Goal: Task Accomplishment & Management: Use online tool/utility

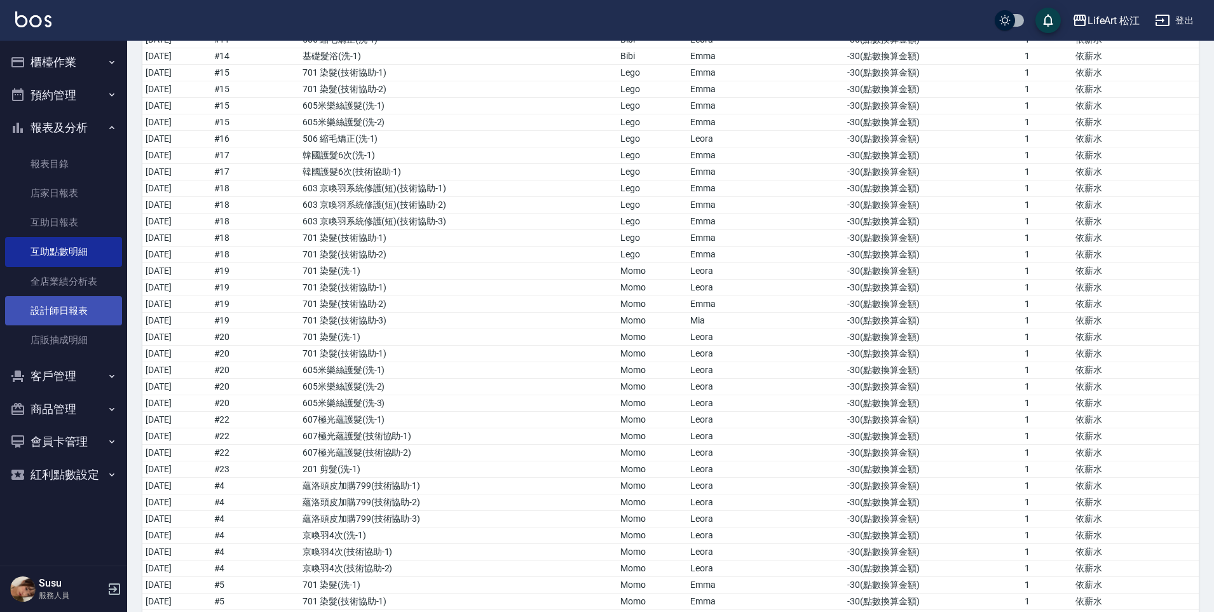
scroll to position [4174, 0]
click at [74, 123] on button "報表及分析" at bounding box center [63, 127] width 117 height 33
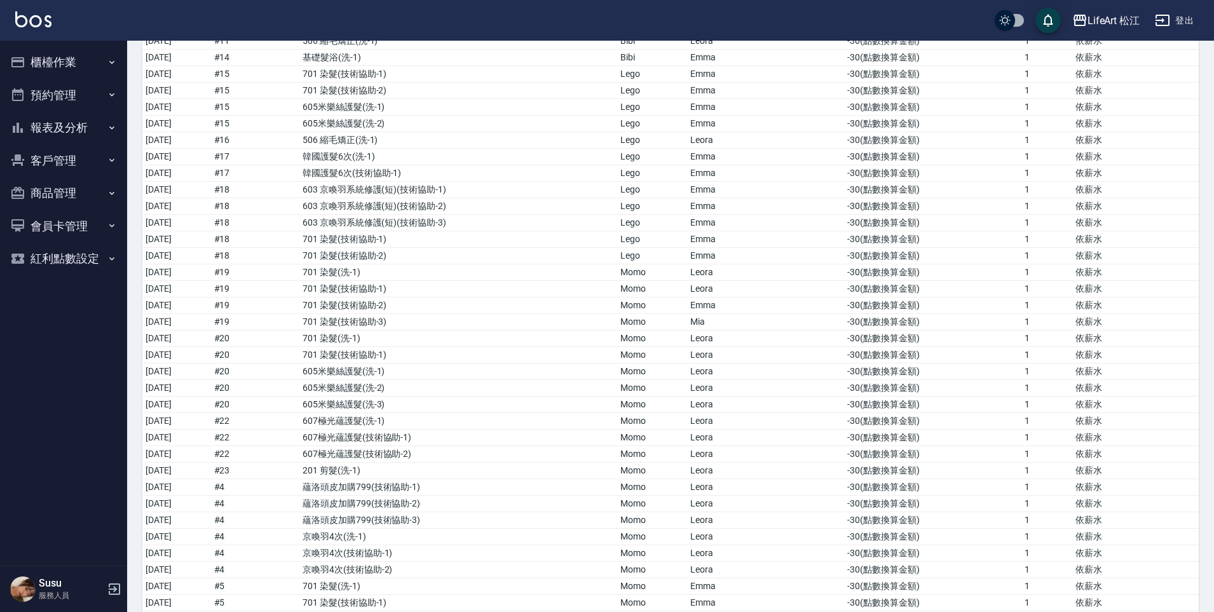
click at [69, 128] on button "報表及分析" at bounding box center [63, 127] width 117 height 33
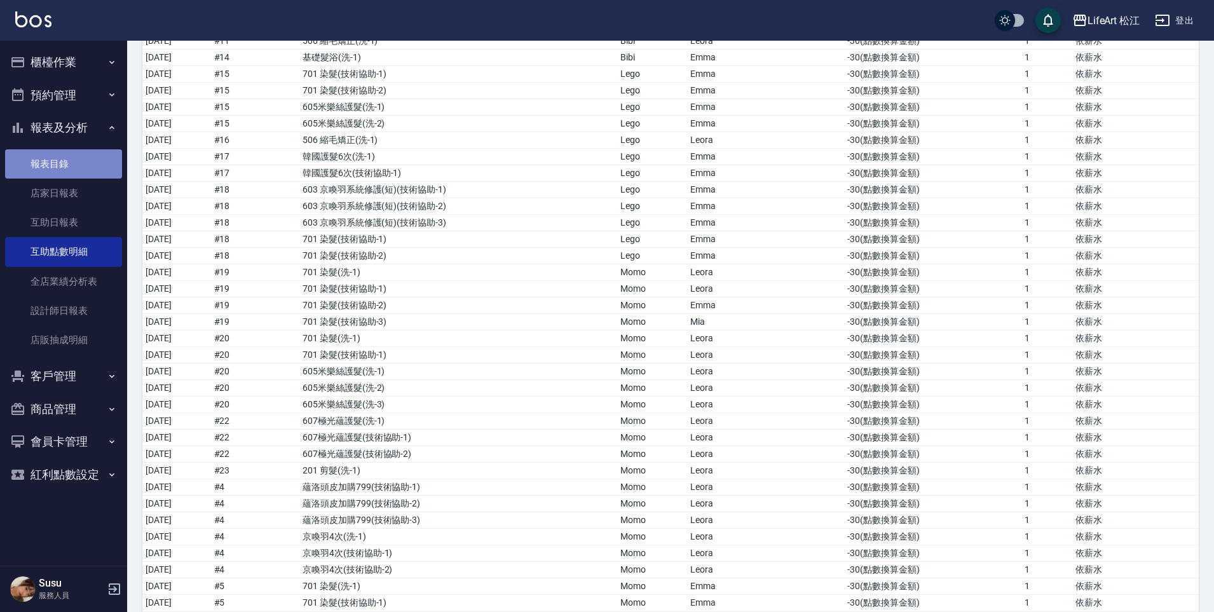
click at [88, 163] on link "報表目錄" at bounding box center [63, 163] width 117 height 29
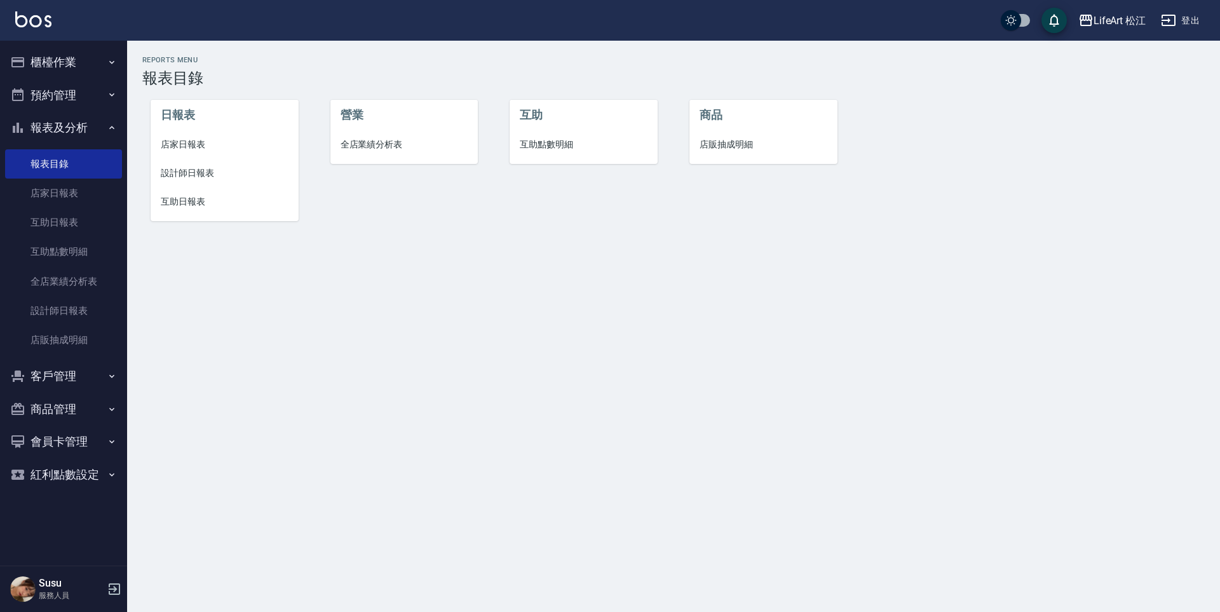
click at [180, 176] on span "設計師日報表" at bounding box center [225, 172] width 128 height 13
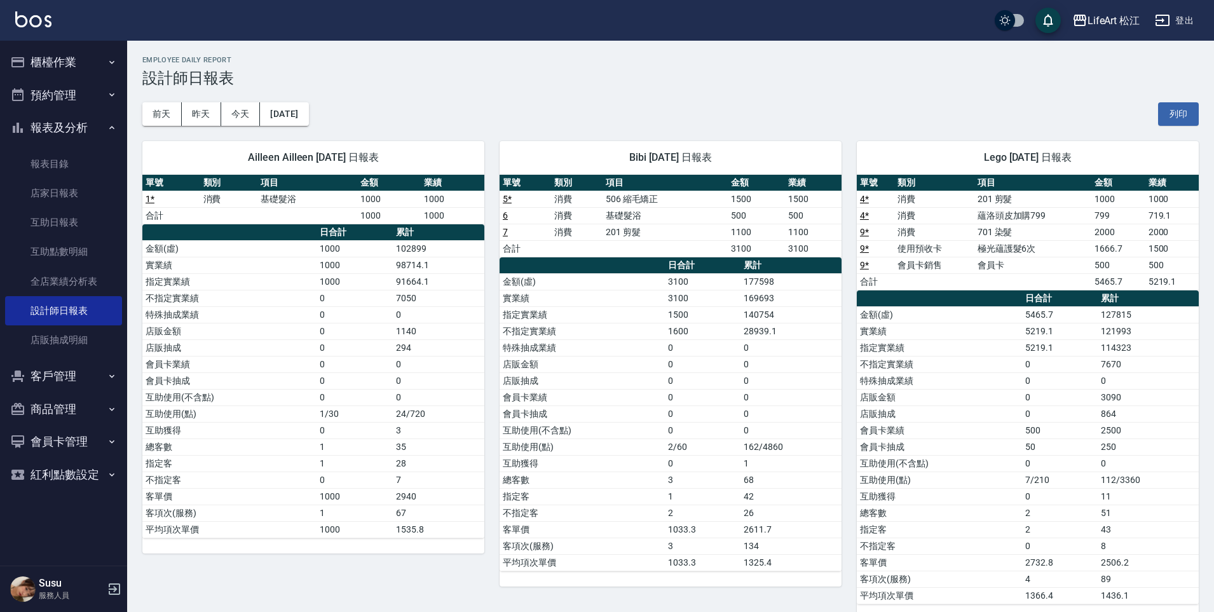
click at [47, 381] on button "客戶管理" at bounding box center [63, 376] width 117 height 33
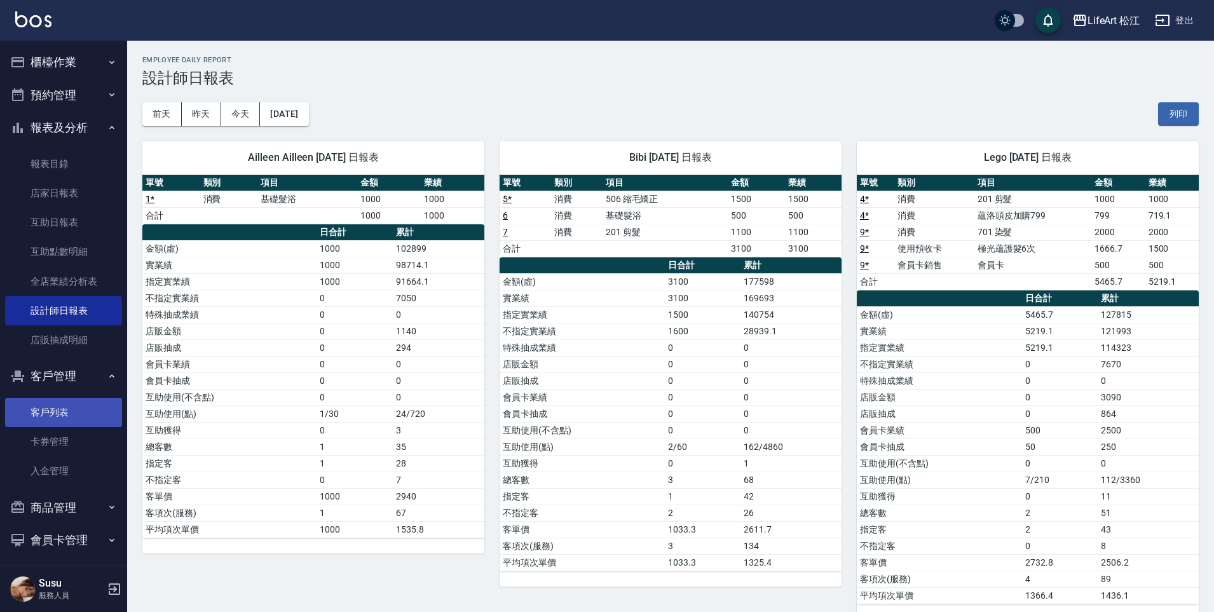
click at [70, 421] on link "客戶列表" at bounding box center [63, 412] width 117 height 29
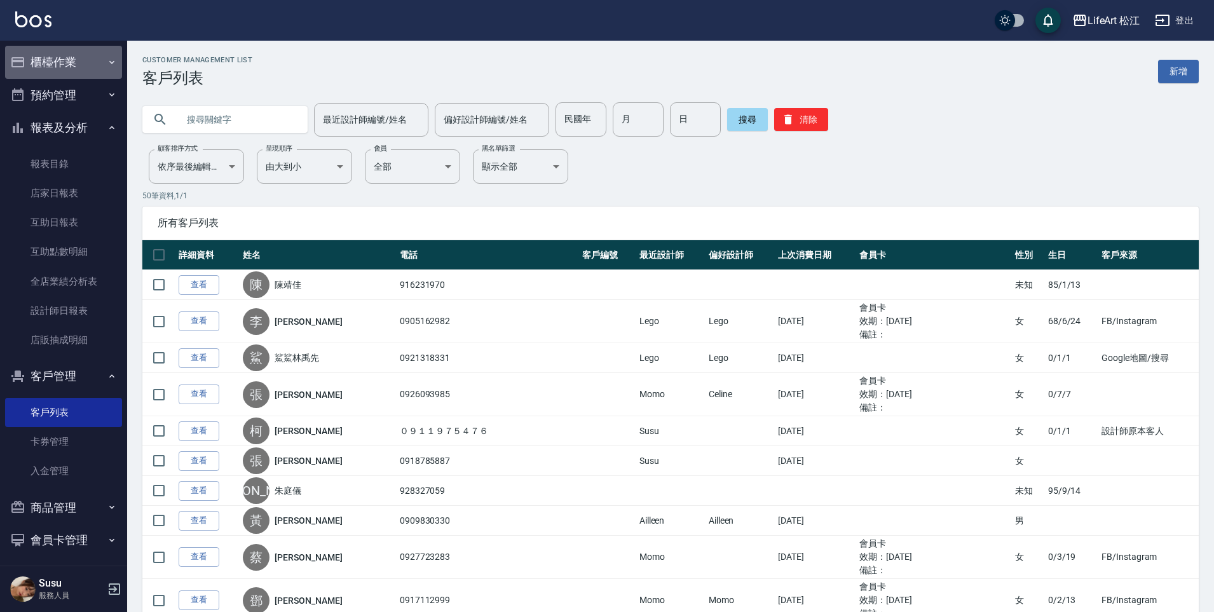
click at [79, 64] on button "櫃檯作業" at bounding box center [63, 62] width 117 height 33
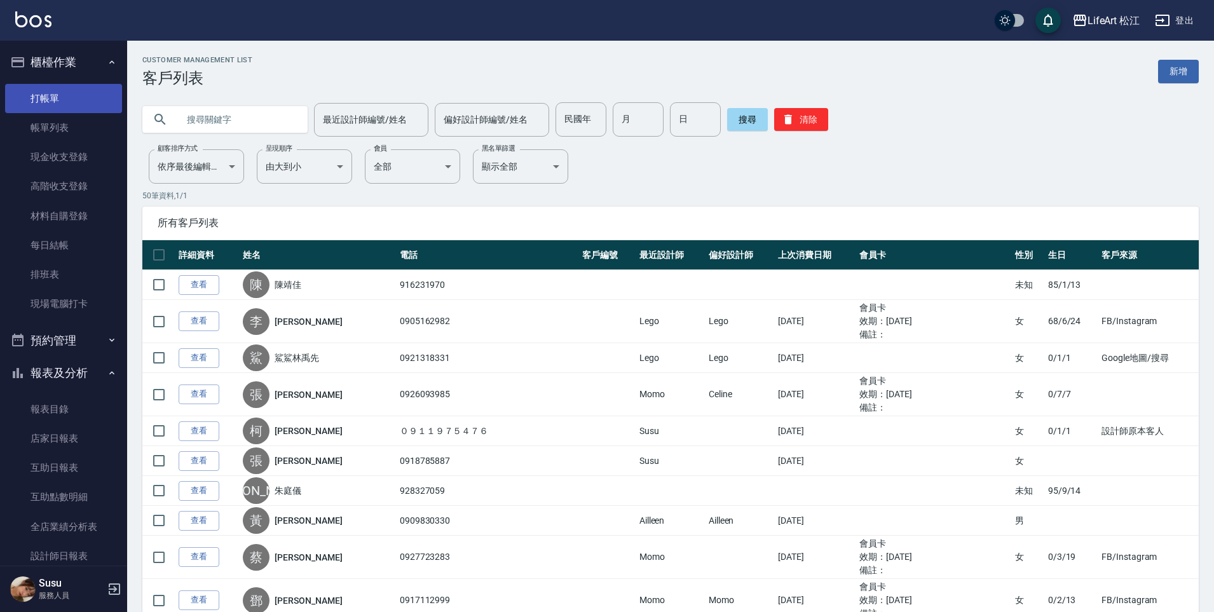
click at [83, 105] on link "打帳單" at bounding box center [63, 98] width 117 height 29
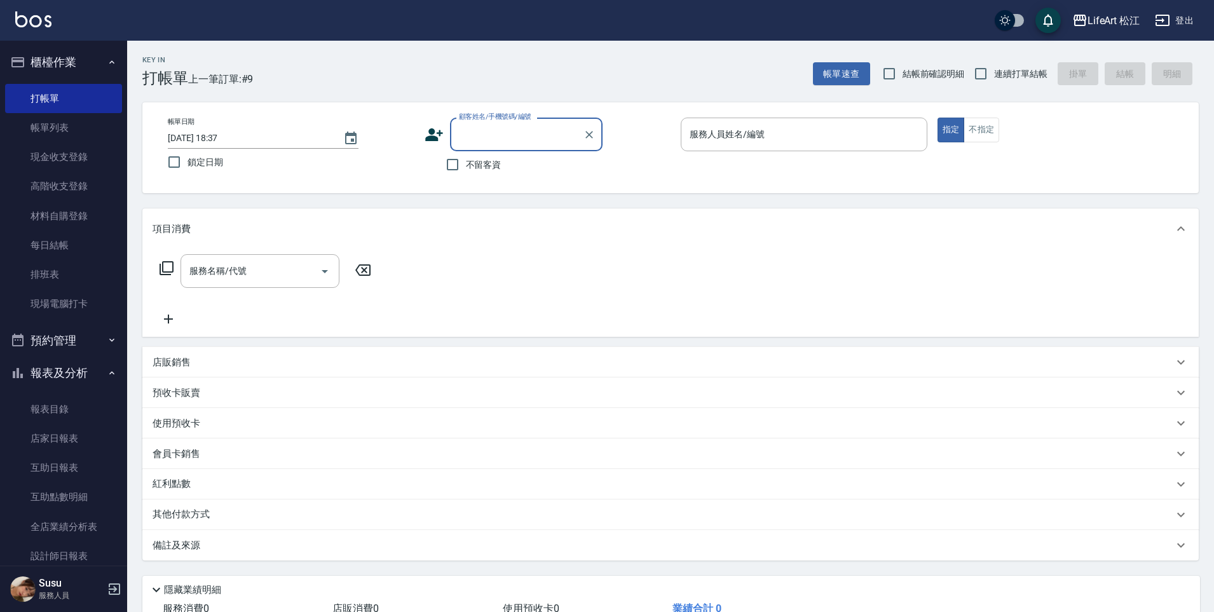
click at [428, 137] on icon at bounding box center [434, 134] width 18 height 13
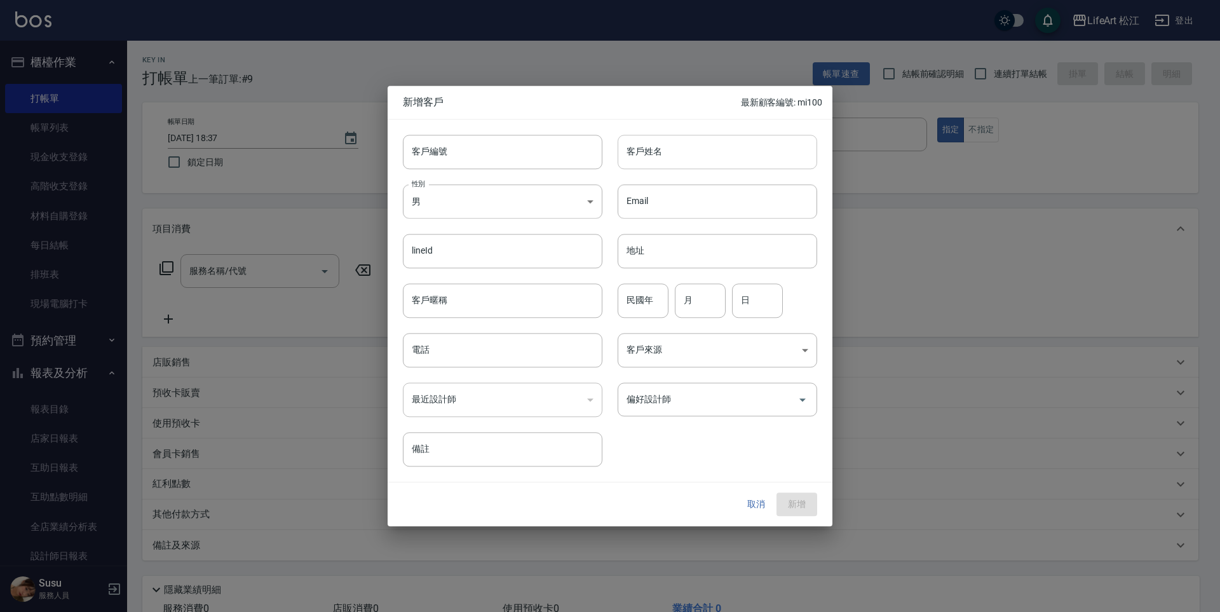
click at [642, 149] on input "客戶姓名" at bounding box center [718, 152] width 200 height 34
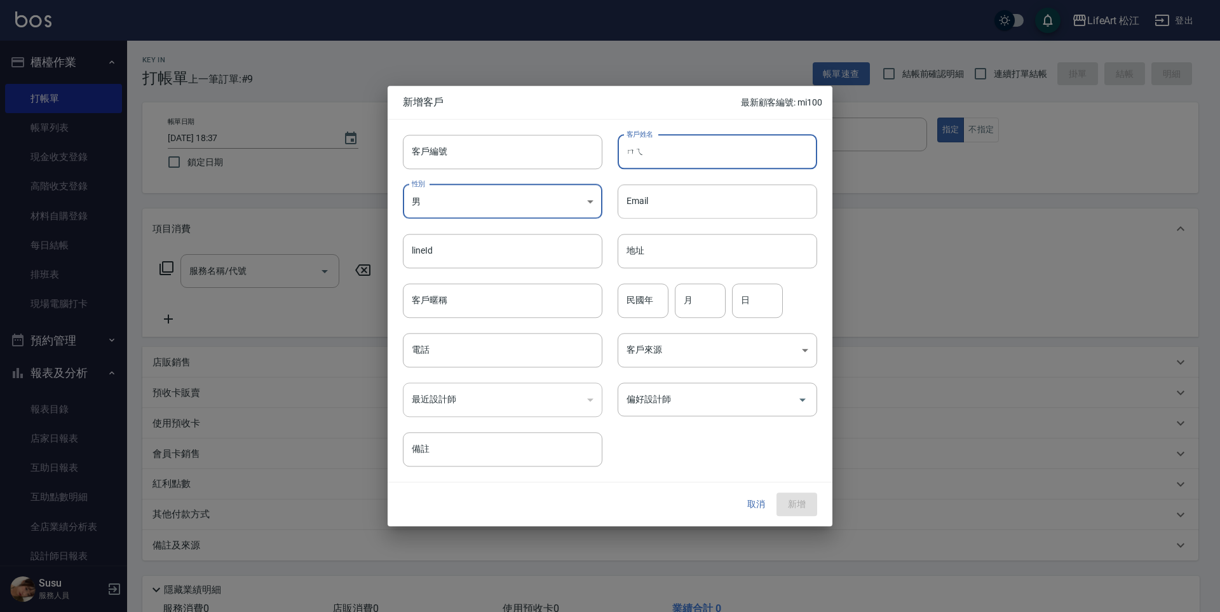
type input "ㄇ"
type input "chiao"
click at [496, 363] on input "電話" at bounding box center [503, 350] width 200 height 34
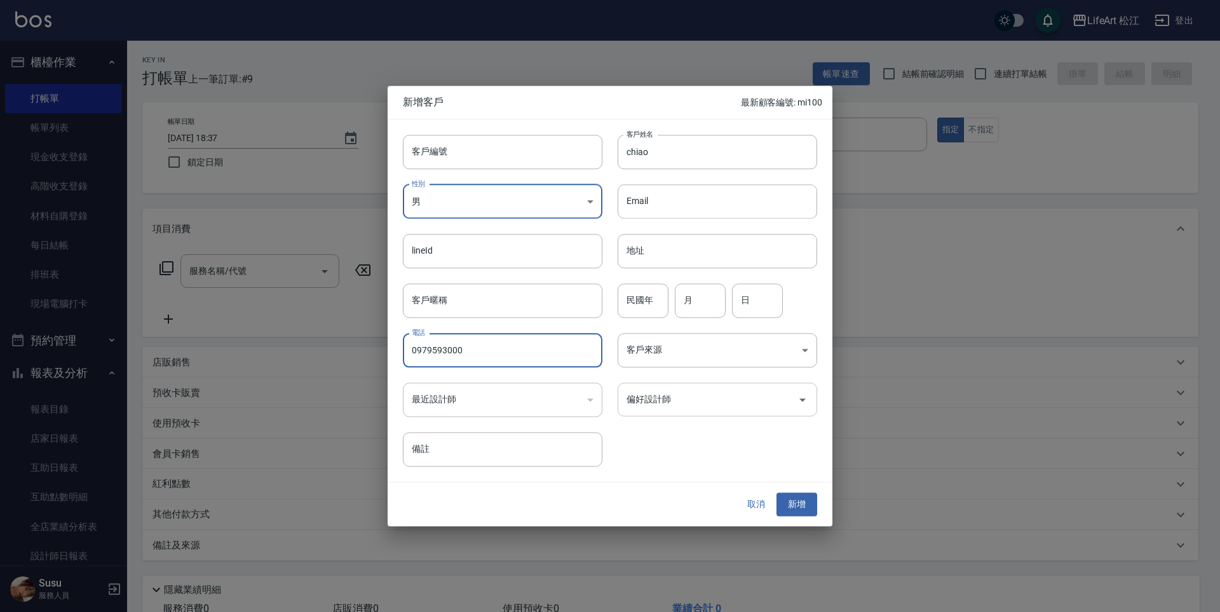
type input "0979593000"
click at [685, 399] on input "偏好設計師" at bounding box center [707, 399] width 169 height 22
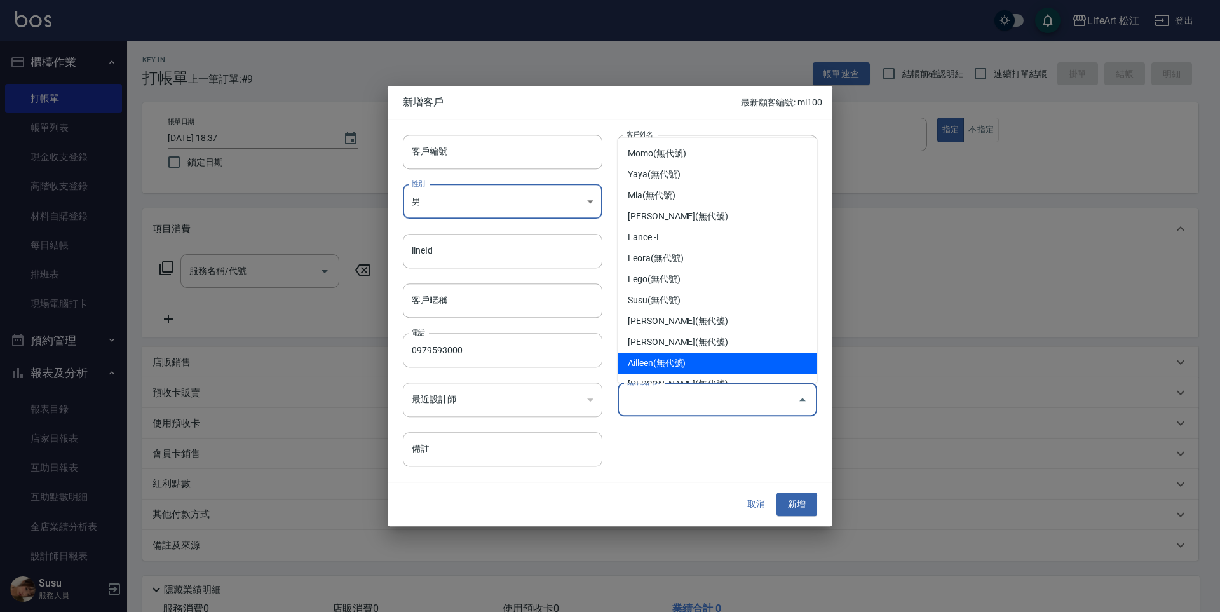
click at [669, 356] on li "Ailleen(無代號)" at bounding box center [718, 363] width 200 height 21
type input "Ailleen"
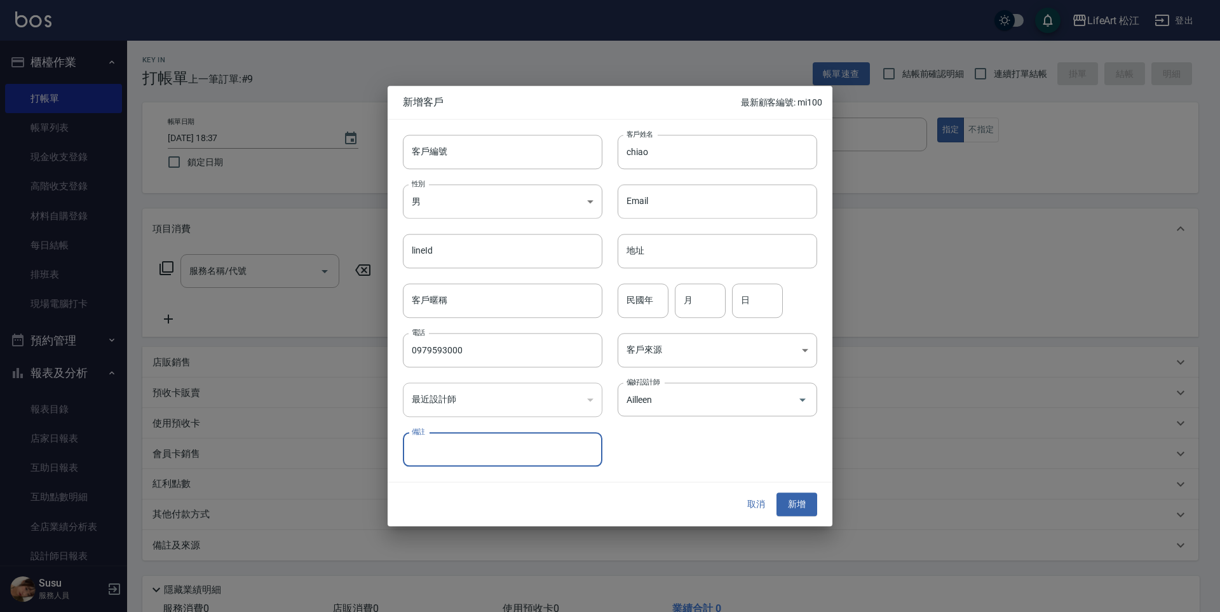
click at [806, 511] on button "新增" at bounding box center [796, 505] width 41 height 24
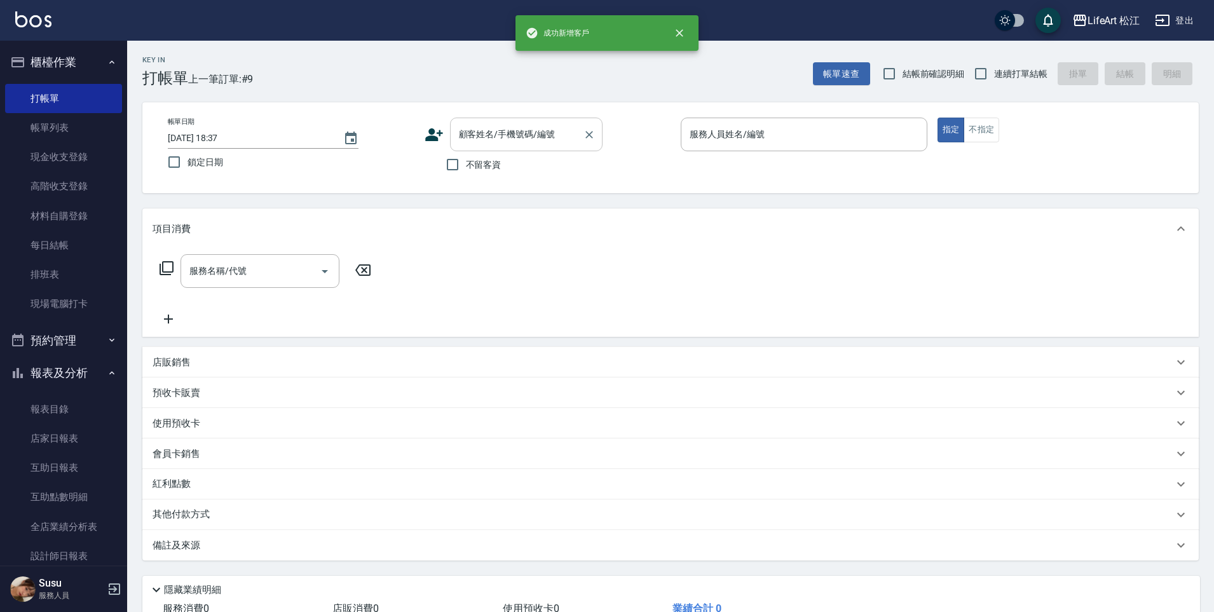
click at [502, 147] on div "顧客姓名/手機號碼/編號" at bounding box center [526, 135] width 152 height 34
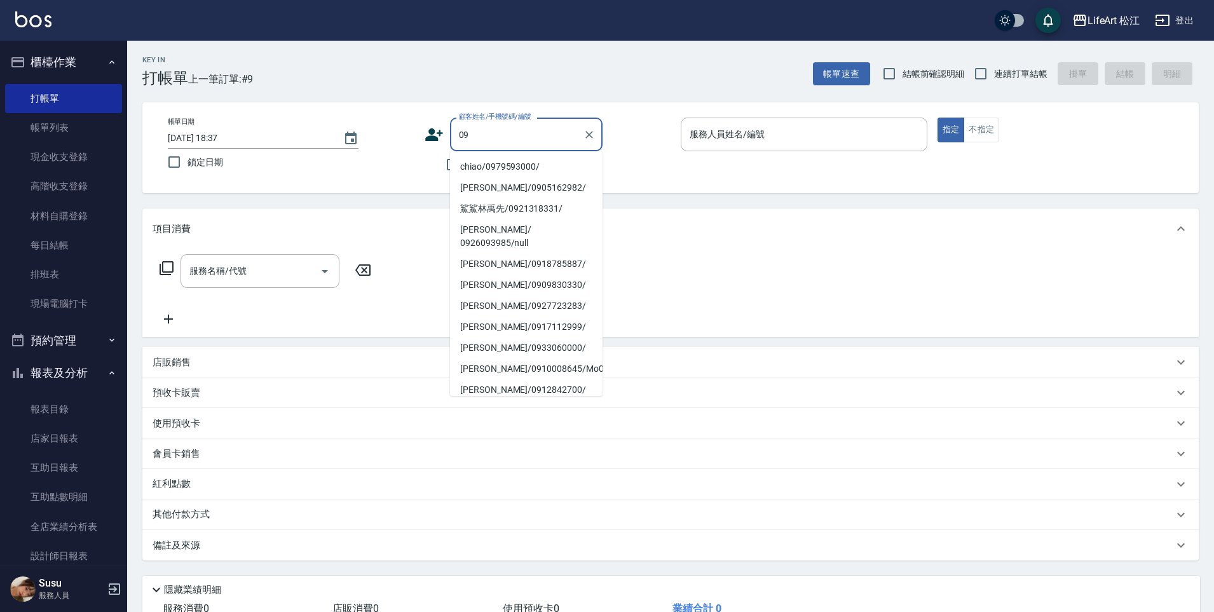
click at [510, 168] on li "chiao/0979593000/" at bounding box center [526, 166] width 152 height 21
type input "chiao/0979593000/"
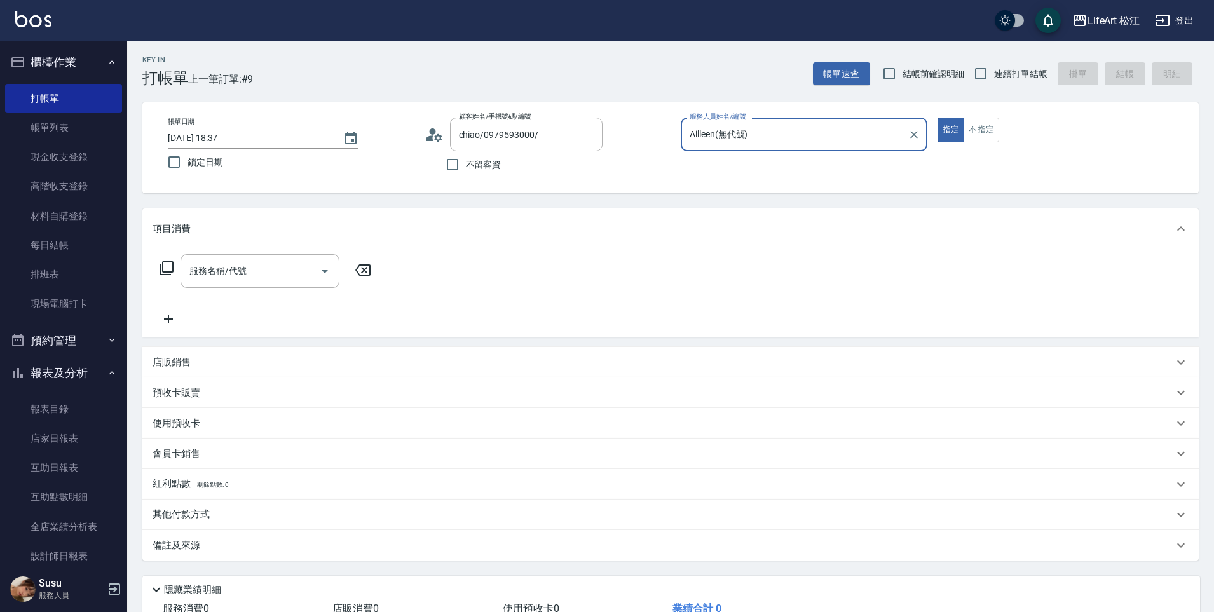
type input "Ailleen(無代號)"
click at [294, 280] on input "服務名稱/代號" at bounding box center [250, 271] width 128 height 22
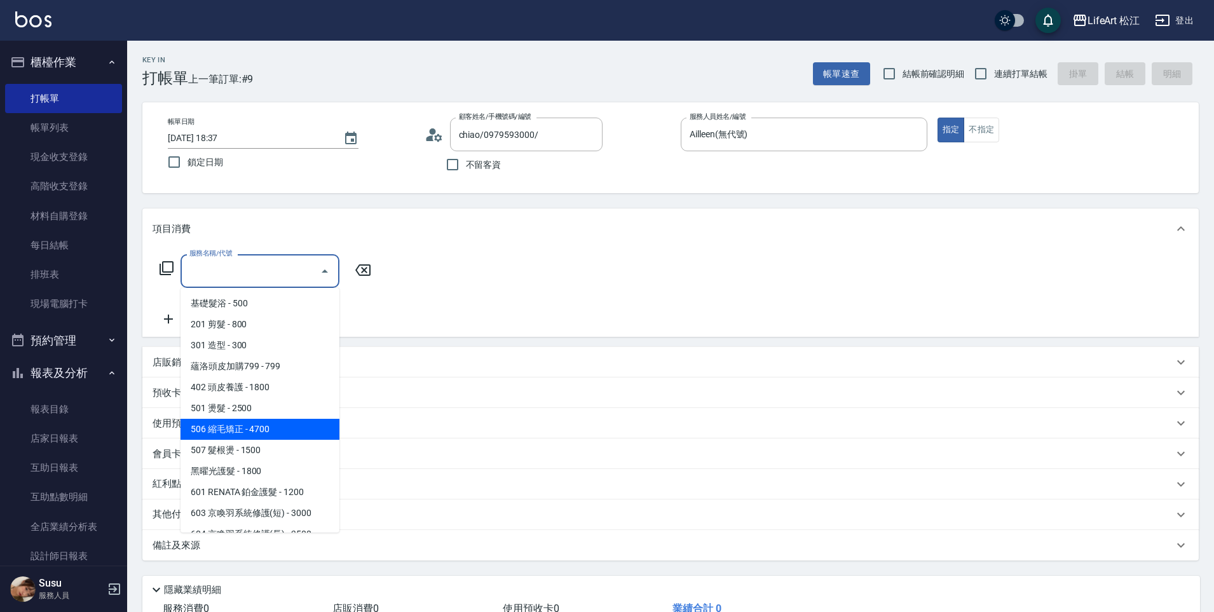
click at [254, 433] on span "506 縮毛矯正 - 4700" at bounding box center [259, 429] width 159 height 21
type input "506 縮毛矯正 (506)"
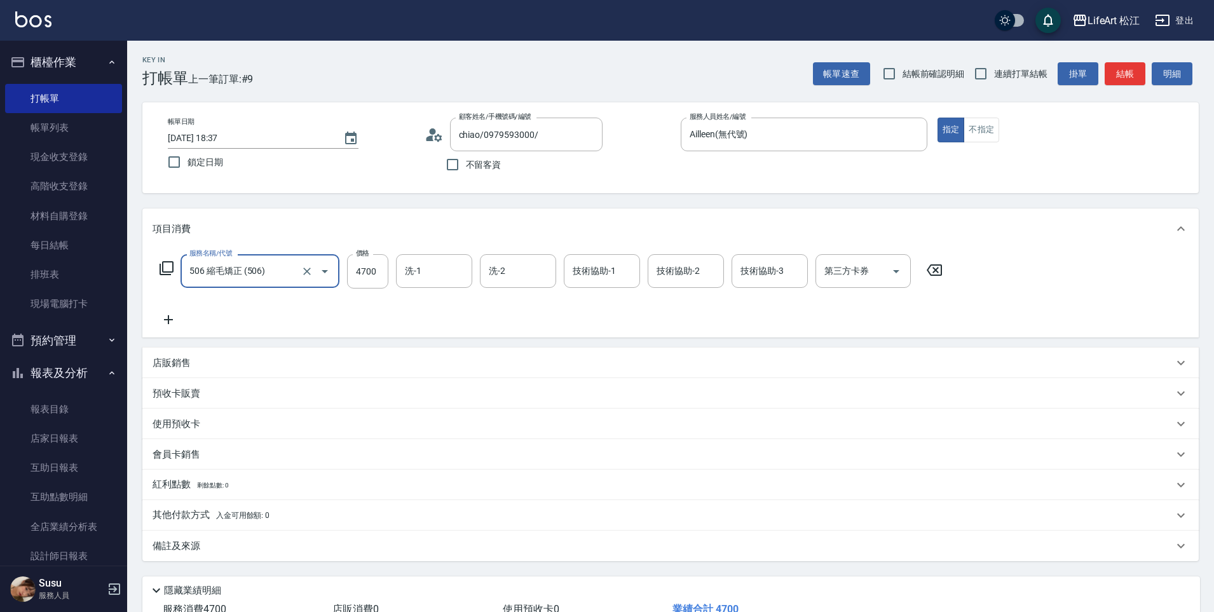
scroll to position [93, 0]
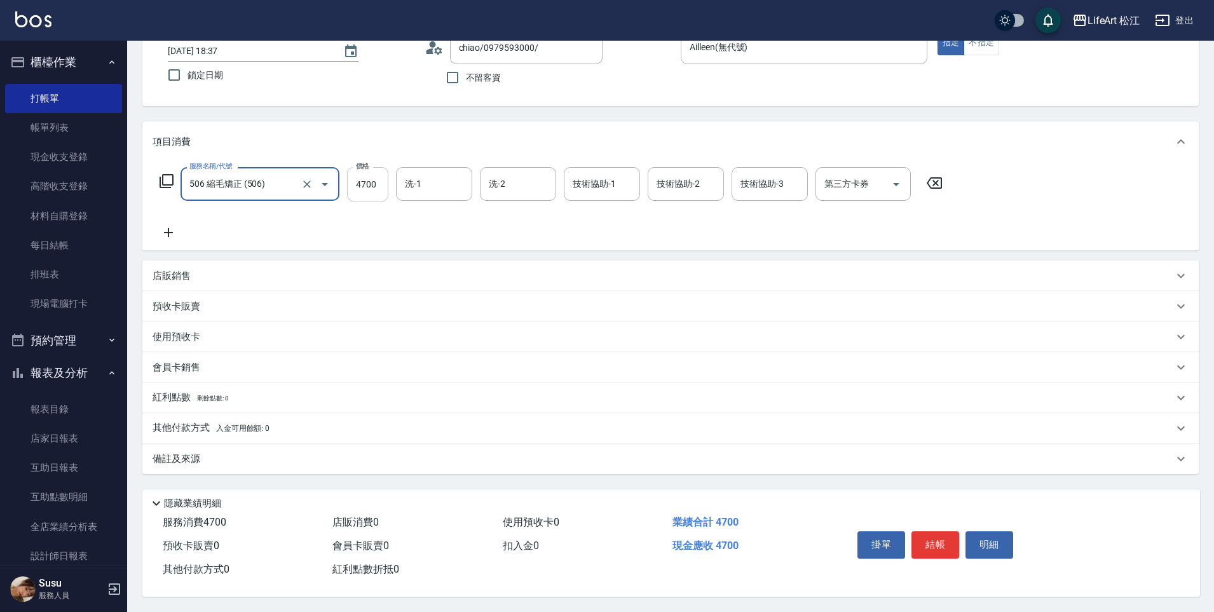
click at [370, 189] on input "4700" at bounding box center [367, 184] width 41 height 34
type input "1500"
click at [276, 462] on div "備註及來源" at bounding box center [670, 458] width 1056 height 30
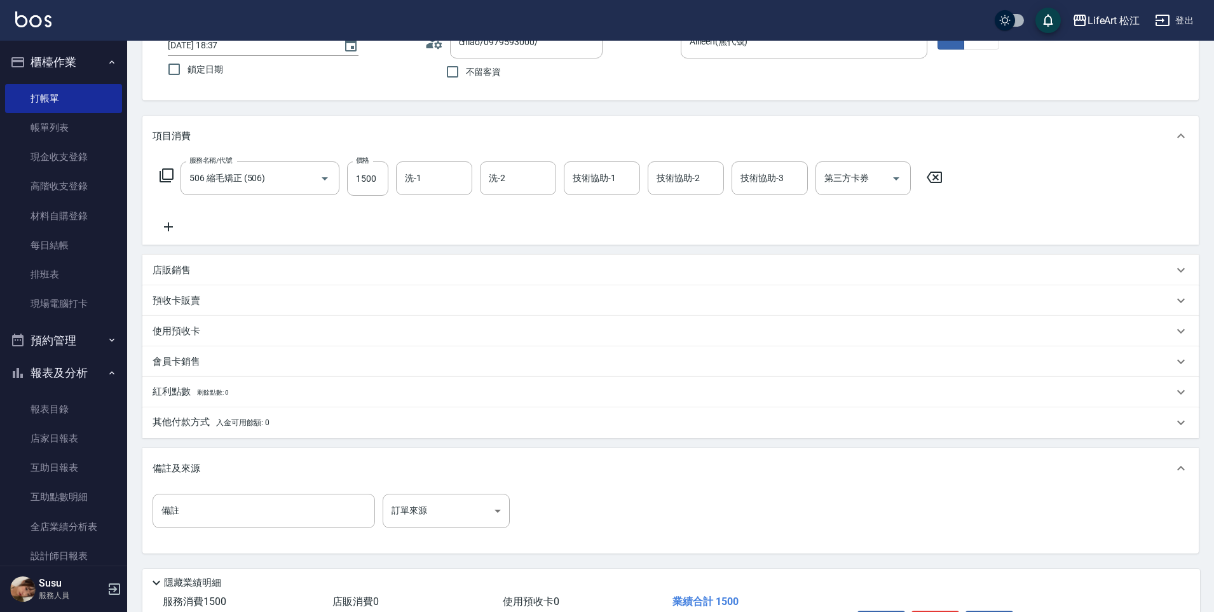
click at [416, 529] on div "備註 備註 訂單來源 ​ 訂單來源" at bounding box center [670, 519] width 1036 height 50
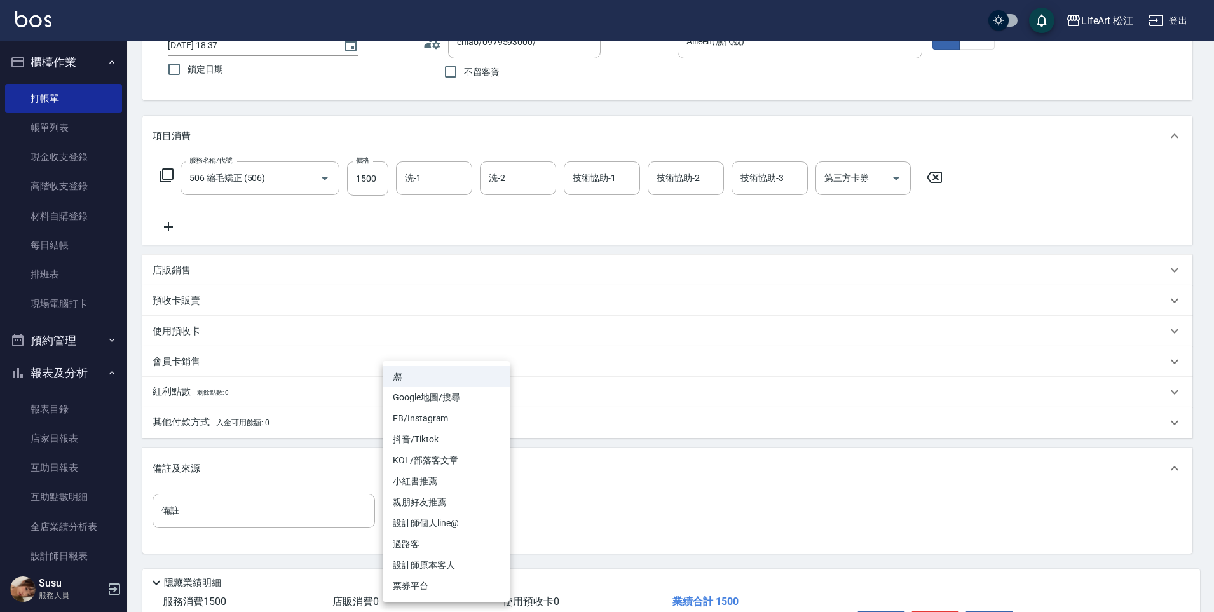
click at [421, 510] on body "LifeArt 松江 登出 櫃檯作業 打帳單 帳單列表 現金收支登錄 高階收支登錄 材料自購登錄 每日結帳 排班表 現場電腦打卡 預約管理 預約管理 單日預約…" at bounding box center [607, 299] width 1214 height 784
click at [438, 536] on li "過路客" at bounding box center [445, 544] width 127 height 21
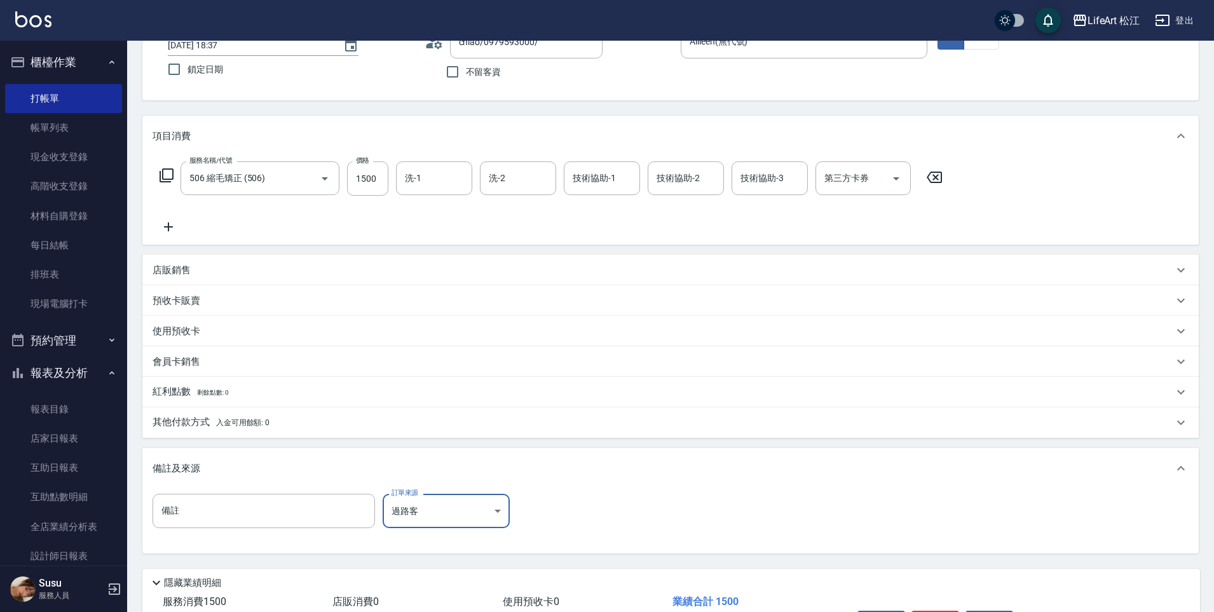
click at [451, 510] on body "LifeArt 松江 登出 櫃檯作業 打帳單 帳單列表 現金收支登錄 高階收支登錄 材料自購登錄 每日結帳 排班表 現場電腦打卡 預約管理 預約管理 單日預約…" at bounding box center [607, 299] width 1214 height 784
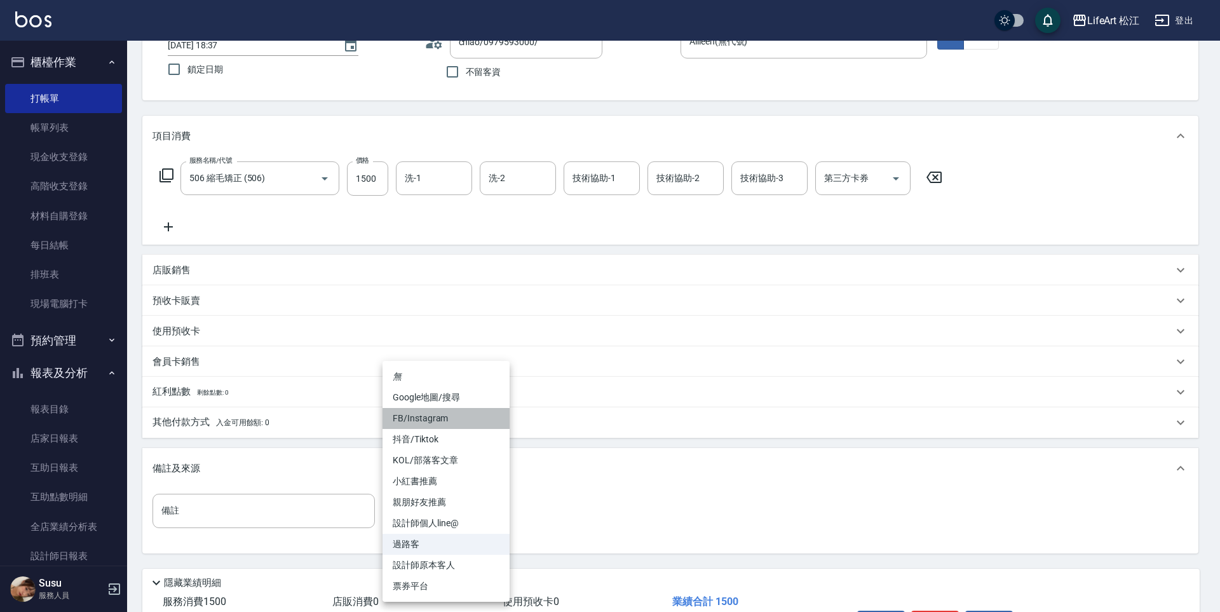
click at [445, 423] on li "FB/Instagram" at bounding box center [445, 418] width 127 height 21
type input "FB/Instagram"
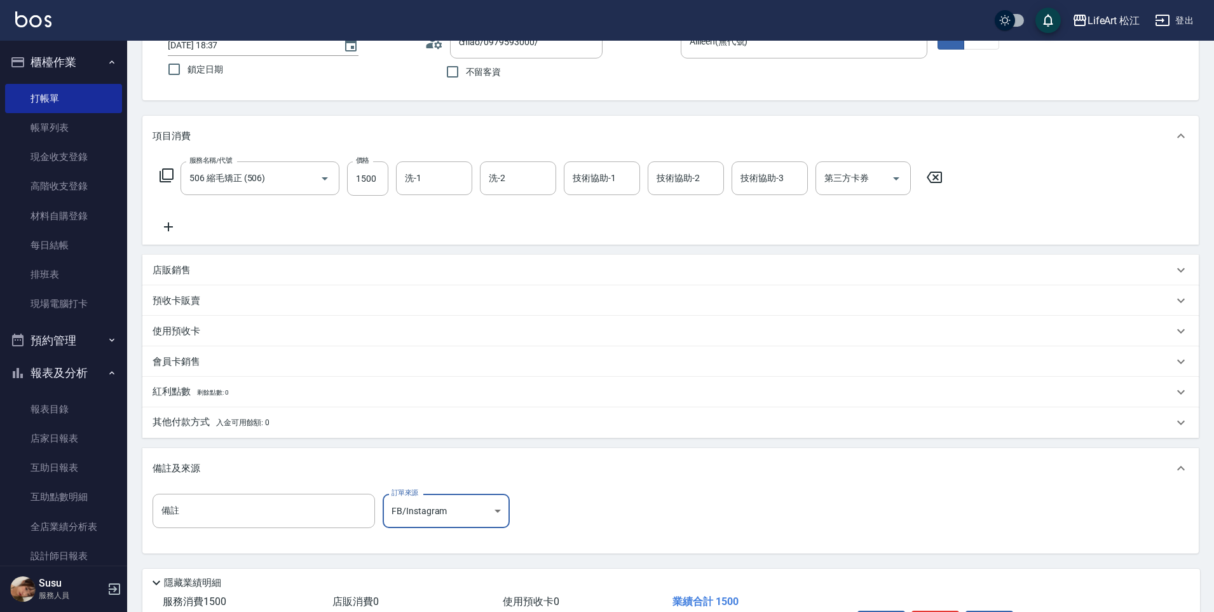
click at [259, 420] on span "入金可用餘額: 0" at bounding box center [243, 422] width 54 height 9
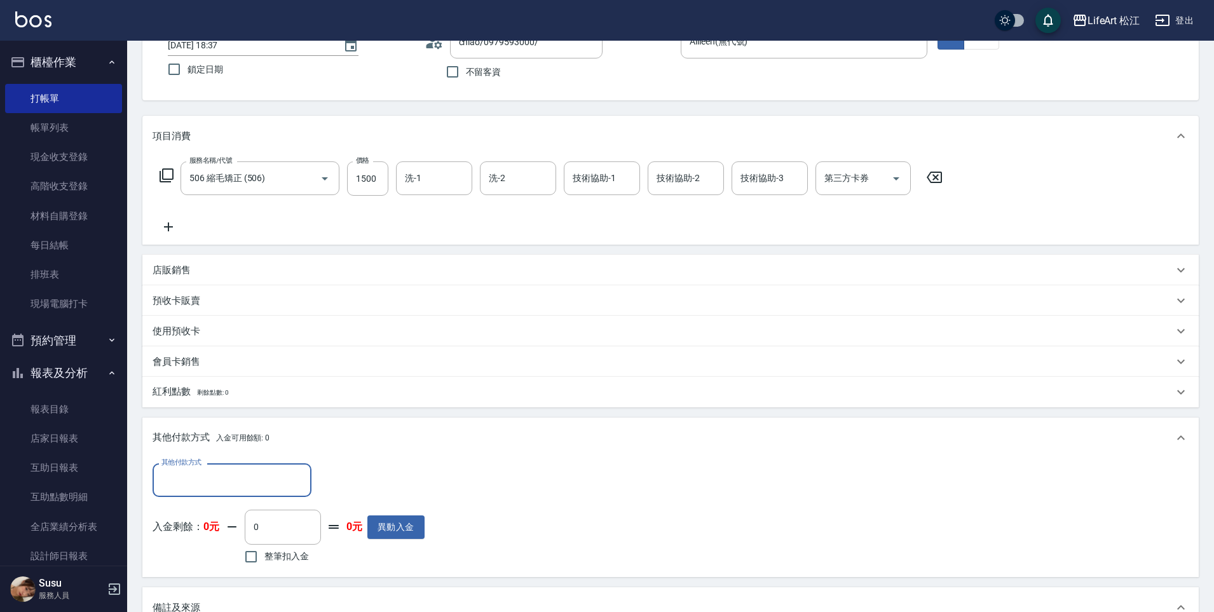
scroll to position [1, 0]
click at [230, 470] on input "其他付款方式" at bounding box center [231, 480] width 147 height 22
click at [216, 513] on span "轉帳" at bounding box center [231, 512] width 159 height 21
type input "轉帳"
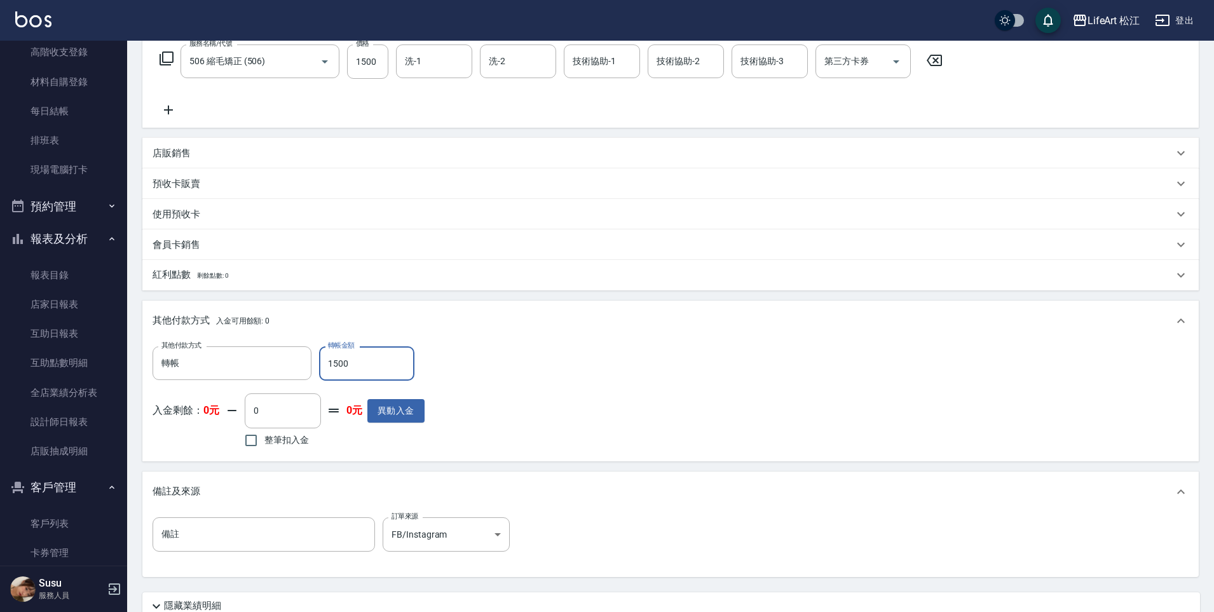
scroll to position [318, 0]
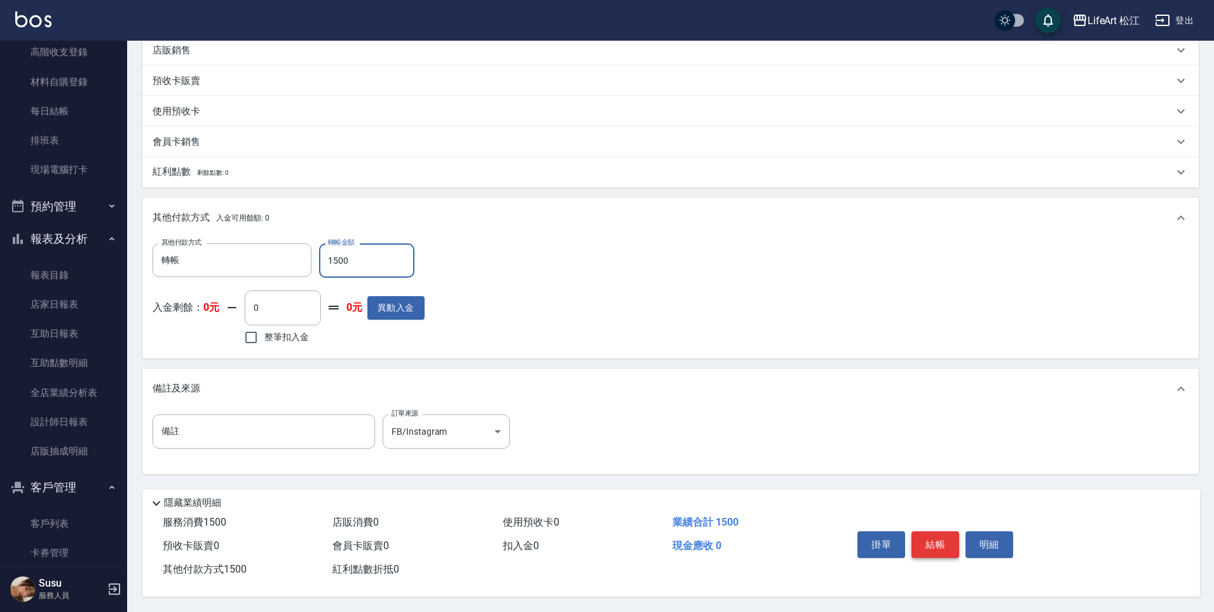
type input "1500"
click at [942, 531] on button "結帳" at bounding box center [935, 544] width 48 height 27
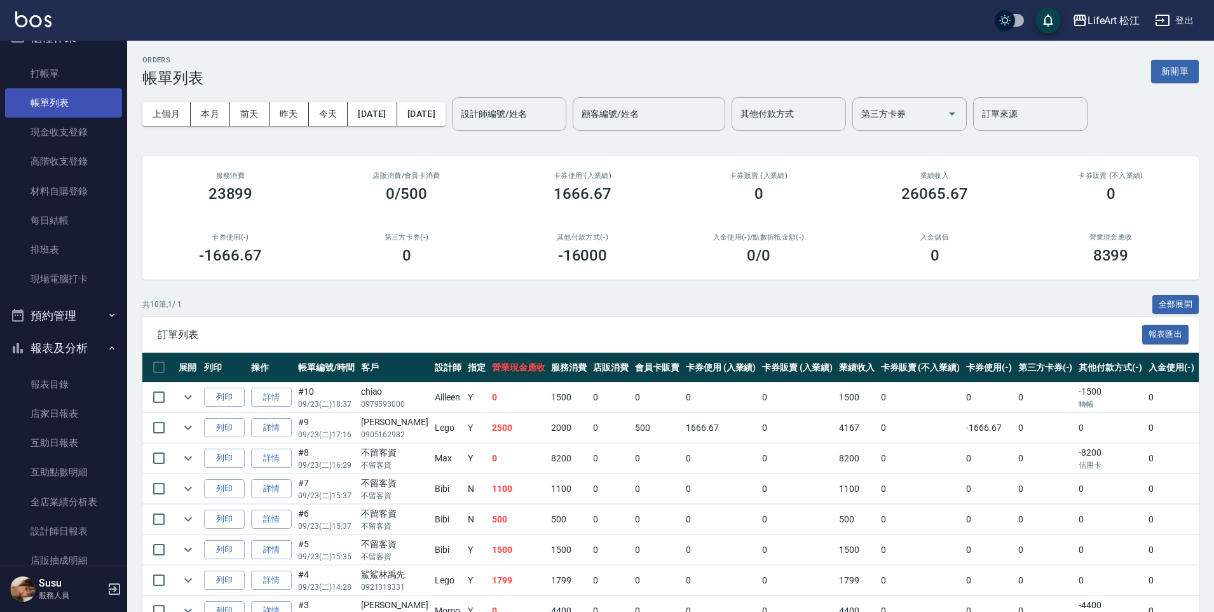
scroll to position [26, 0]
click at [67, 70] on link "打帳單" at bounding box center [63, 72] width 117 height 29
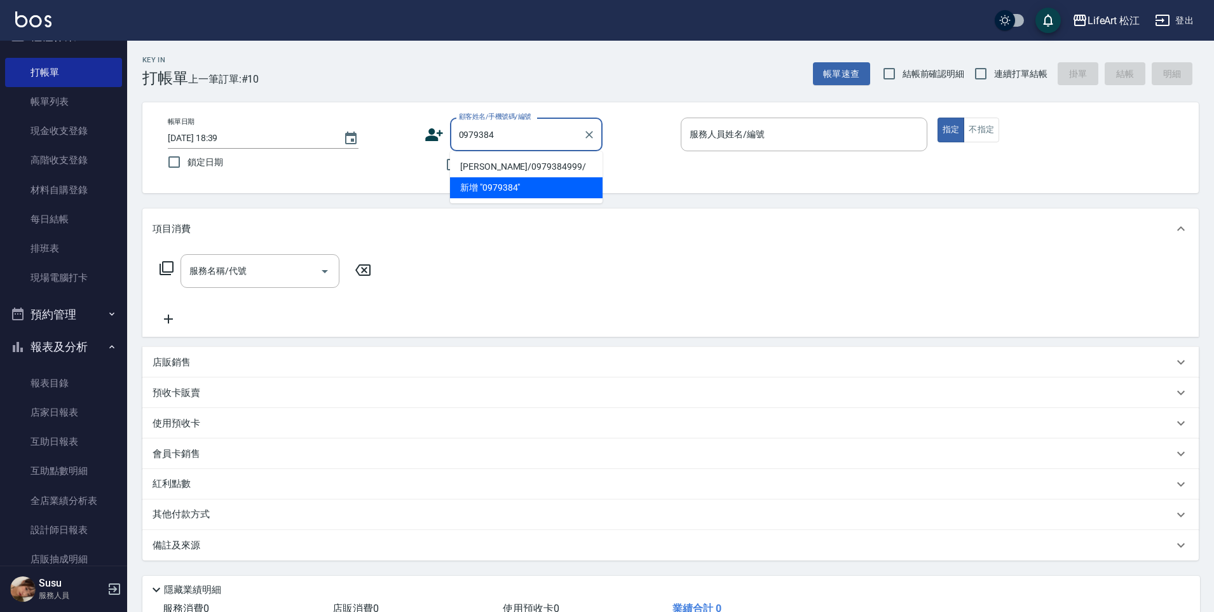
click at [508, 165] on li "[PERSON_NAME]/0979384999/" at bounding box center [526, 166] width 152 height 21
type input "[PERSON_NAME]/0979384999/"
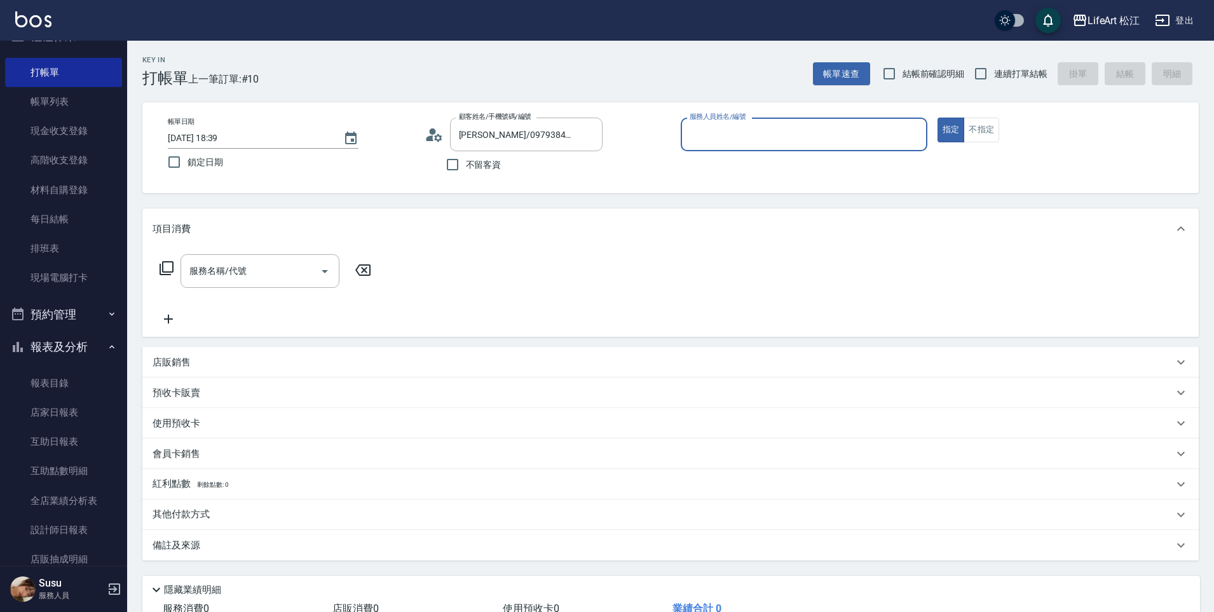
type input "Ailleen(無代號)"
click at [302, 273] on input "服務名稱/代號" at bounding box center [250, 271] width 128 height 22
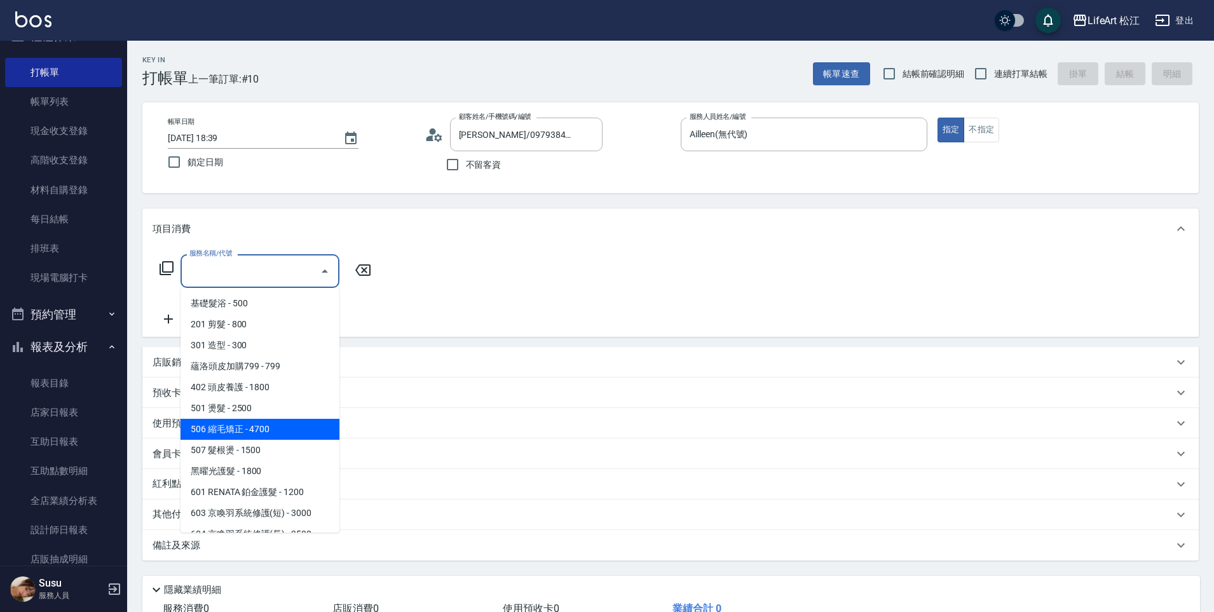
click at [256, 432] on span "506 縮毛矯正 - 4700" at bounding box center [259, 429] width 159 height 21
type input "506 縮毛矯正 (506)"
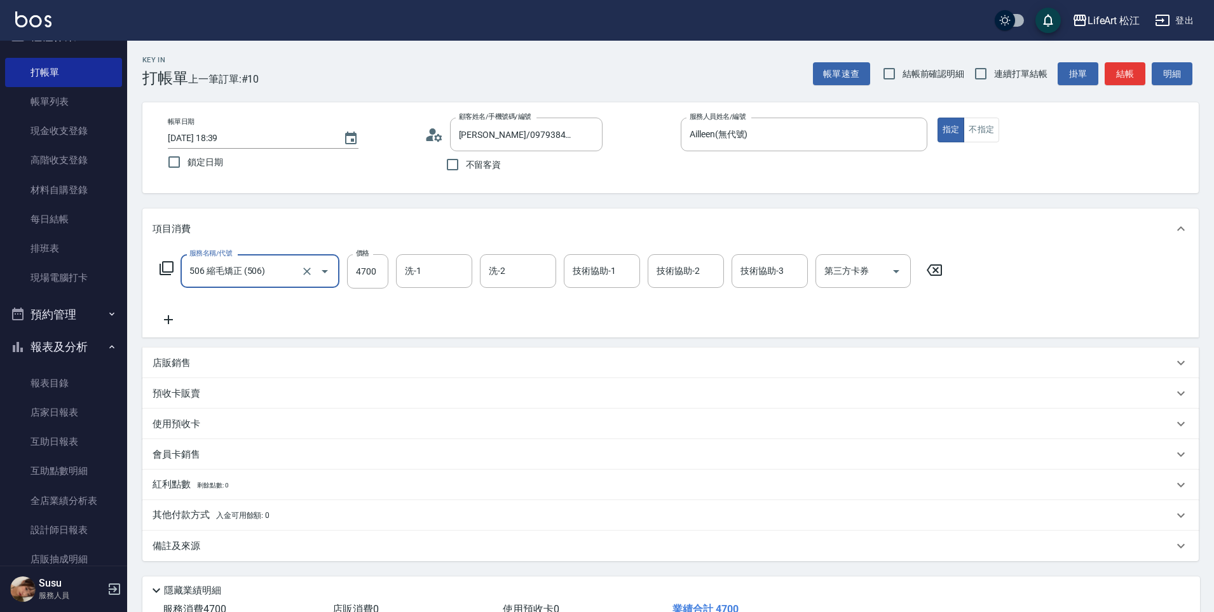
click at [175, 320] on icon at bounding box center [168, 319] width 32 height 15
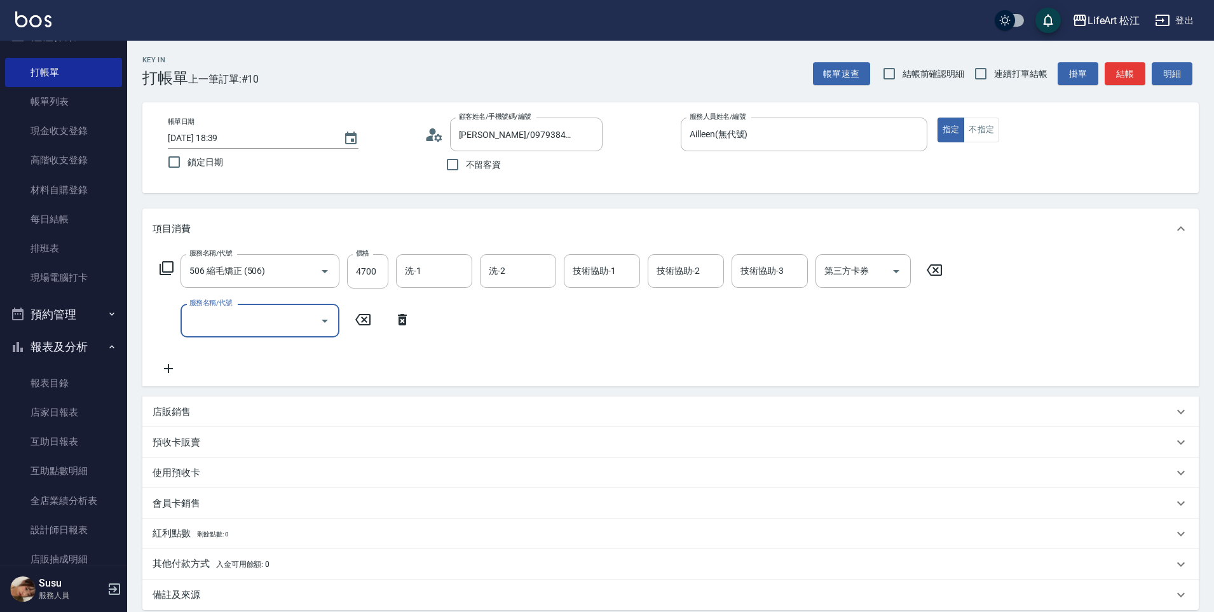
click at [255, 324] on input "服務名稱/代號" at bounding box center [250, 320] width 128 height 22
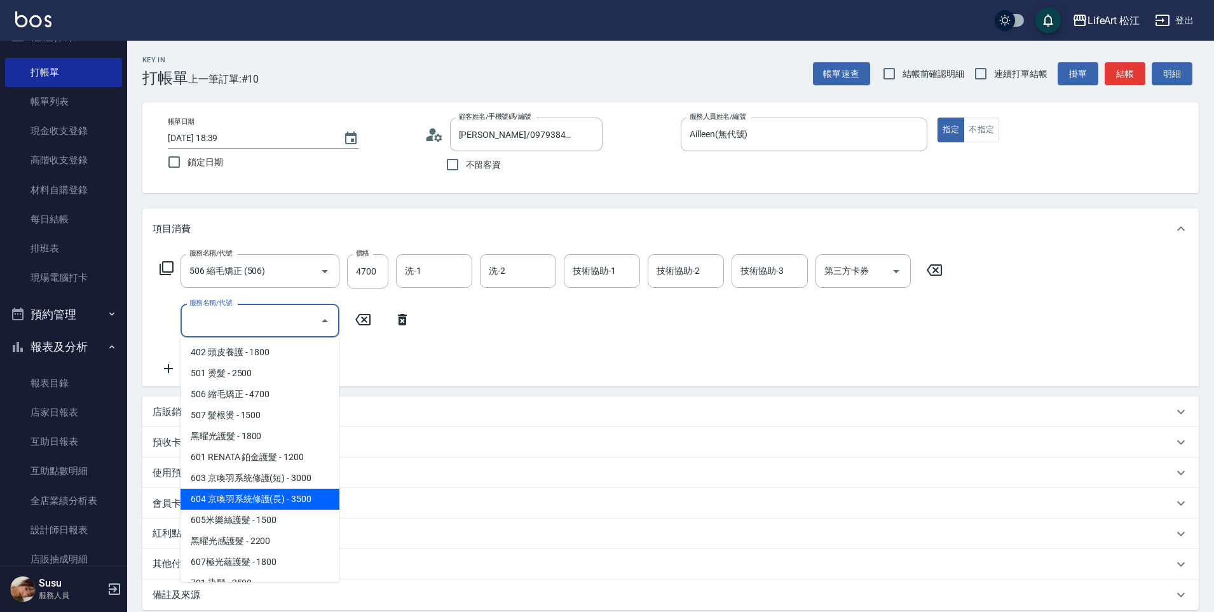
scroll to position [85, 0]
click at [273, 521] on span "605米樂絲護髮 - 1500" at bounding box center [259, 519] width 159 height 21
type input "605米樂絲護髮(605)"
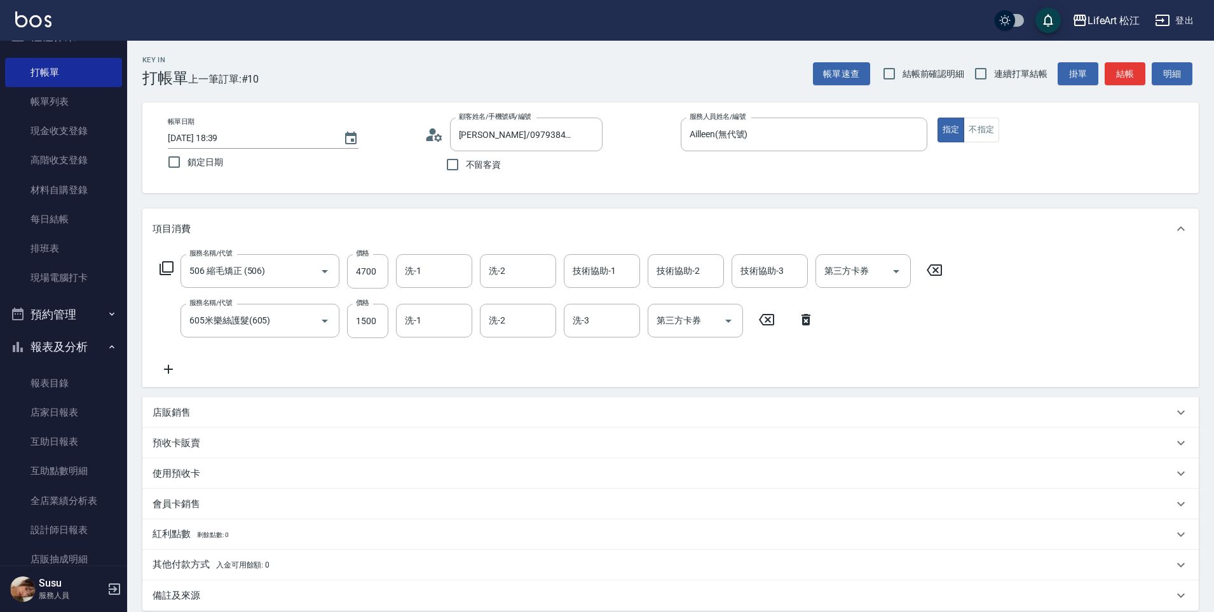
click at [343, 282] on div "服務名稱/代號 506 縮毛矯正 (506) 服務名稱/代號 價格 4700 價格 洗-1 洗-1 洗-2 洗-2 技術協助-1 技術協助-1 技術協助-2 …" at bounding box center [550, 271] width 797 height 34
click at [355, 270] on input "4700" at bounding box center [367, 271] width 41 height 34
click at [463, 286] on div "洗-1" at bounding box center [434, 271] width 76 height 34
type input "2500"
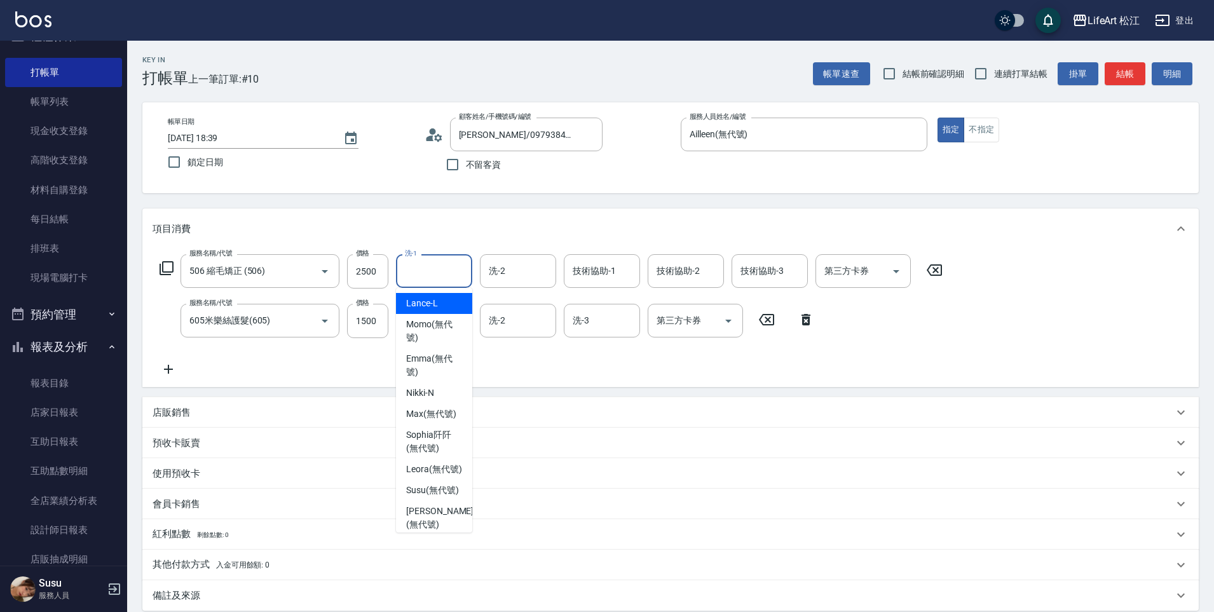
click at [450, 259] on div "洗-1" at bounding box center [434, 271] width 76 height 34
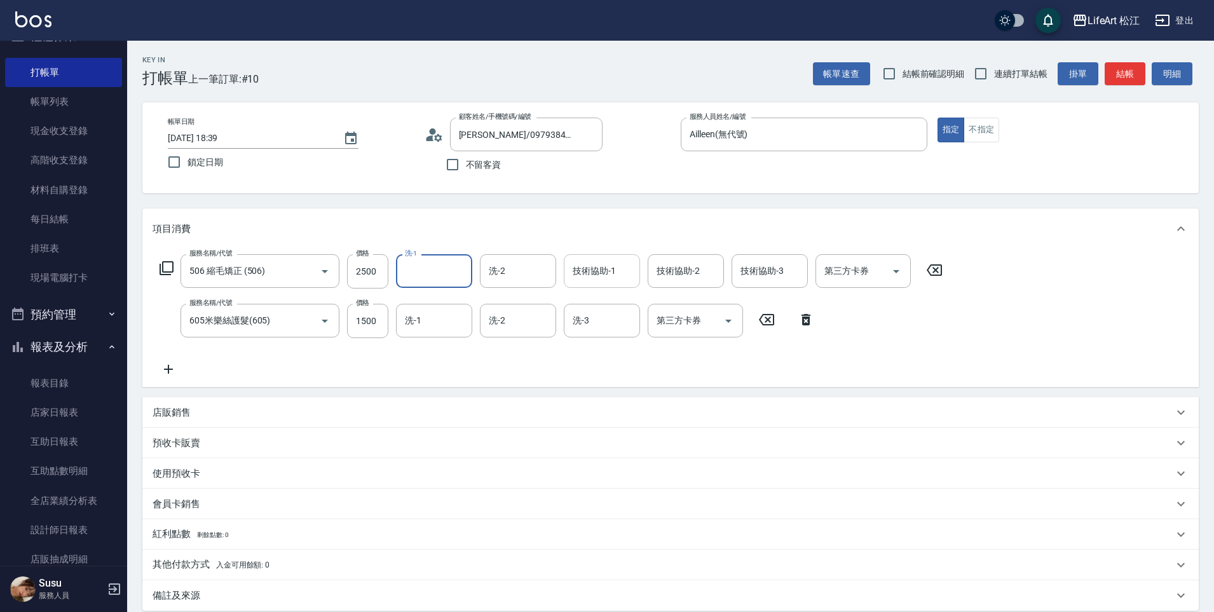
click at [613, 263] on input "技術協助-1" at bounding box center [601, 271] width 65 height 22
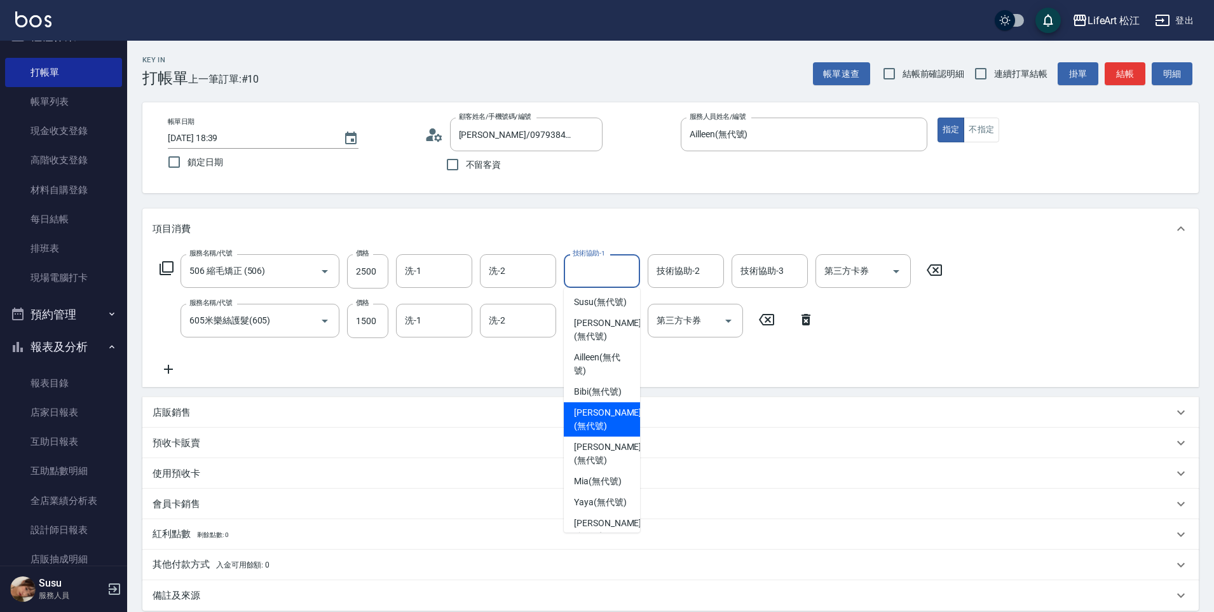
scroll to position [184, 0]
click at [606, 313] on span "Susu (無代號)" at bounding box center [600, 306] width 53 height 13
type input "Susu(無代號)"
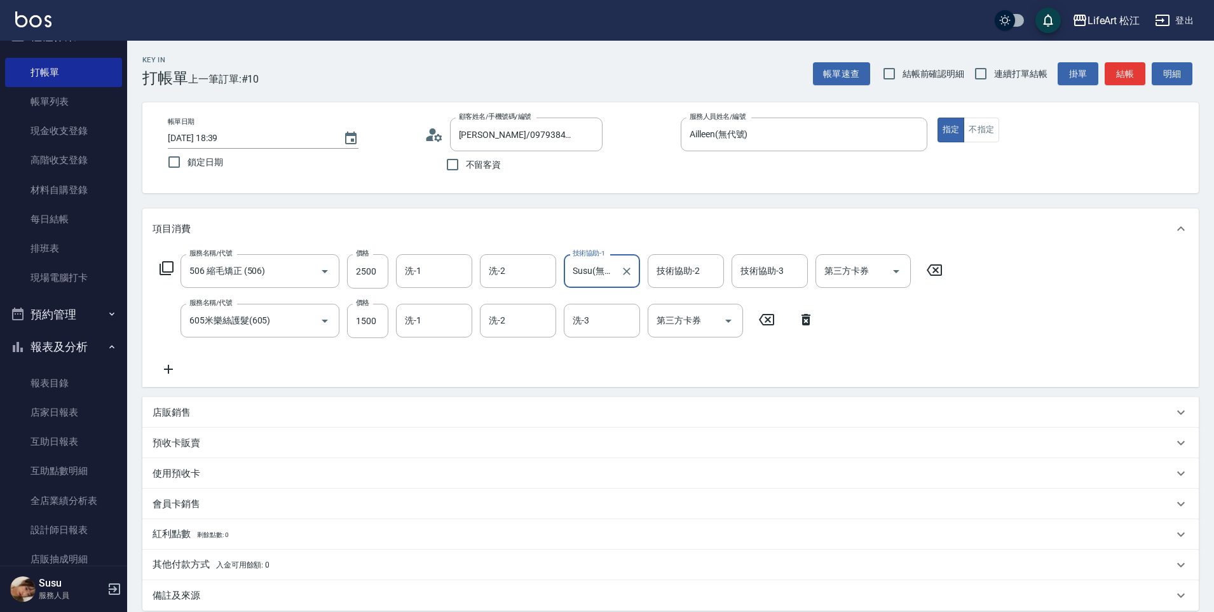
click at [662, 288] on div "技術協助-2 技術協助-2" at bounding box center [685, 271] width 76 height 34
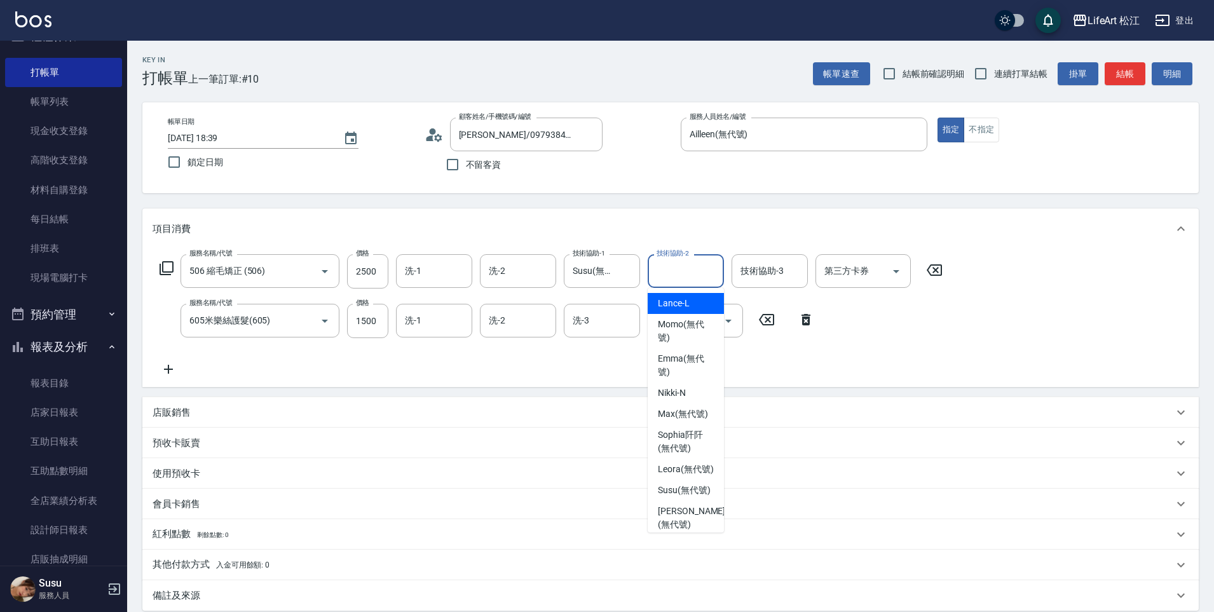
click at [670, 278] on input "技術協助-2" at bounding box center [685, 271] width 65 height 22
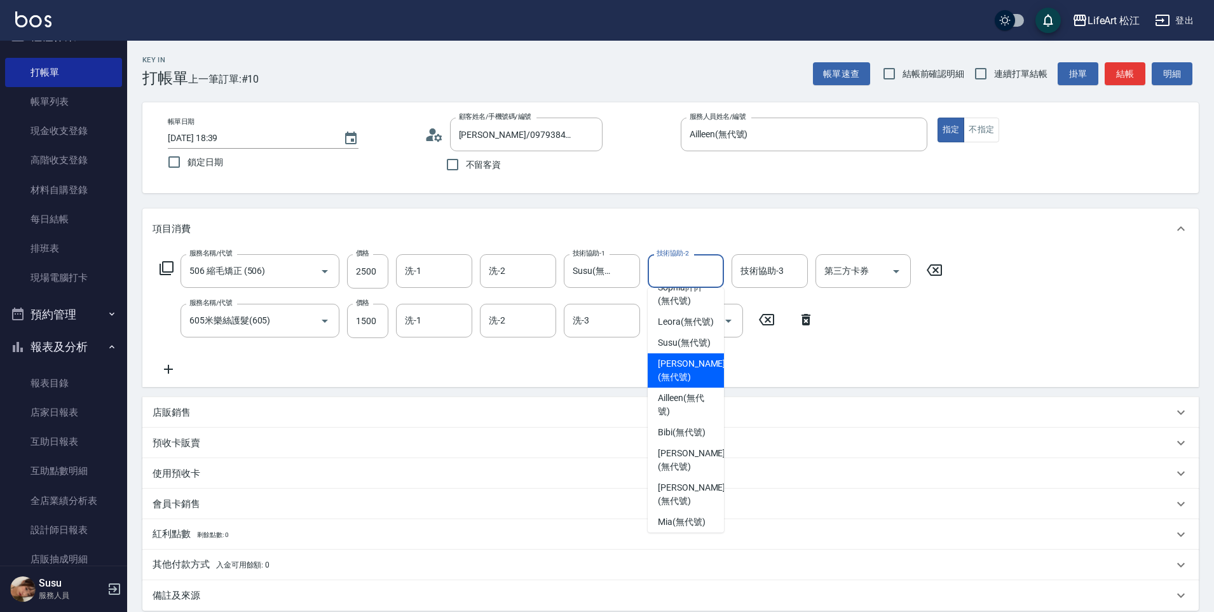
scroll to position [150, 0]
click at [542, 382] on div "服務名稱/代號 506 縮毛矯正 (506) 服務名稱/代號 價格 2500 價格 洗-1 洗-1 洗-2 洗-2 技術協助-1 Susu(無代號) 技術協助…" at bounding box center [670, 318] width 1056 height 138
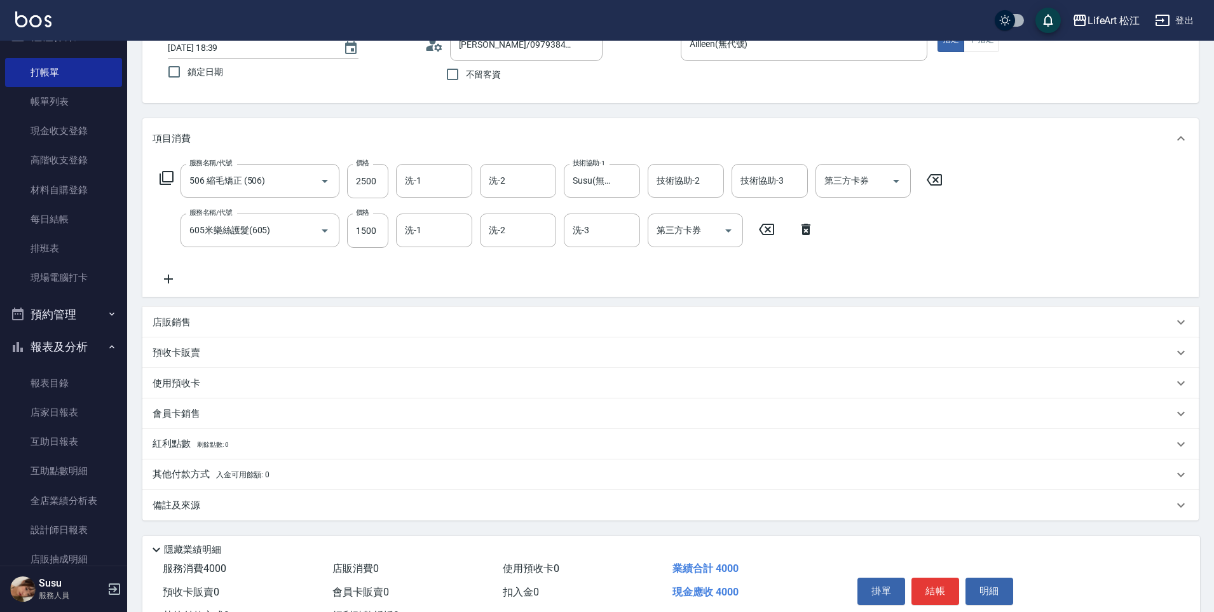
scroll to position [142, 0]
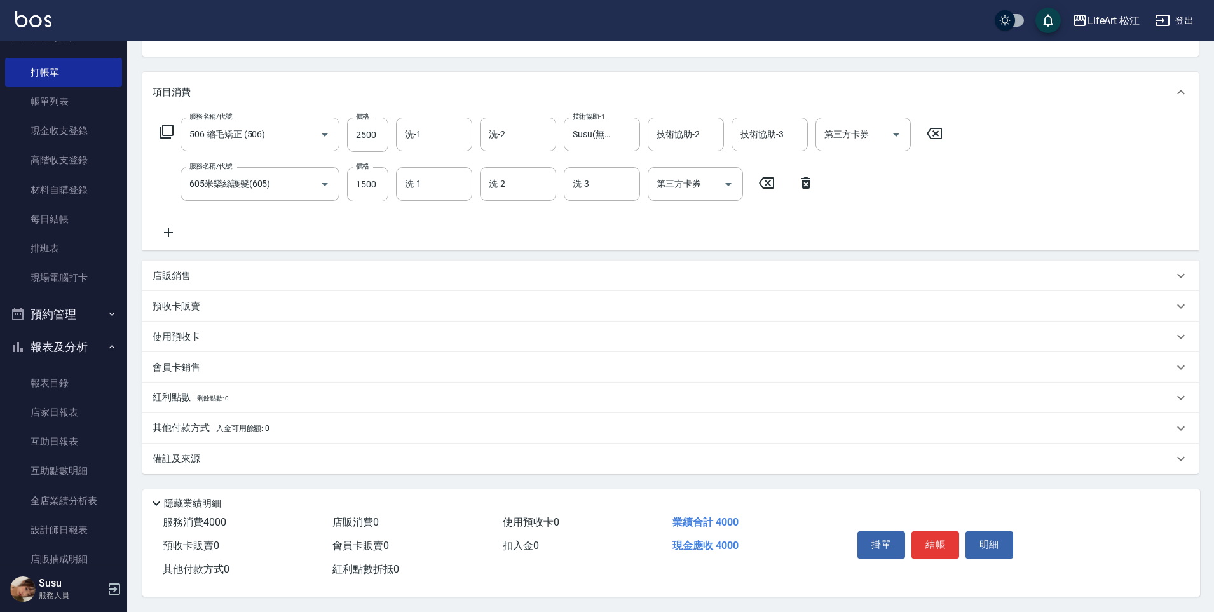
click at [277, 463] on div "備註及來源" at bounding box center [670, 458] width 1056 height 30
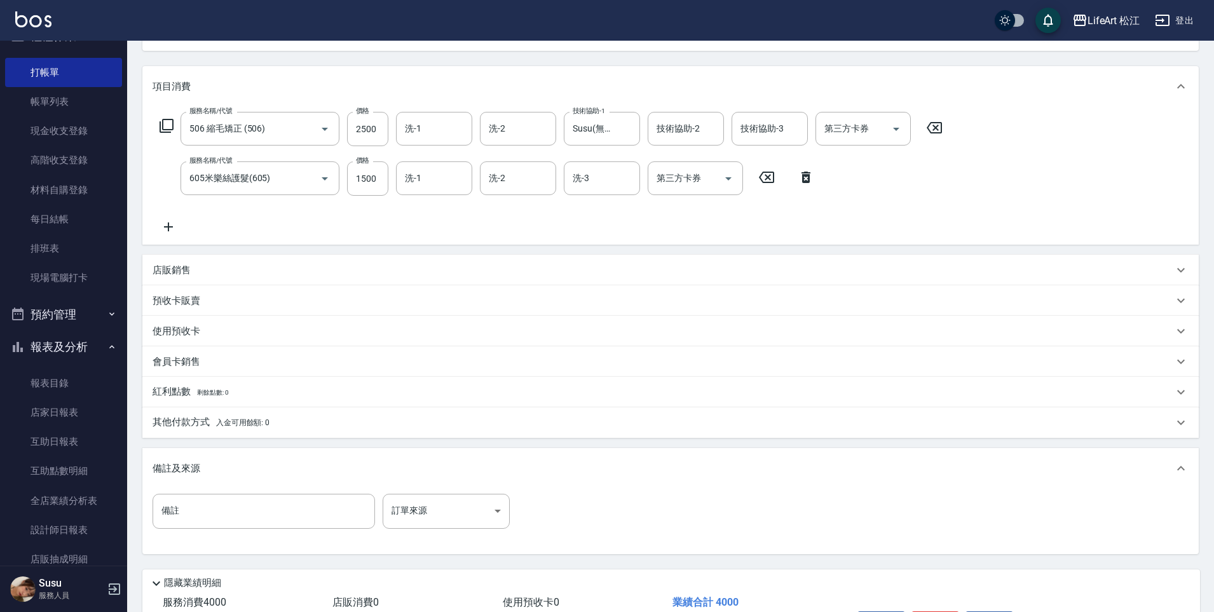
click at [434, 486] on div "備註及來源" at bounding box center [670, 468] width 1056 height 41
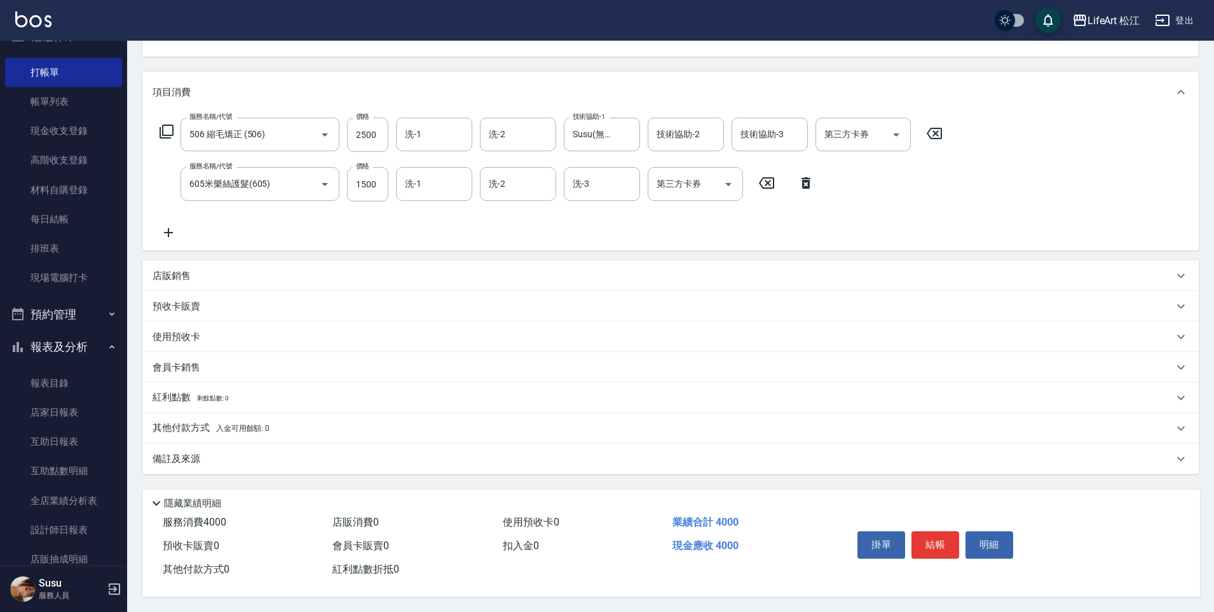
click at [438, 501] on div "隱藏業績明細" at bounding box center [674, 503] width 1051 height 15
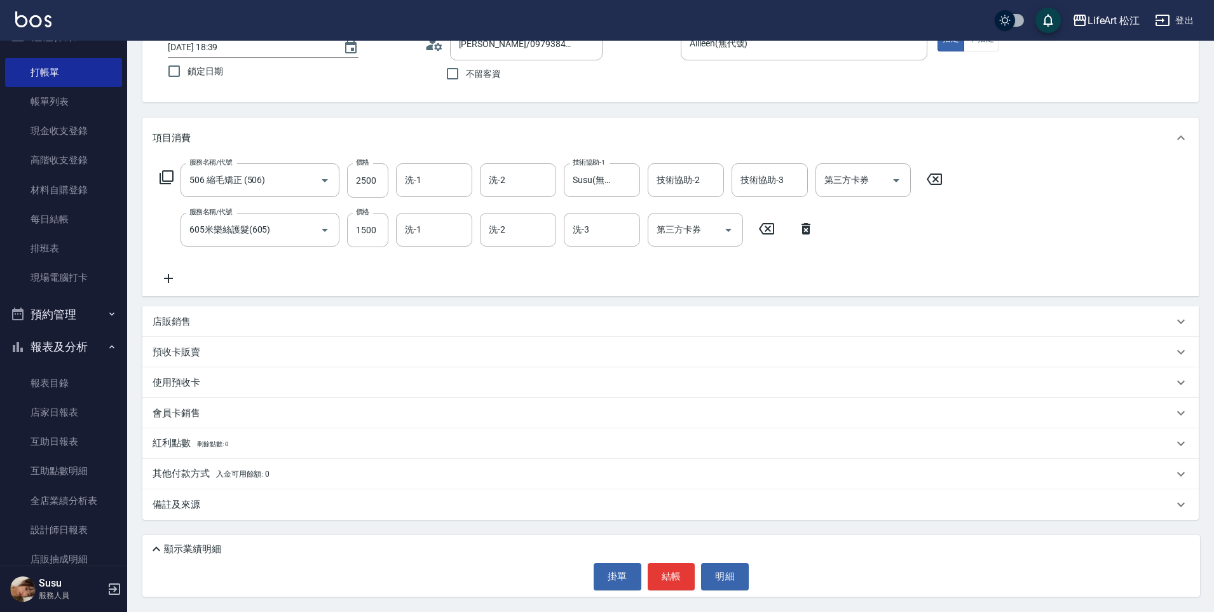
scroll to position [91, 0]
click at [424, 496] on div "備註及來源" at bounding box center [670, 504] width 1056 height 30
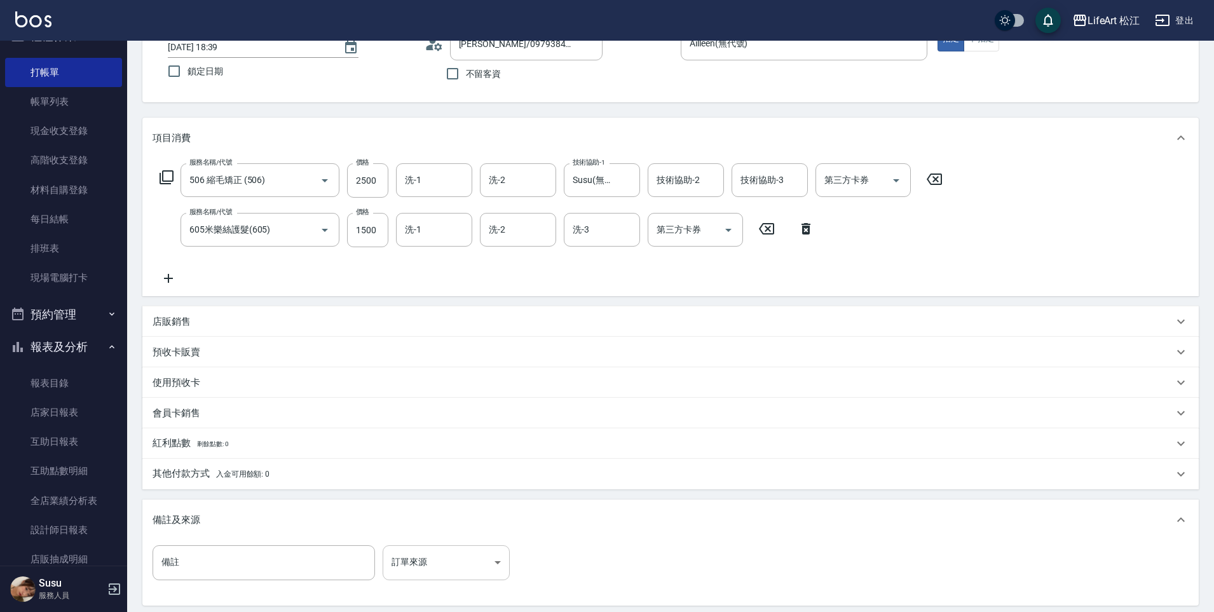
click at [457, 546] on body "LifeArt 松江 登出 櫃檯作業 打帳單 帳單列表 現金收支登錄 高階收支登錄 材料自購登錄 每日結帳 排班表 現場電腦打卡 預約管理 預約管理 單日預約…" at bounding box center [607, 303] width 1214 height 788
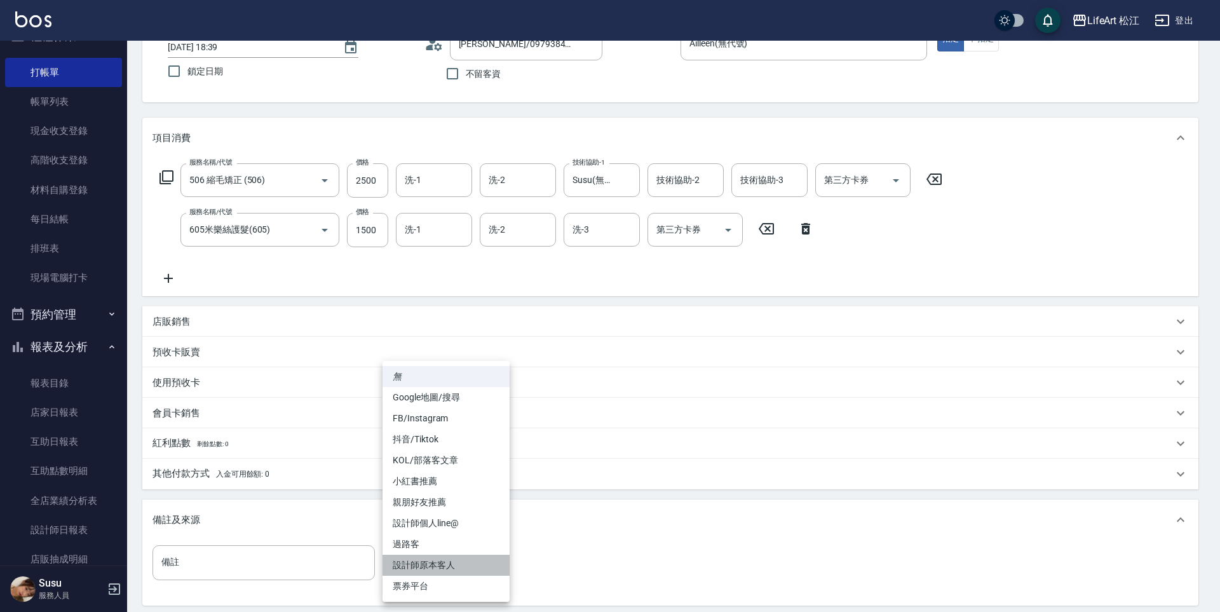
click at [456, 561] on li "設計師原本客人" at bounding box center [445, 565] width 127 height 21
type input "設計師原本客人"
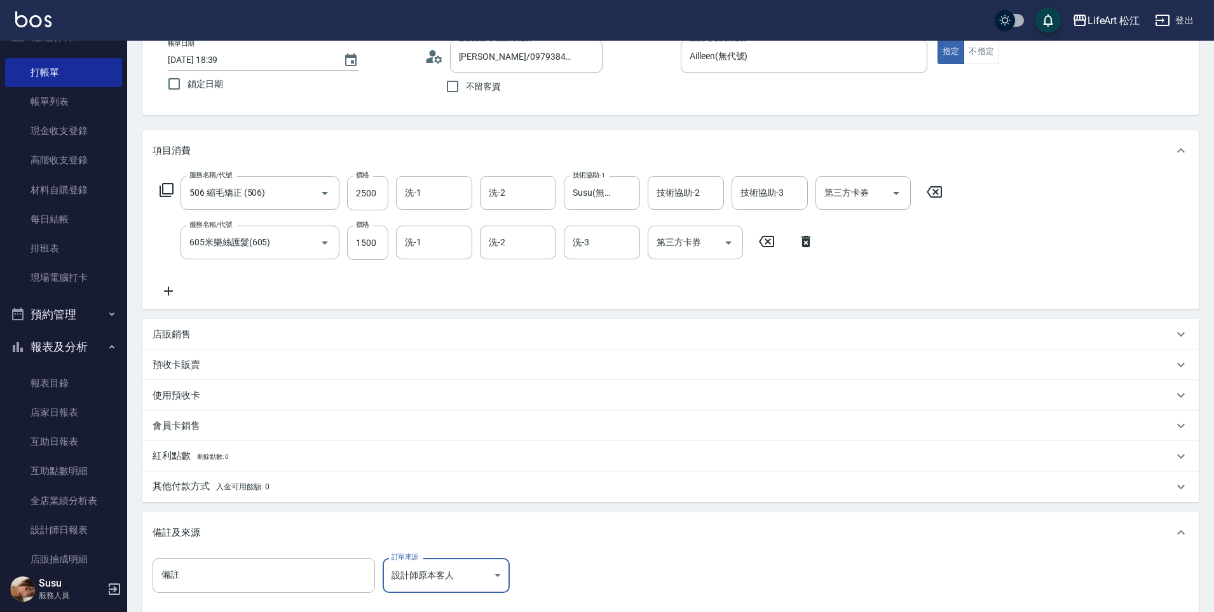
scroll to position [176, 0]
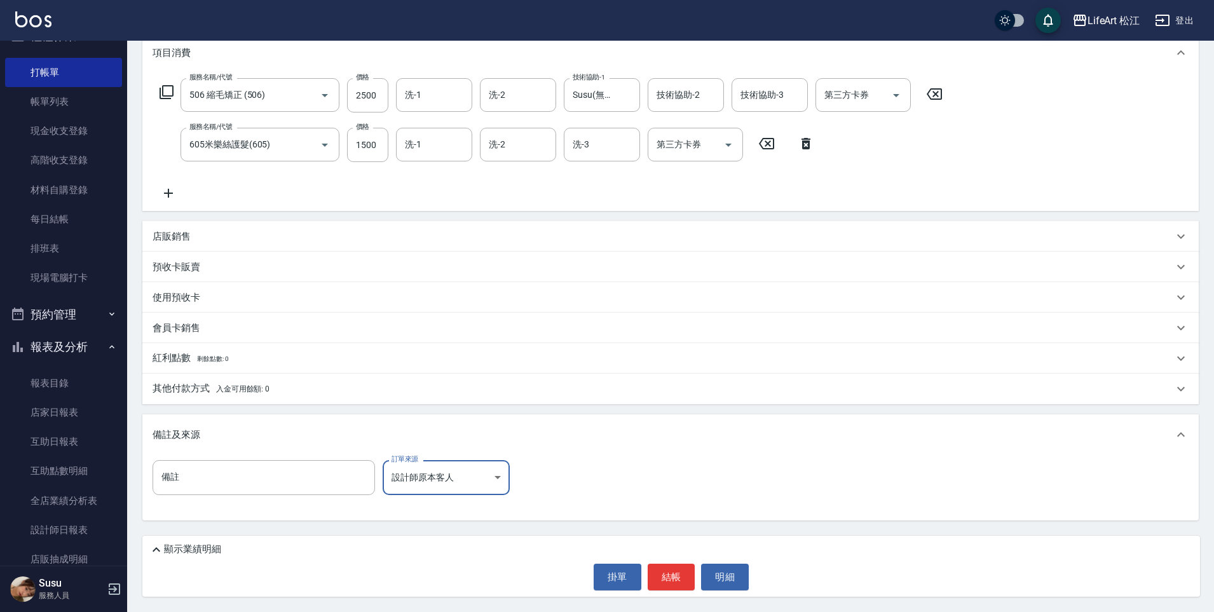
click at [179, 539] on div "顯示業績明細" at bounding box center [670, 547] width 1057 height 22
click at [178, 548] on p "顯示業績明細" at bounding box center [192, 549] width 57 height 13
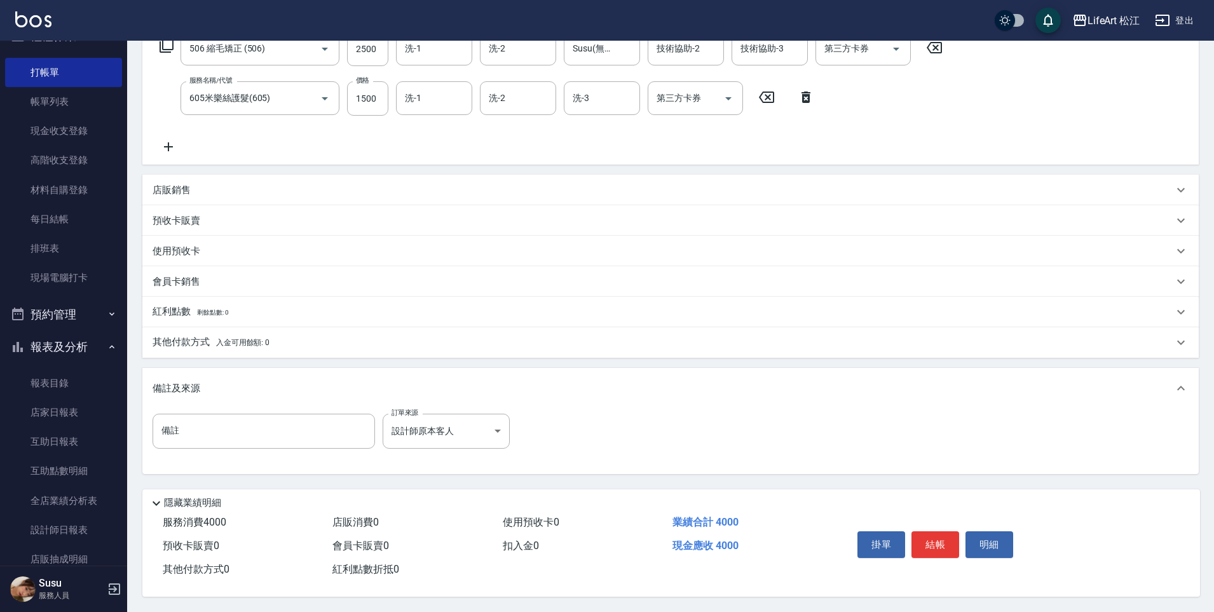
scroll to position [228, 0]
click at [931, 534] on button "結帳" at bounding box center [935, 544] width 48 height 27
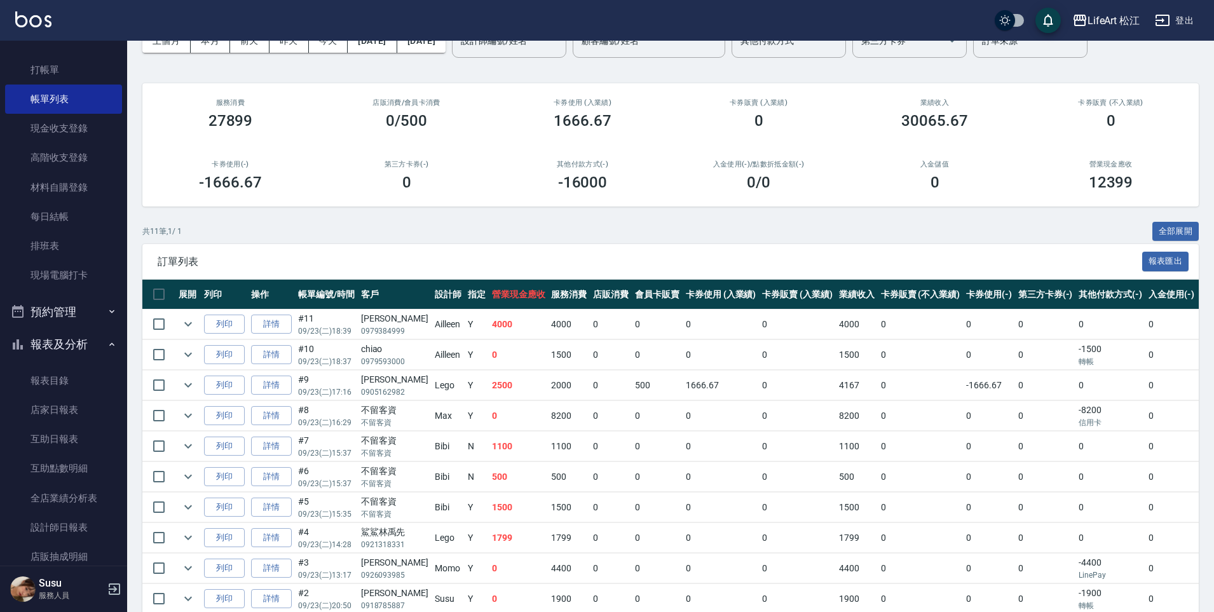
scroll to position [165, 0]
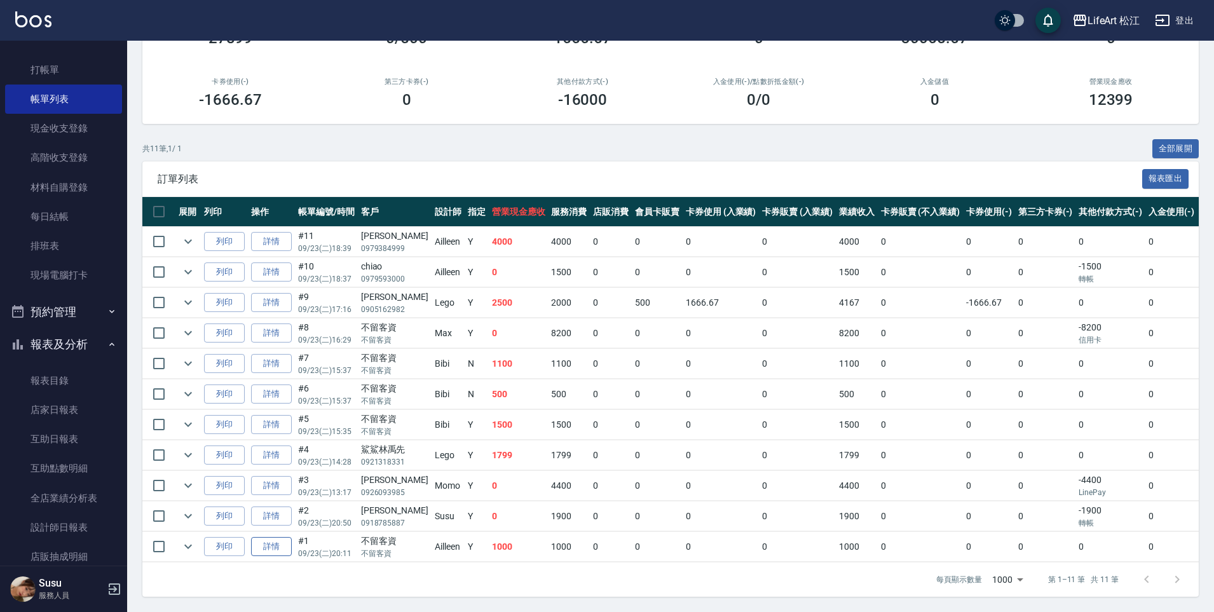
click at [271, 537] on link "詳情" at bounding box center [271, 547] width 41 height 20
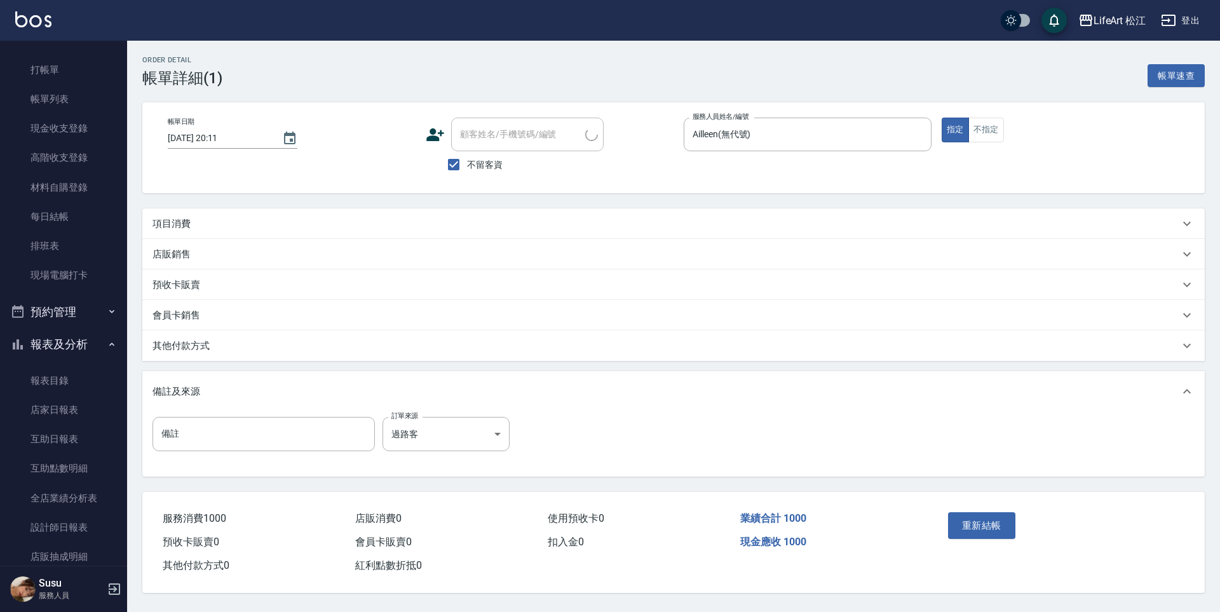
type input "[DATE] 20:11"
checkbox input "true"
type input "Ailleen(無代號)"
type input "過路客"
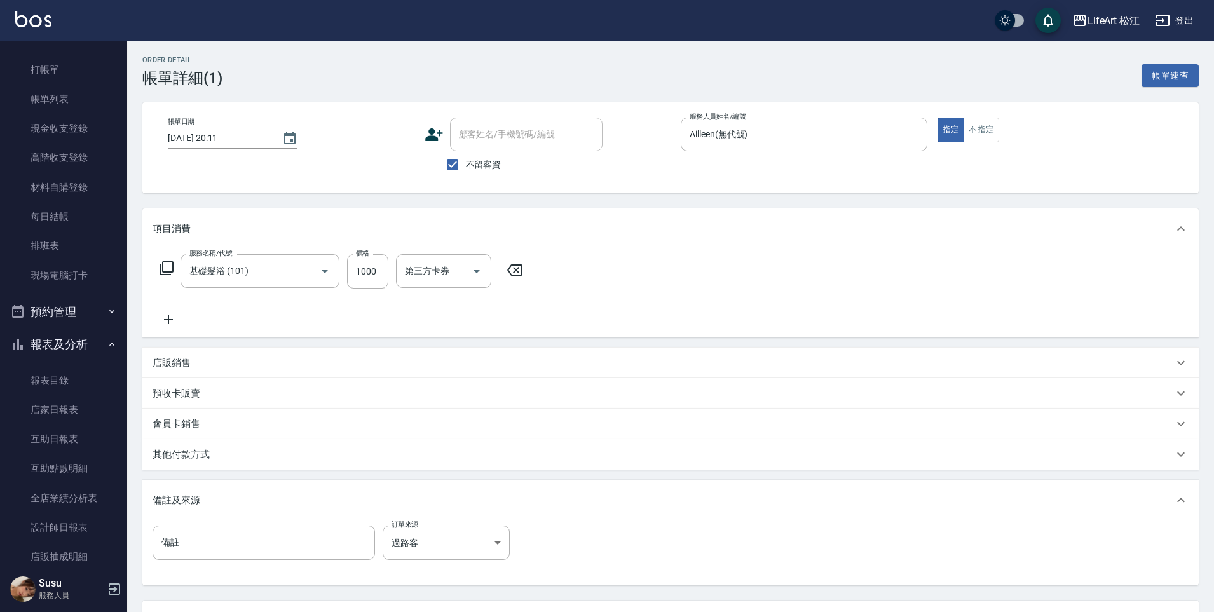
type input "基礎髮浴 (101)"
click at [978, 125] on button "不指定" at bounding box center [981, 130] width 36 height 25
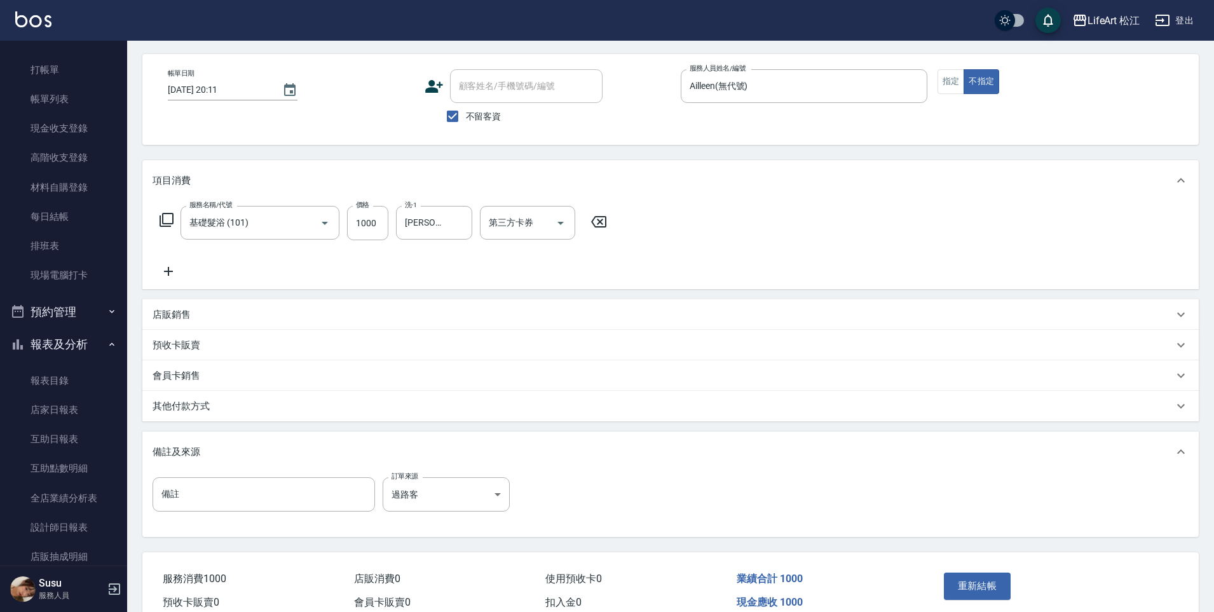
scroll to position [111, 0]
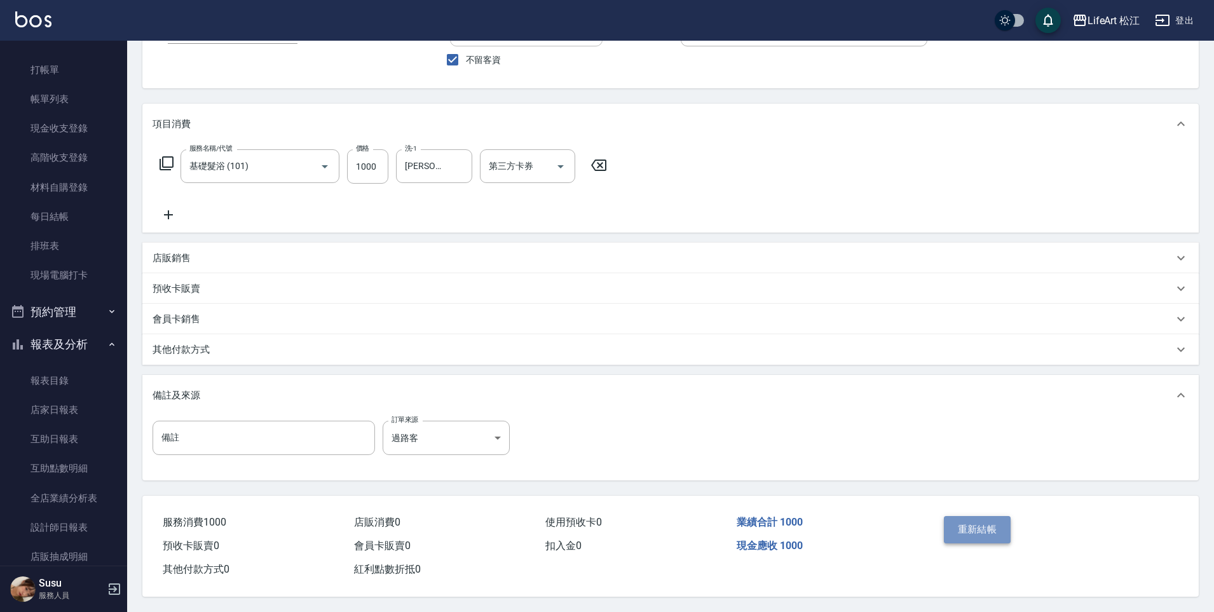
click at [968, 519] on button "重新結帳" at bounding box center [977, 529] width 67 height 27
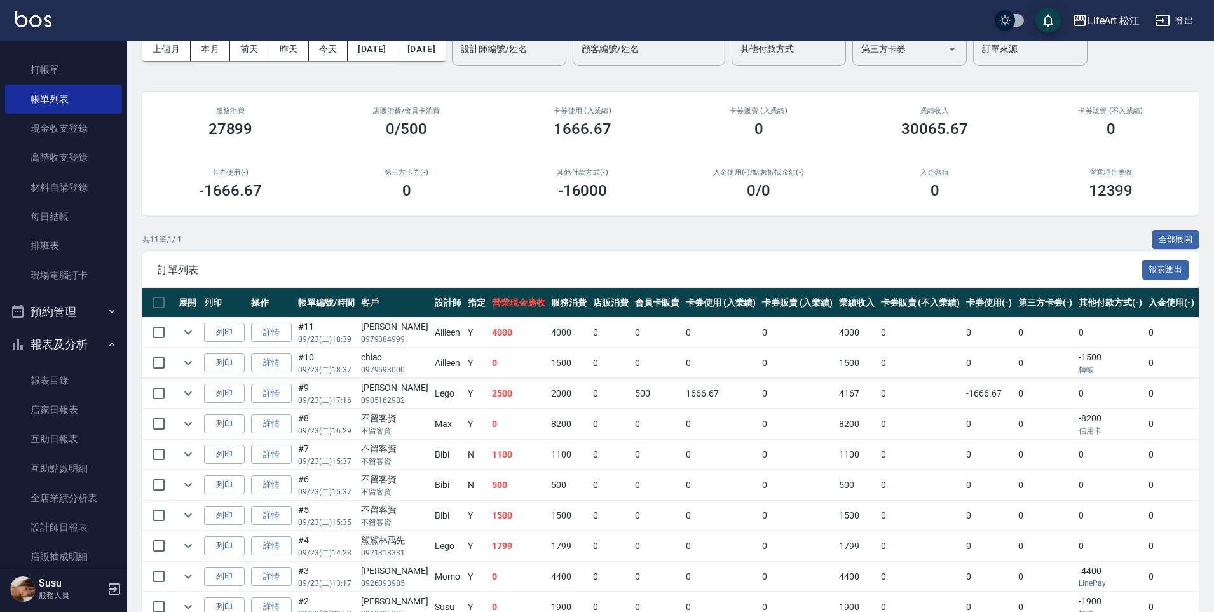
scroll to position [124, 0]
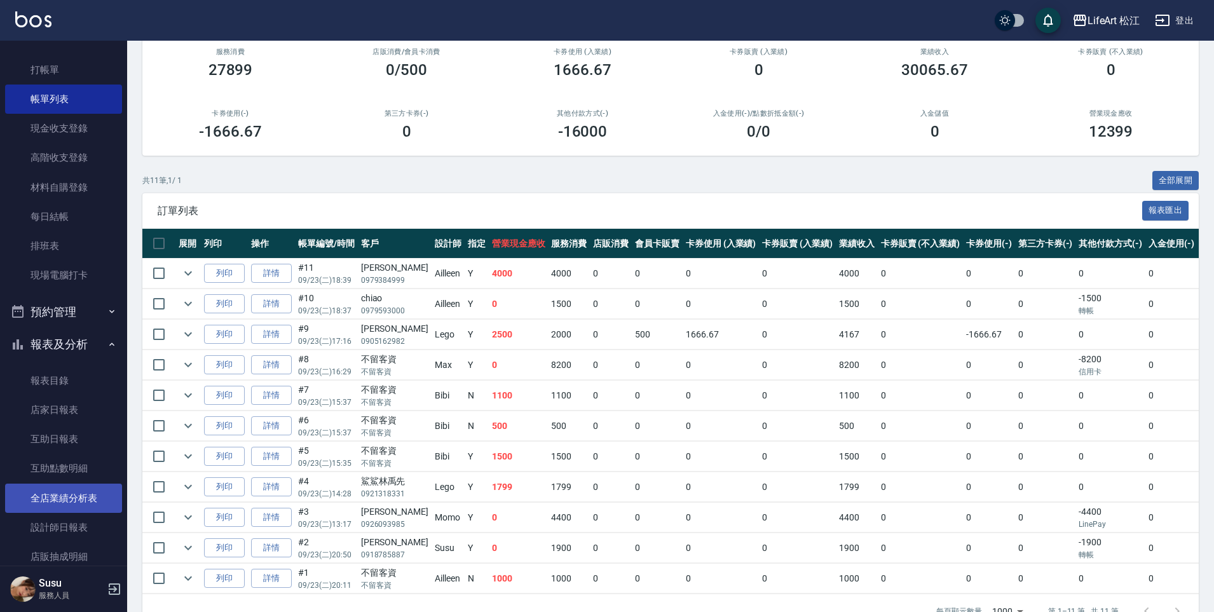
click at [52, 501] on link "全店業績分析表" at bounding box center [63, 498] width 117 height 29
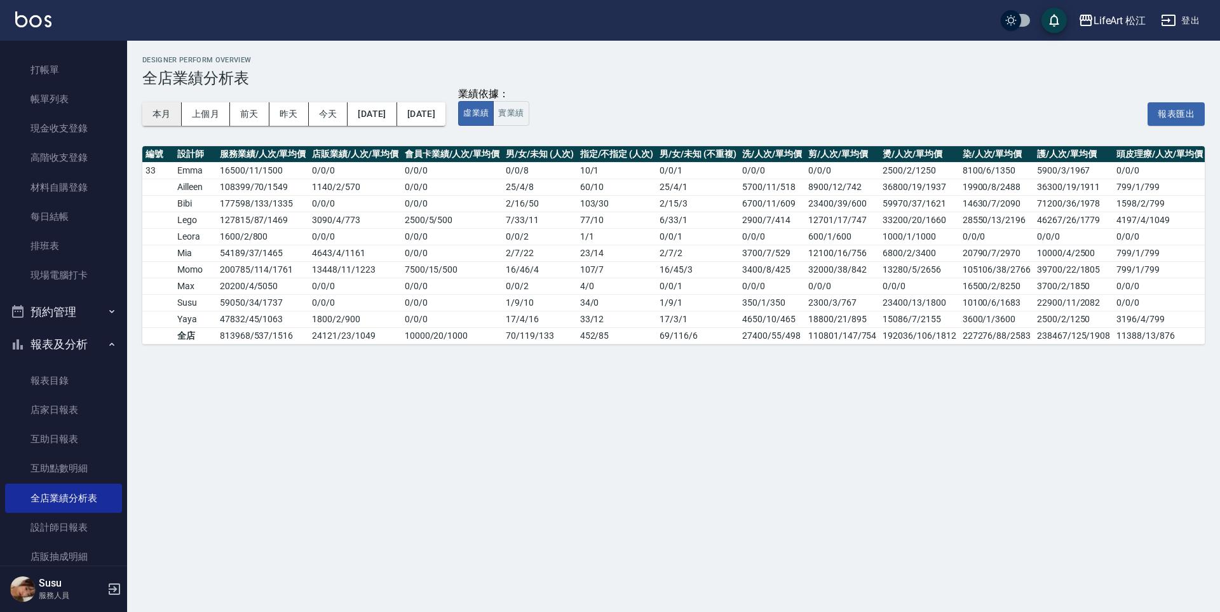
click at [167, 123] on button "本月" at bounding box center [161, 114] width 39 height 24
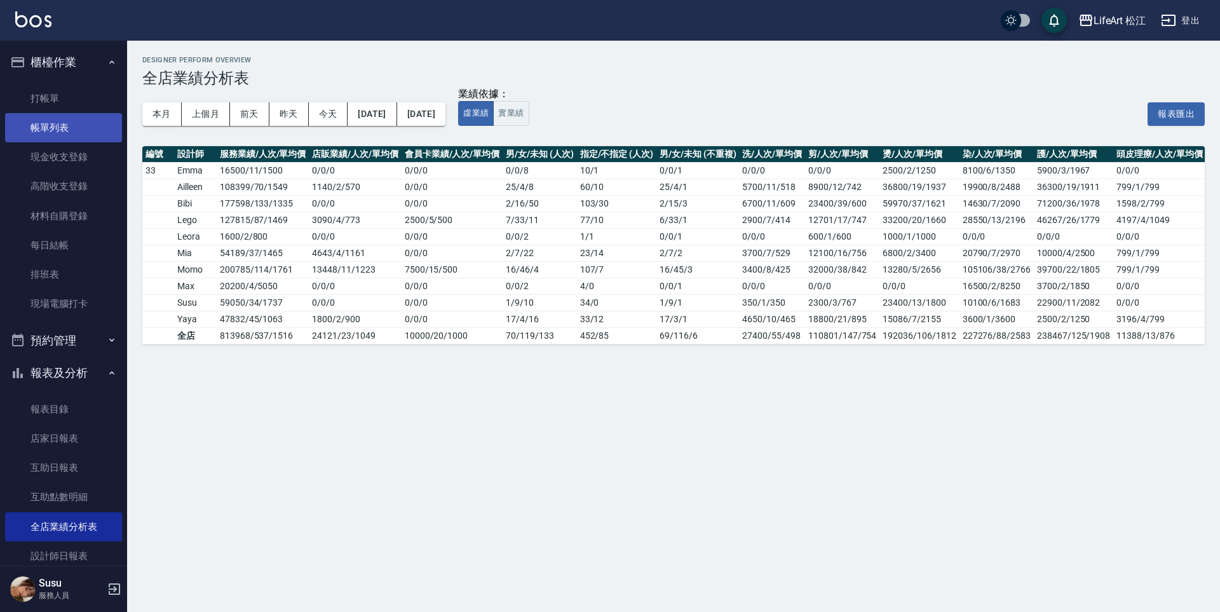
click at [75, 128] on link "帳單列表" at bounding box center [63, 127] width 117 height 29
click at [84, 120] on link "帳單列表" at bounding box center [63, 127] width 117 height 29
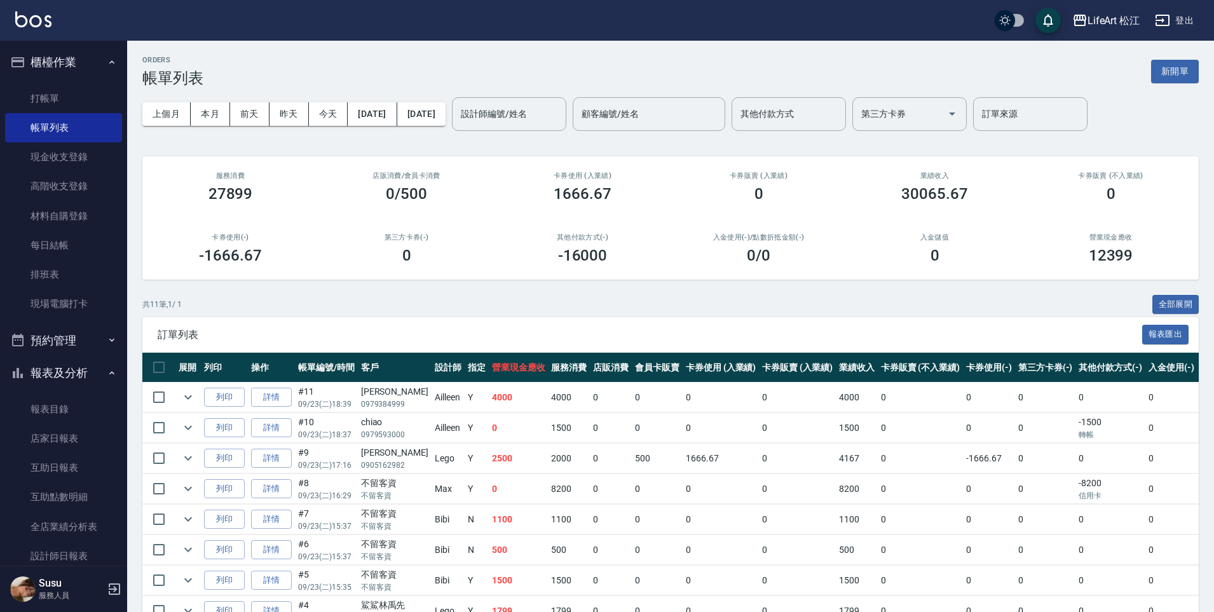
scroll to position [3, 0]
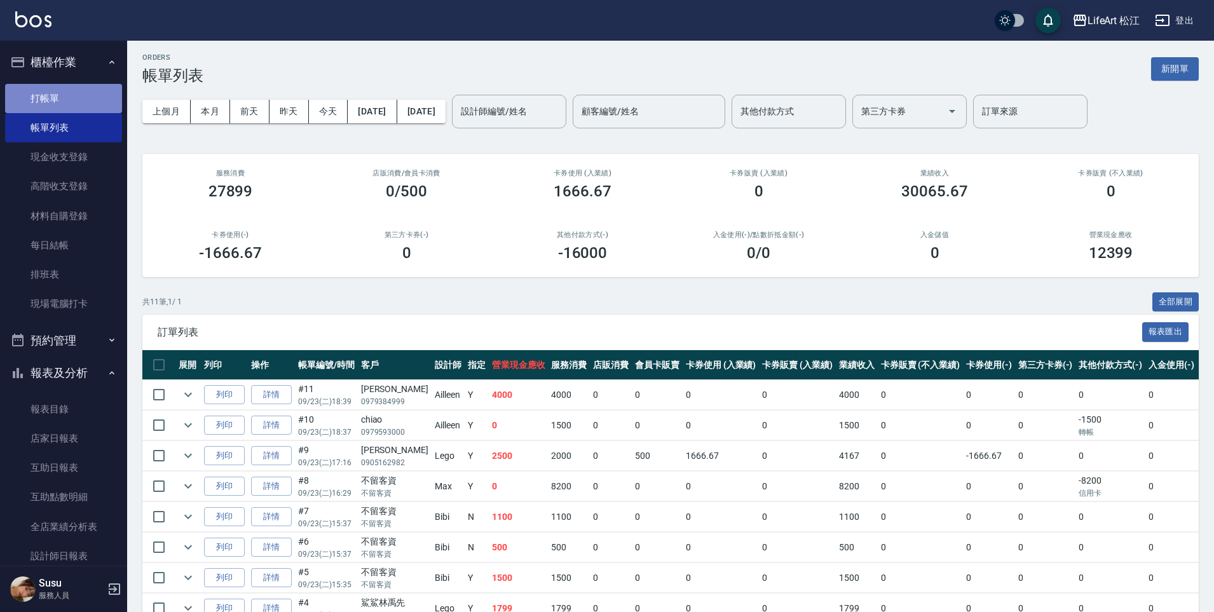
click at [83, 103] on link "打帳單" at bounding box center [63, 98] width 117 height 29
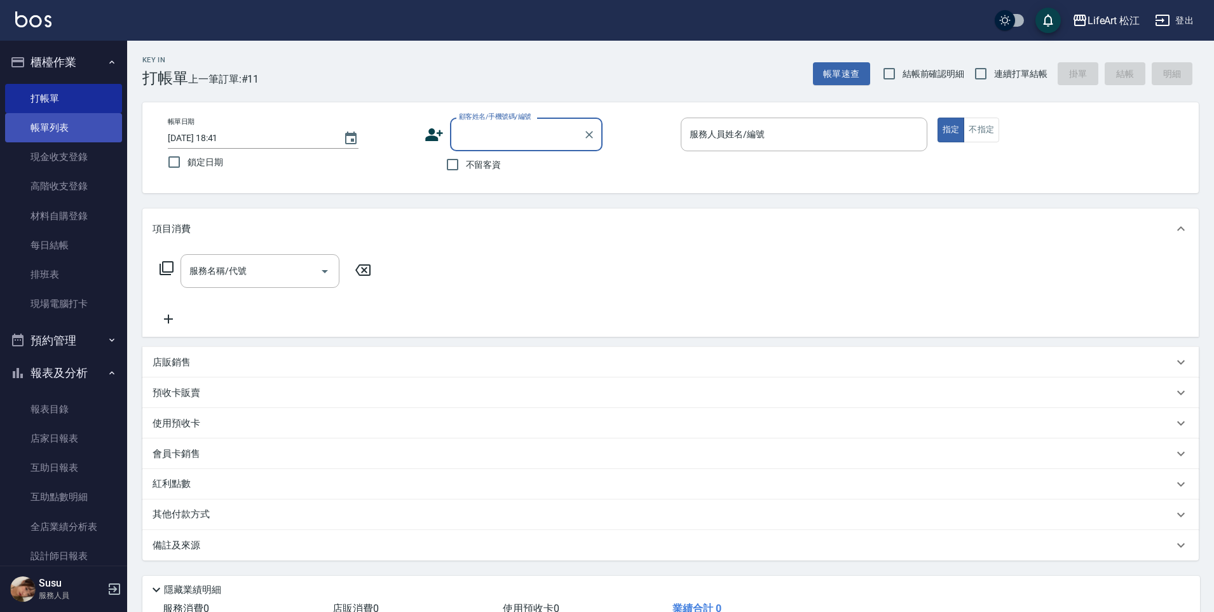
click at [61, 130] on link "帳單列表" at bounding box center [63, 127] width 117 height 29
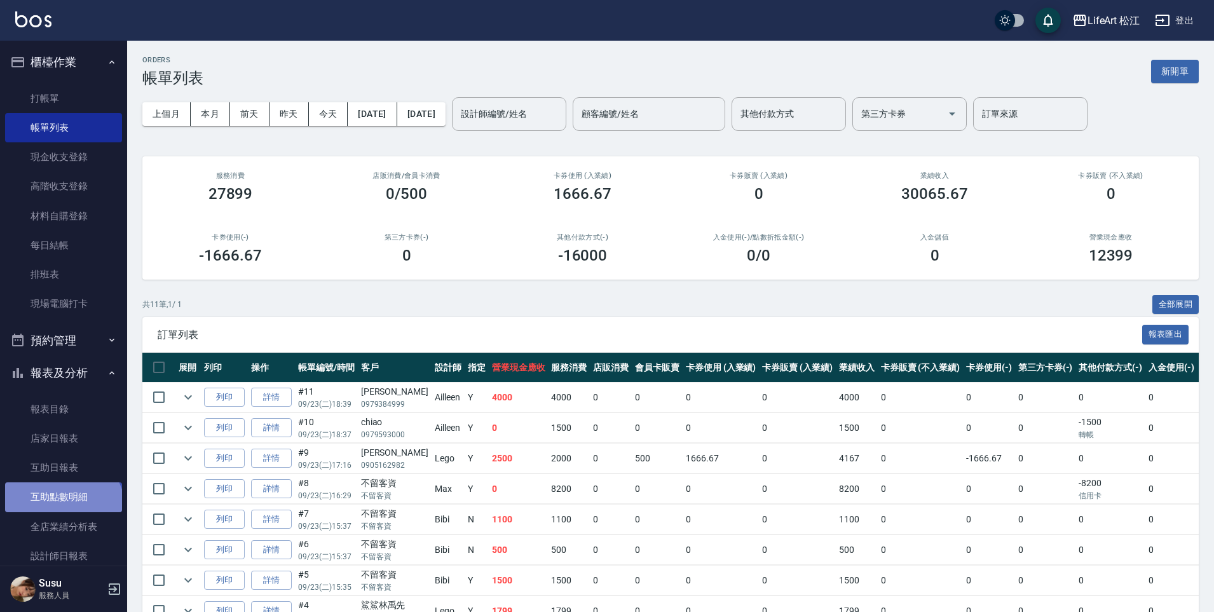
drag, startPoint x: 62, startPoint y: 510, endPoint x: 41, endPoint y: 487, distance: 31.0
click at [62, 510] on link "互助點數明細" at bounding box center [63, 496] width 117 height 29
click at [65, 524] on link "全店業績分析表" at bounding box center [63, 526] width 117 height 29
click at [64, 527] on link "全店業績分析表" at bounding box center [63, 526] width 117 height 29
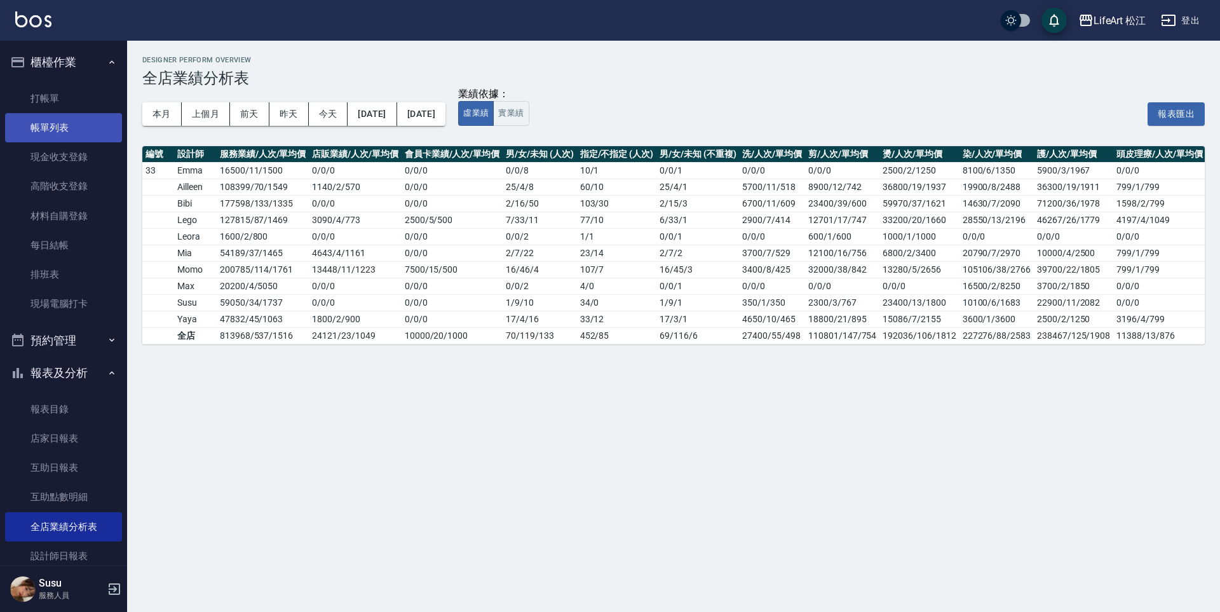
click at [44, 123] on link "帳單列表" at bounding box center [63, 127] width 117 height 29
click at [57, 124] on link "帳單列表" at bounding box center [63, 127] width 117 height 29
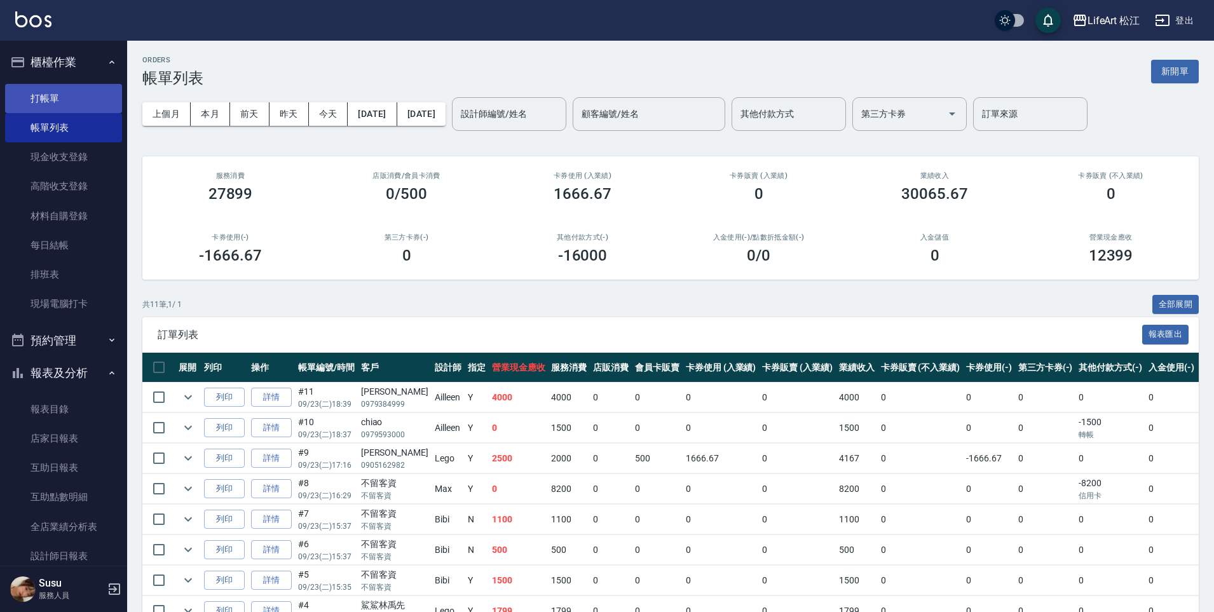
click at [34, 95] on link "打帳單" at bounding box center [63, 98] width 117 height 29
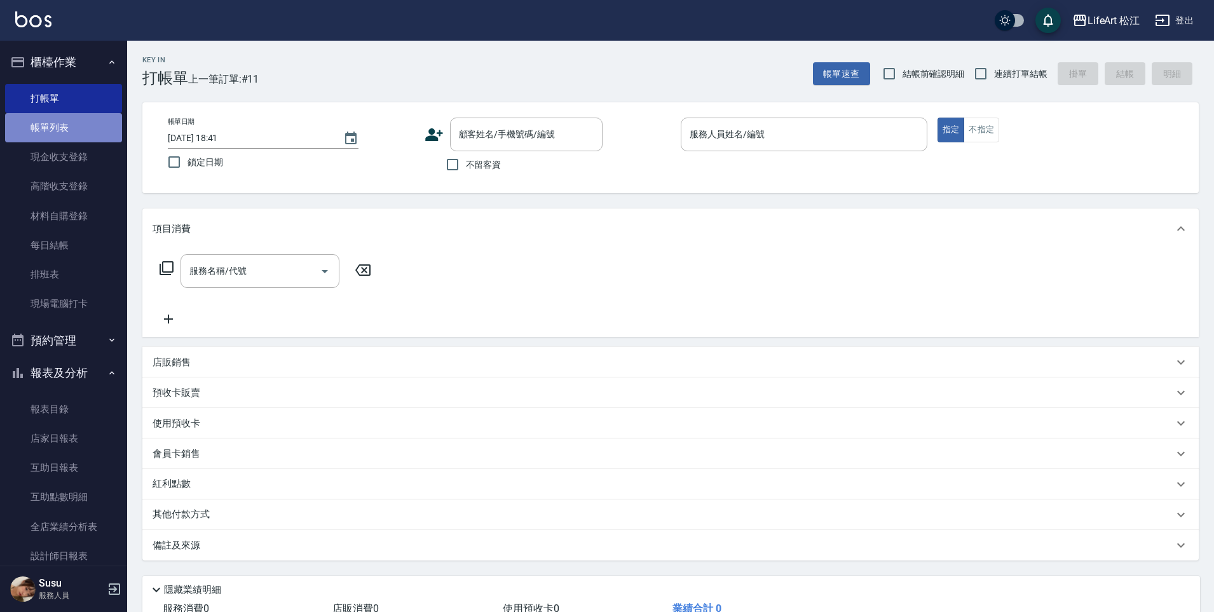
click at [73, 127] on link "帳單列表" at bounding box center [63, 127] width 117 height 29
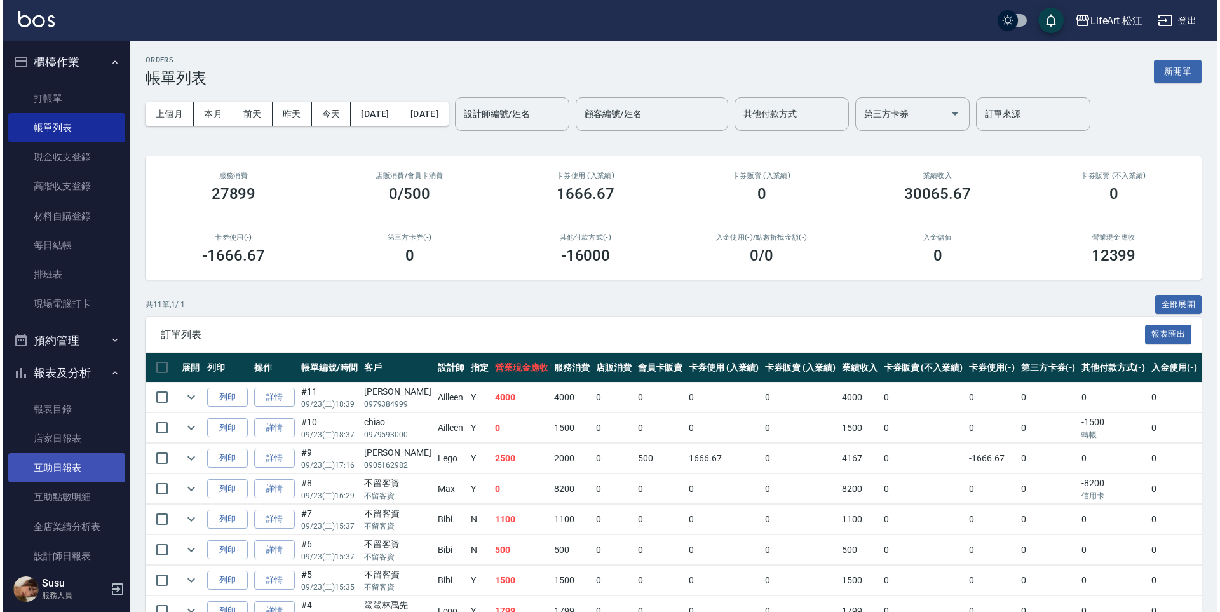
scroll to position [20, 0]
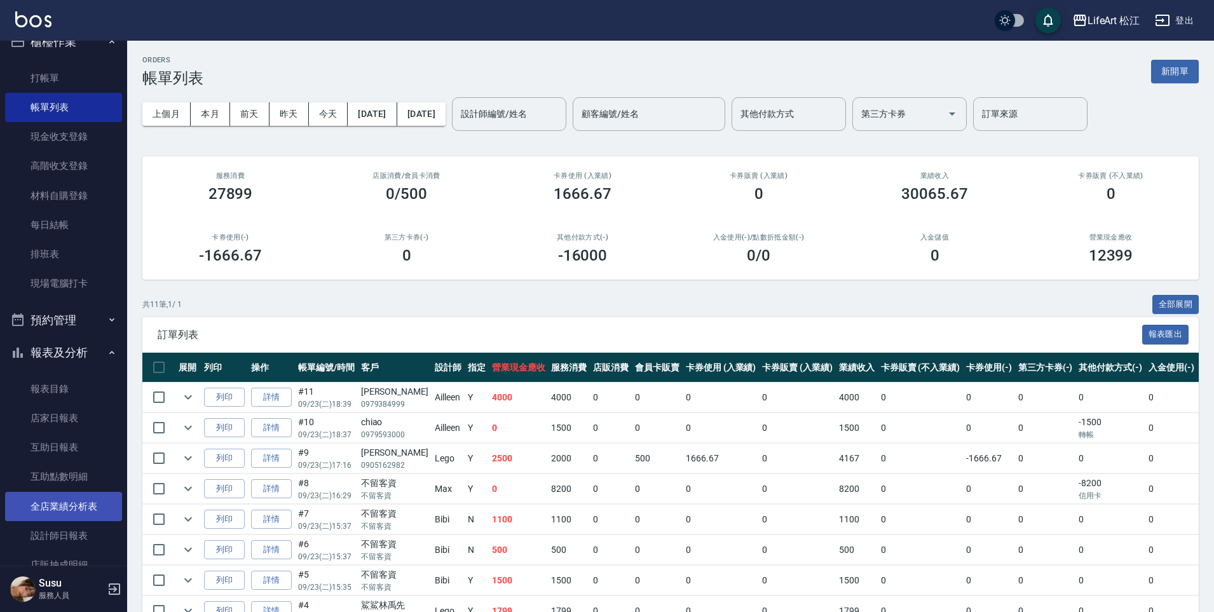
click at [68, 504] on link "全店業績分析表" at bounding box center [63, 506] width 117 height 29
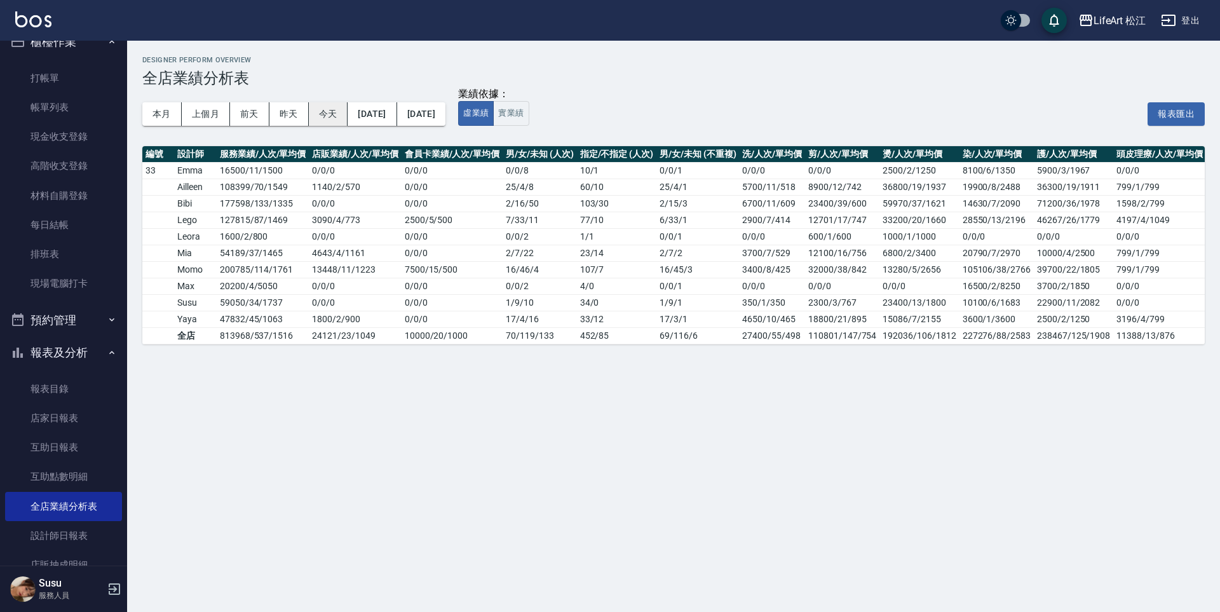
click at [328, 114] on button "今天" at bounding box center [328, 114] width 39 height 24
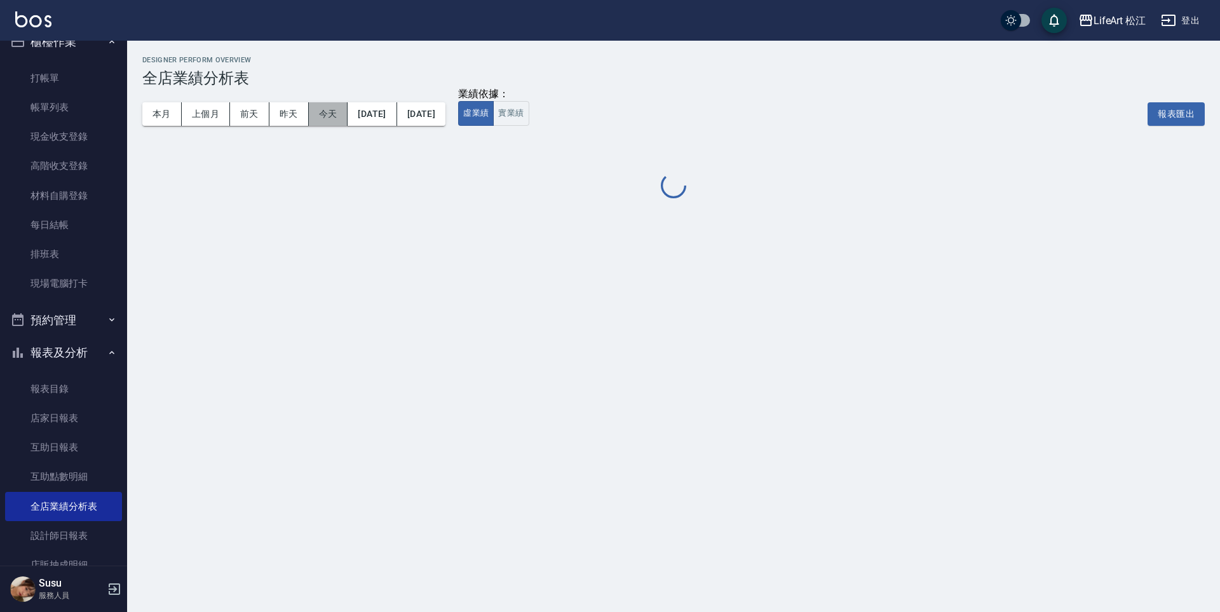
click at [328, 114] on button "今天" at bounding box center [328, 114] width 39 height 24
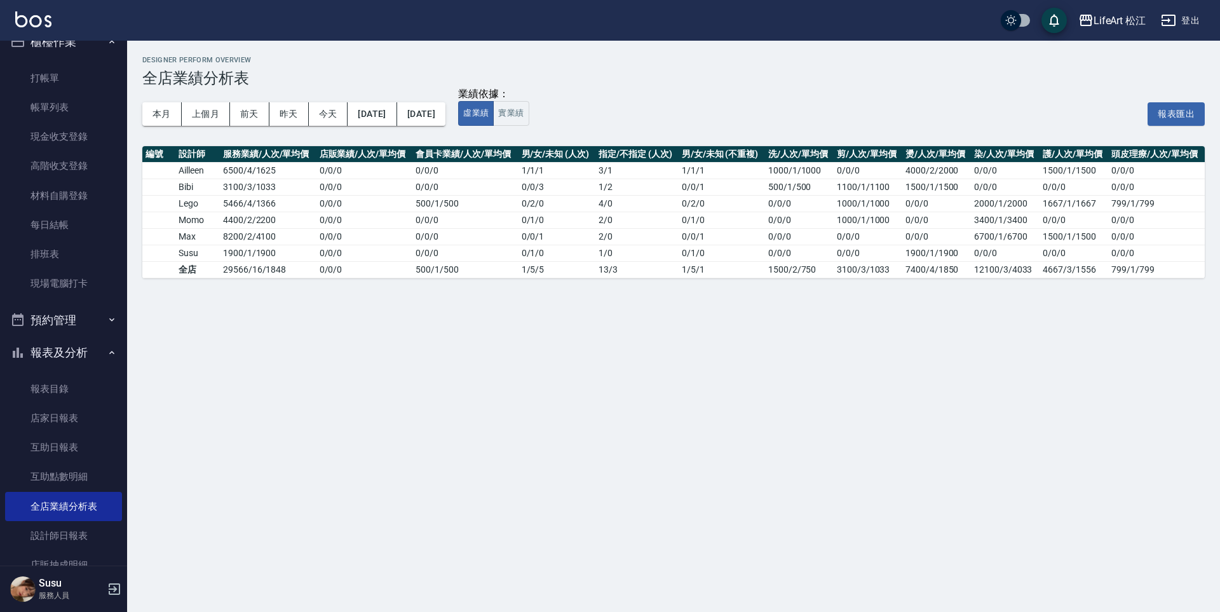
click at [168, 126] on div "本月 上個月 [DATE] [DATE] [DATE] [DATE] [DATE]" at bounding box center [293, 114] width 303 height 54
click at [166, 116] on button "本月" at bounding box center [161, 114] width 39 height 24
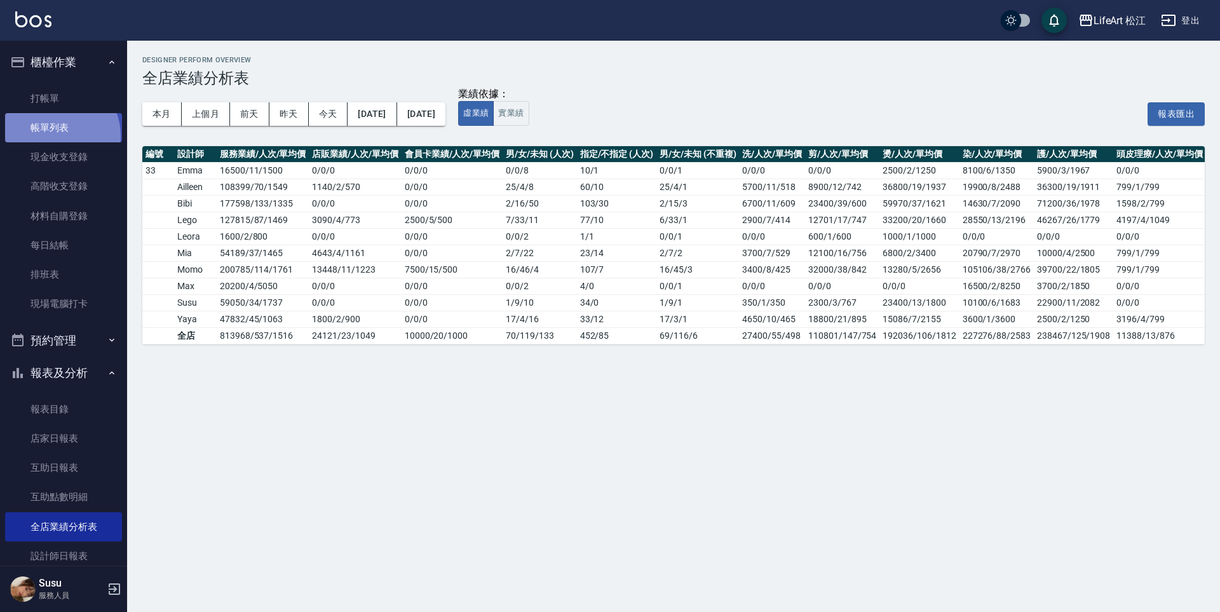
click at [54, 136] on link "帳單列表" at bounding box center [63, 127] width 117 height 29
click at [50, 113] on link "帳單列表" at bounding box center [63, 127] width 117 height 29
click at [54, 102] on link "打帳單" at bounding box center [63, 98] width 117 height 29
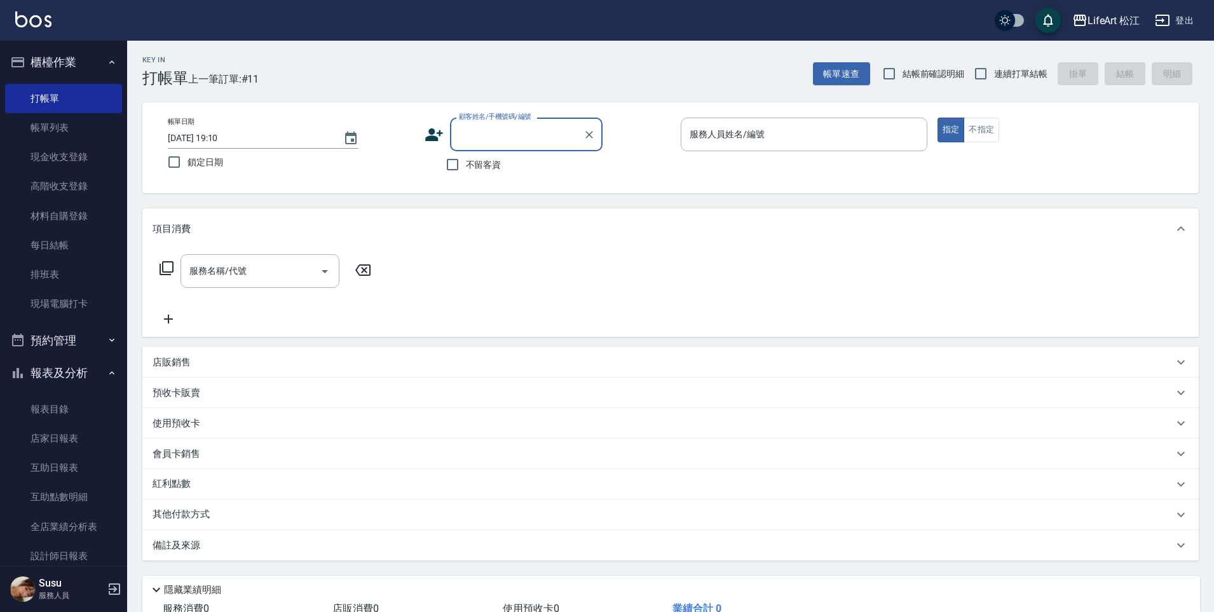
click at [514, 144] on input "顧客姓名/手機號碼/編號" at bounding box center [517, 134] width 122 height 22
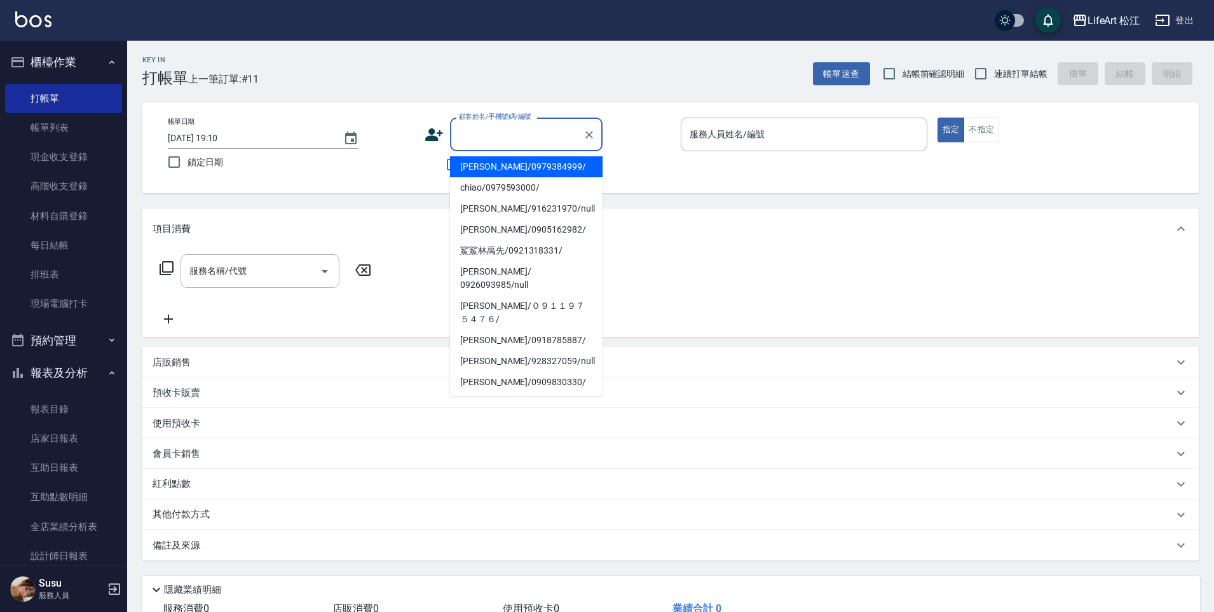
click at [421, 180] on div "帳單日期 [DATE] 19:10 鎖定日期 顧客姓名/手機號碼/編號 顧客姓名/手機號碼/編號 不留客資 服務人員姓名/編號 服務人員姓名/編號 指定 不指定" at bounding box center [670, 147] width 1056 height 91
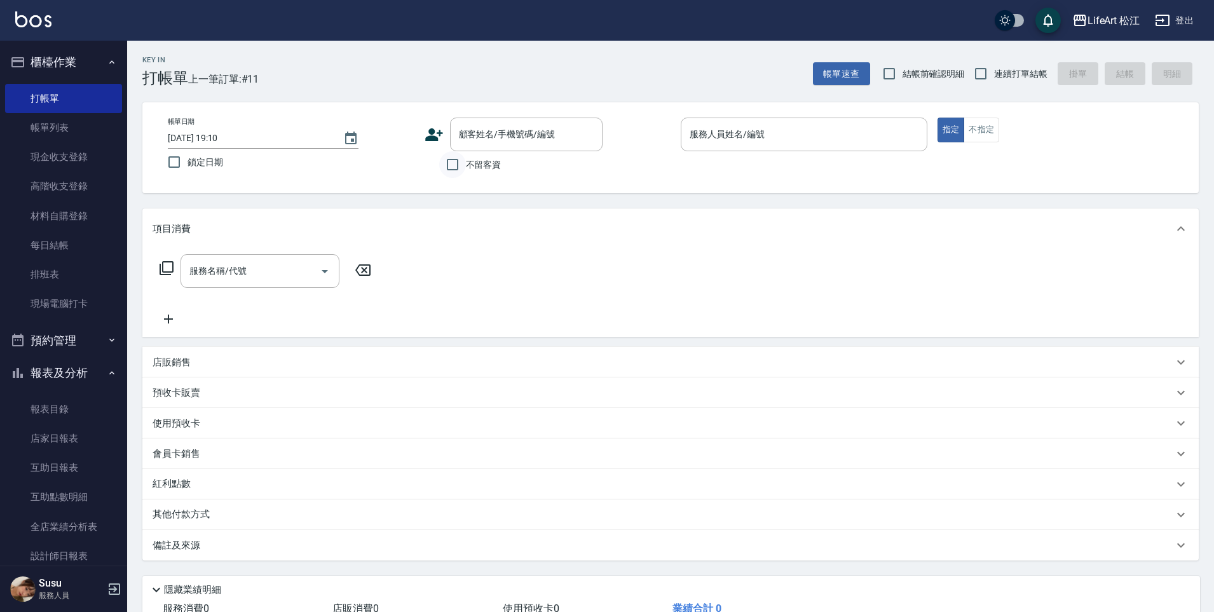
click at [450, 174] on input "不留客資" at bounding box center [452, 164] width 27 height 27
checkbox input "true"
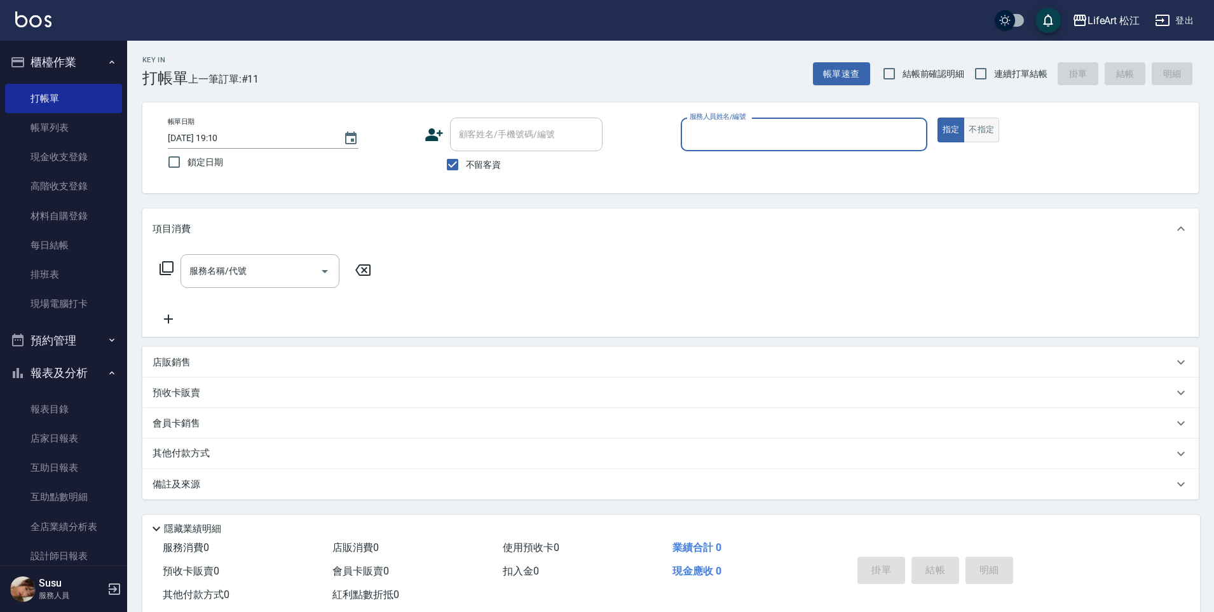
click at [985, 138] on button "不指定" at bounding box center [981, 130] width 36 height 25
click at [829, 139] on input "服務人員姓名/編號" at bounding box center [803, 134] width 235 height 22
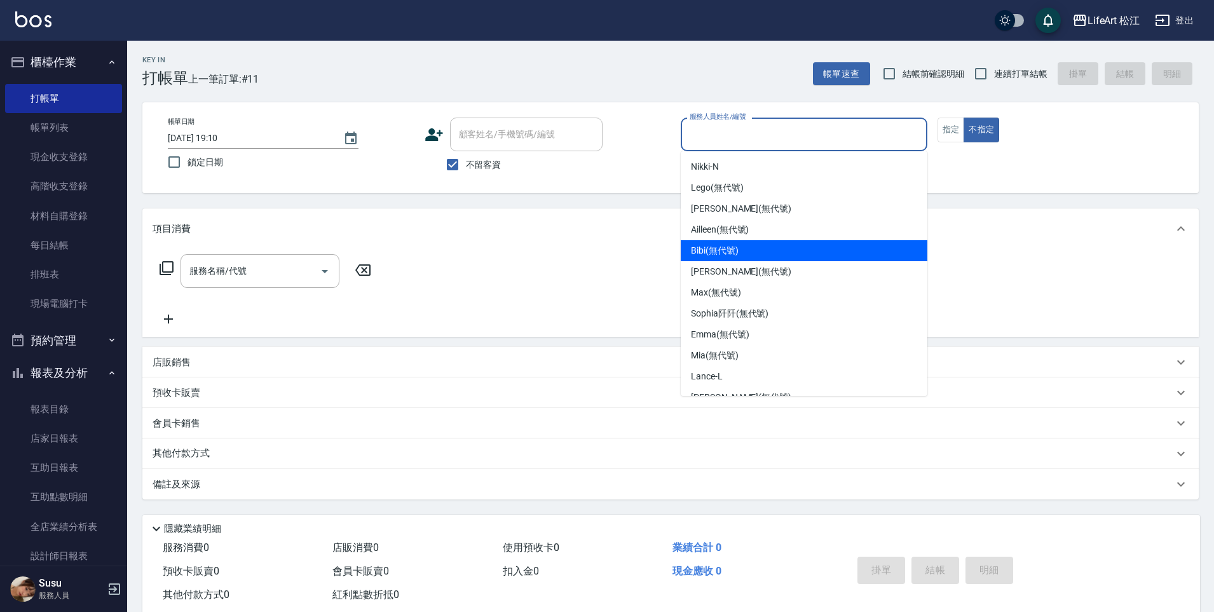
click at [771, 243] on div "Bibi (無代號)" at bounding box center [803, 250] width 247 height 21
type input "Bibi(無代號)"
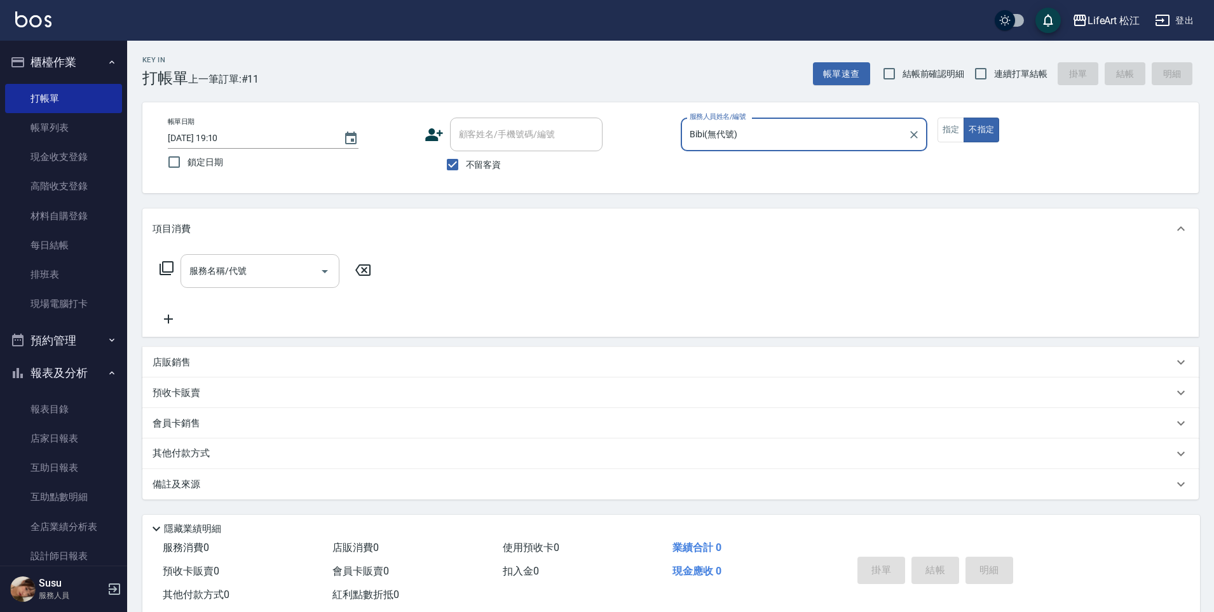
click at [313, 270] on input "服務名稱/代號" at bounding box center [250, 271] width 128 height 22
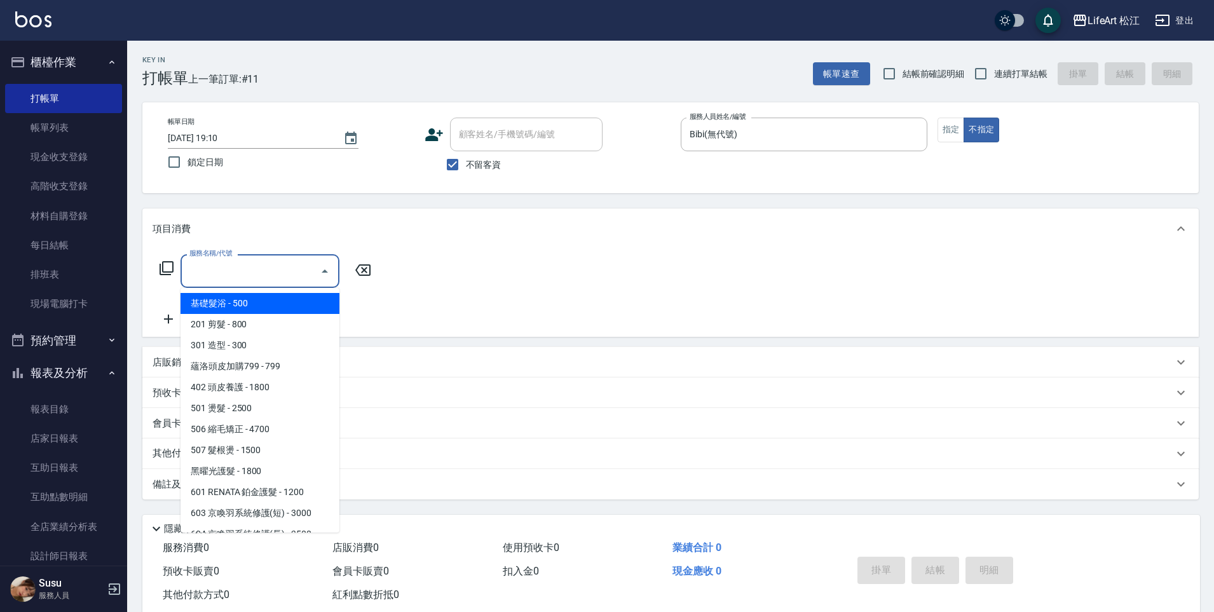
click at [294, 303] on span "基礎髮浴 - 500" at bounding box center [259, 303] width 159 height 21
type input "基礎髮浴 (101)"
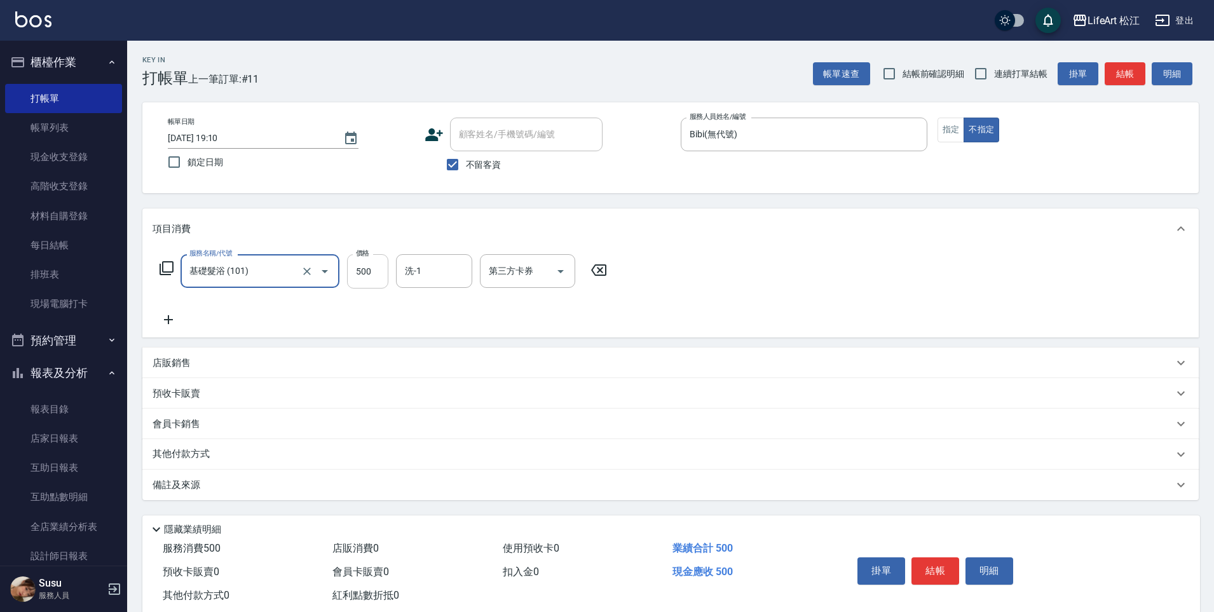
click at [376, 278] on input "500" at bounding box center [367, 271] width 41 height 34
type input "800"
click at [174, 487] on p "備註及來源" at bounding box center [176, 484] width 48 height 13
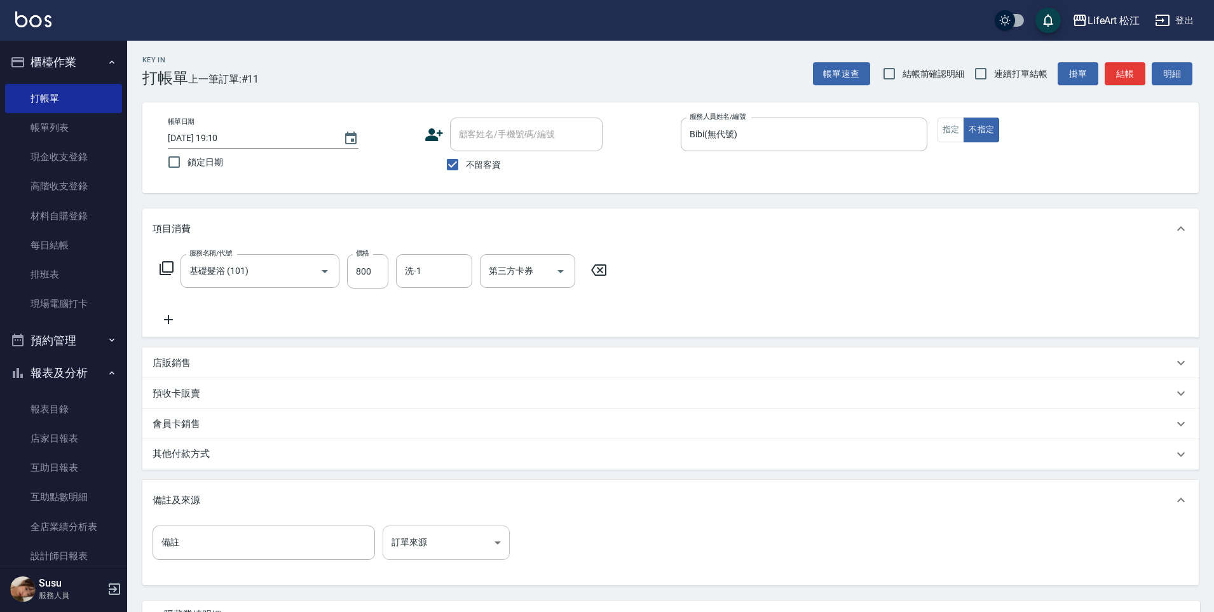
click at [403, 538] on body "LifeArt 松江 登出 櫃檯作業 打帳單 帳單列表 現金收支登錄 高階收支登錄 材料自購登錄 每日結帳 排班表 現場電腦打卡 預約管理 預約管理 單日預約…" at bounding box center [607, 361] width 1214 height 723
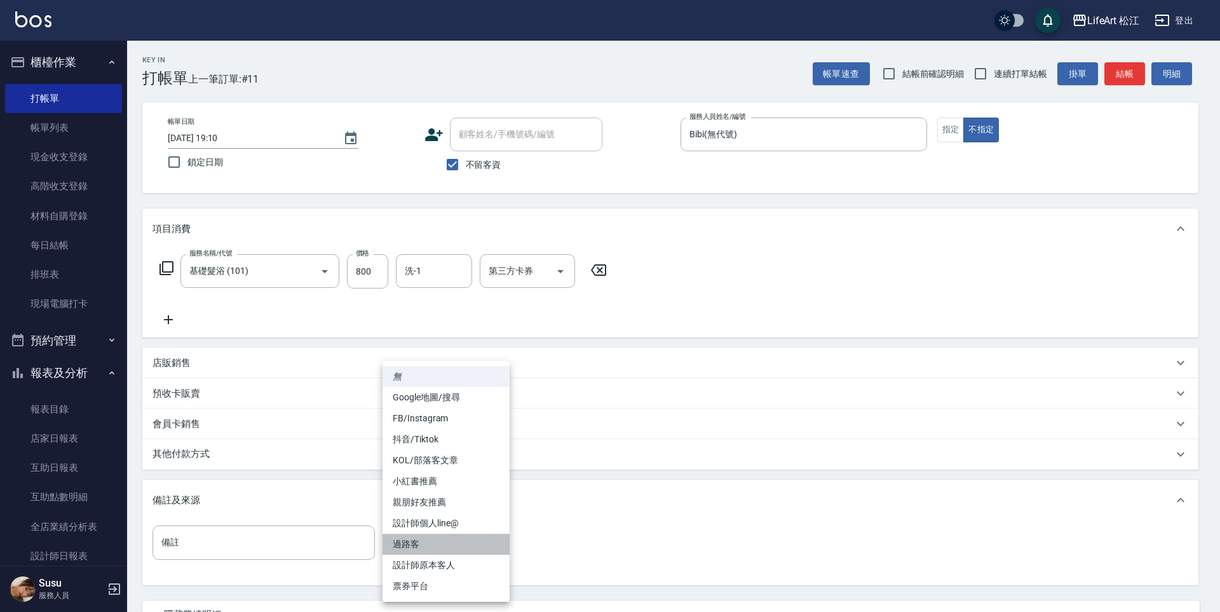
click at [409, 541] on li "過路客" at bounding box center [445, 544] width 127 height 21
type input "過路客"
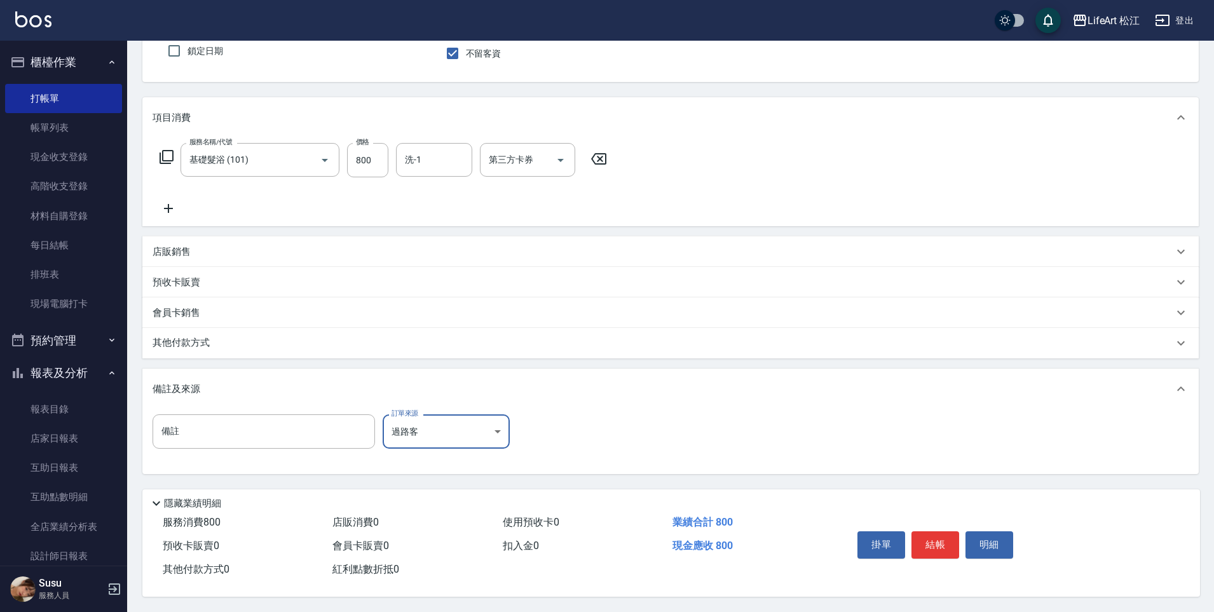
scroll to position [117, 0]
click at [931, 542] on button "結帳" at bounding box center [935, 544] width 48 height 27
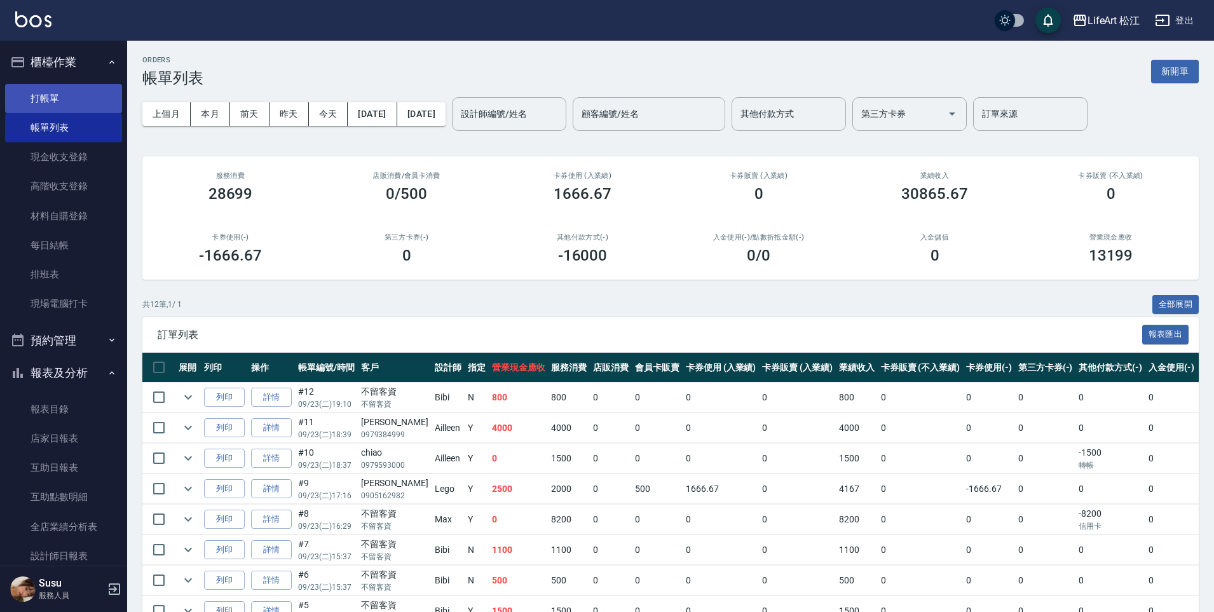
click at [78, 105] on link "打帳單" at bounding box center [63, 98] width 117 height 29
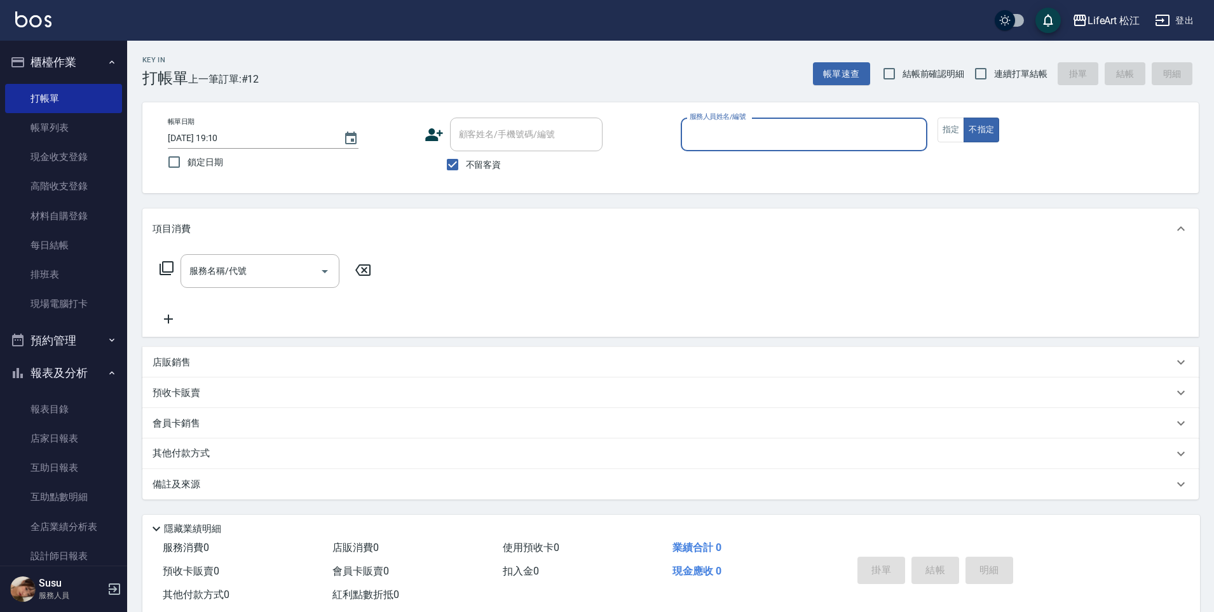
click at [852, 139] on input "服務人員姓名/編號" at bounding box center [803, 134] width 235 height 22
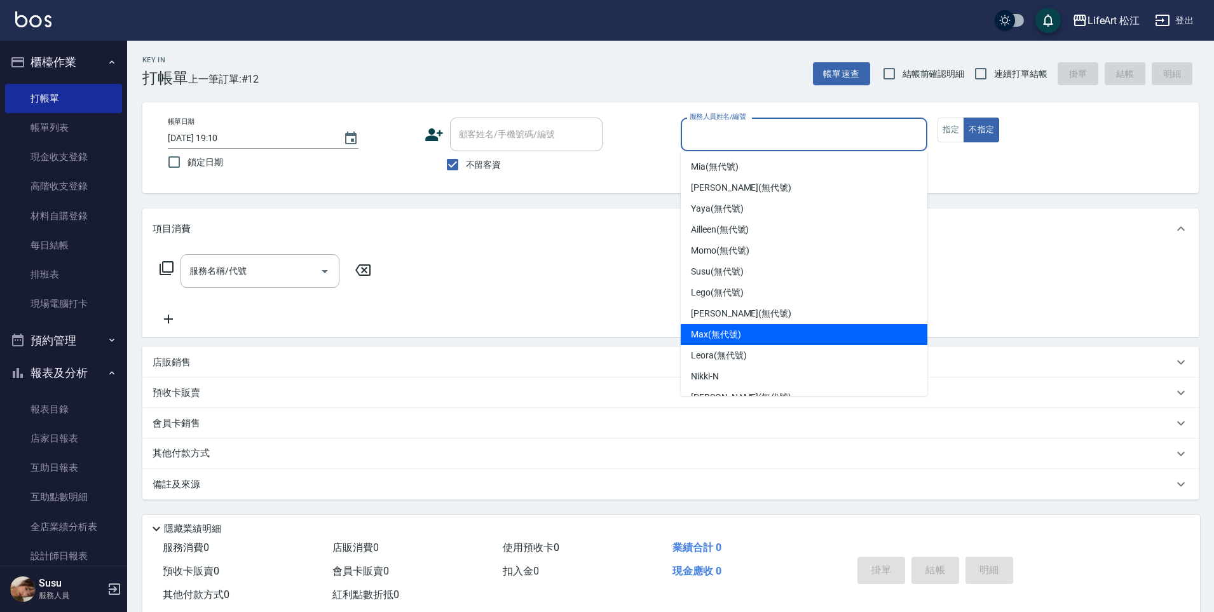
scroll to position [105, 0]
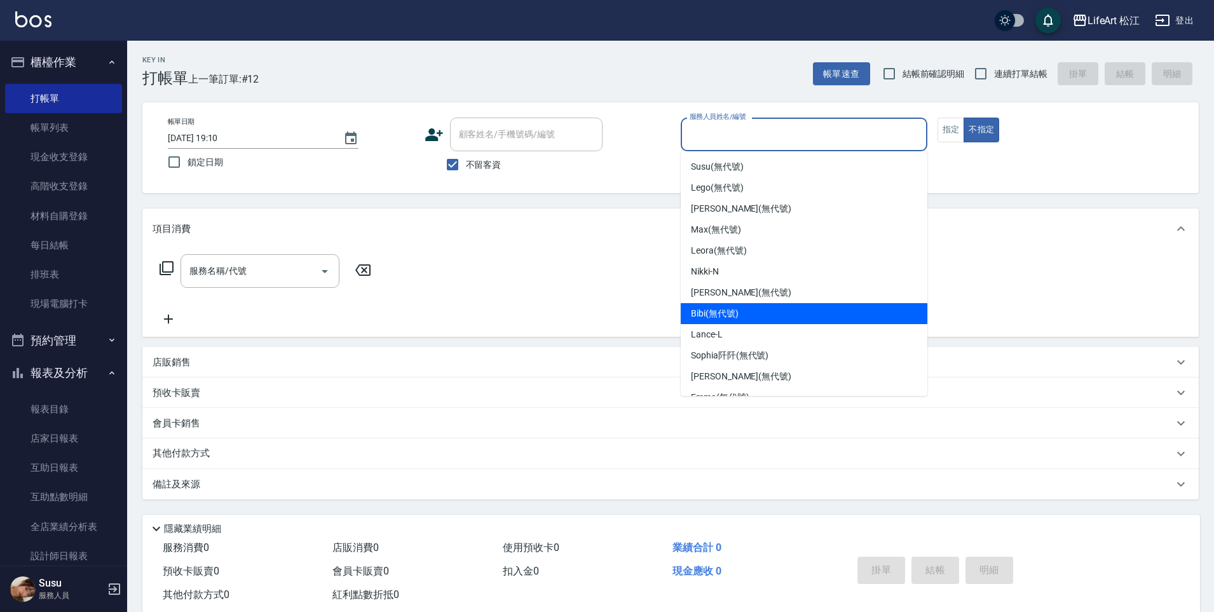
click at [787, 313] on div "Bibi (無代號)" at bounding box center [803, 313] width 247 height 21
type input "Bibi(無代號)"
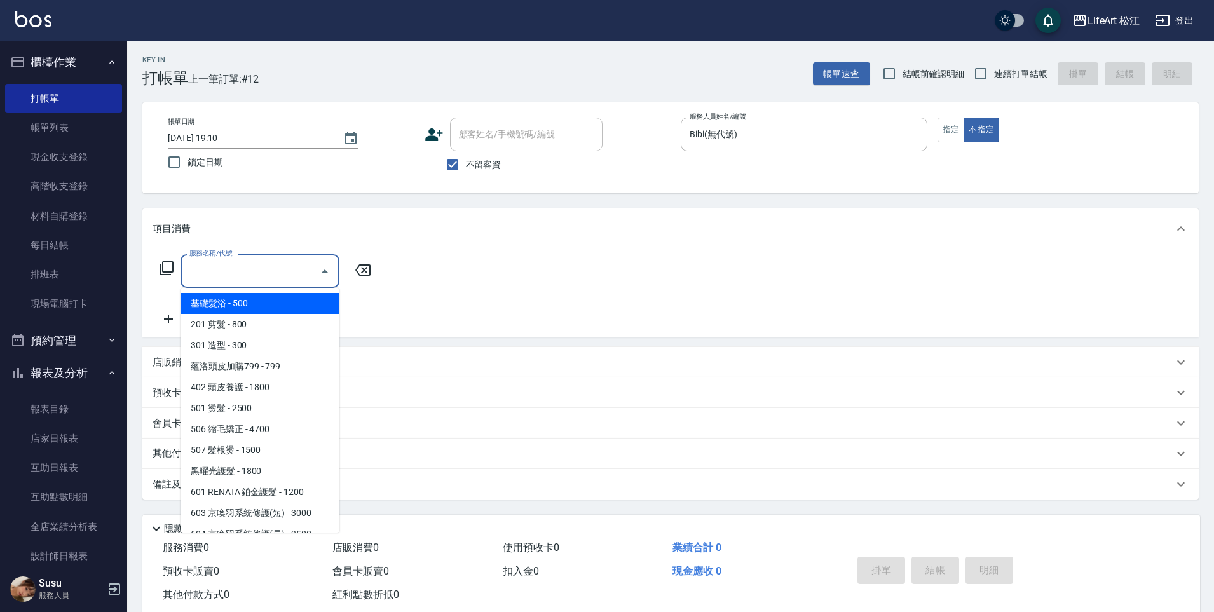
click at [235, 274] on input "服務名稱/代號" at bounding box center [250, 271] width 128 height 22
drag, startPoint x: 255, startPoint y: 301, endPoint x: 278, endPoint y: 292, distance: 24.5
click at [255, 301] on span "基礎髮浴 - 500" at bounding box center [259, 303] width 159 height 21
type input "基礎髮浴 (101)"
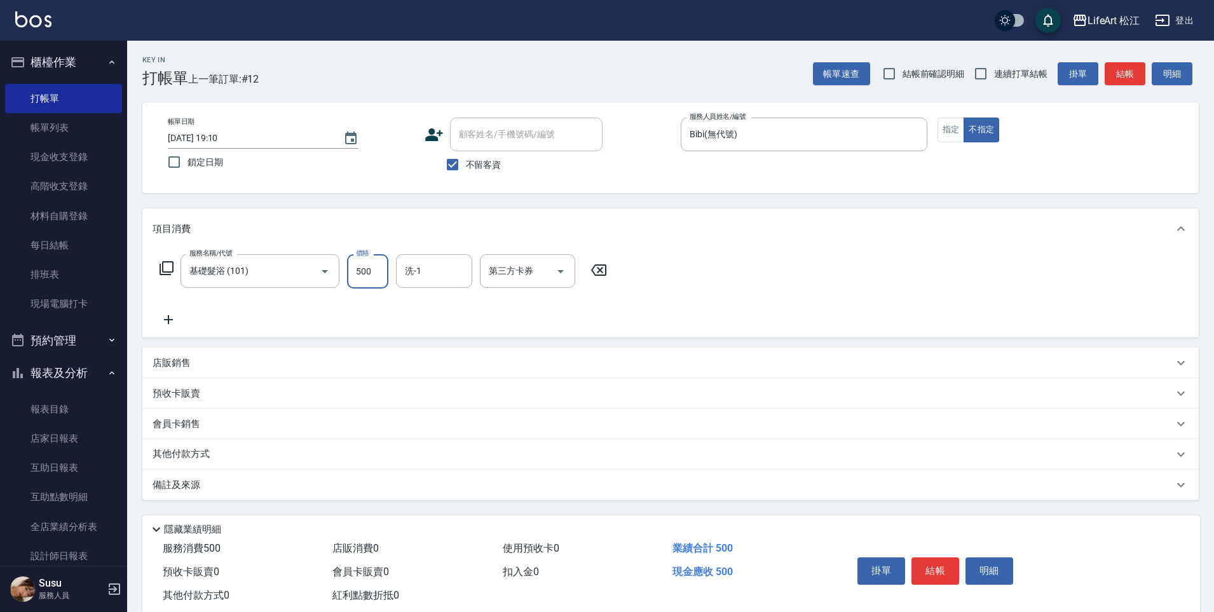
click at [377, 280] on input "500" at bounding box center [367, 271] width 41 height 34
type input "600"
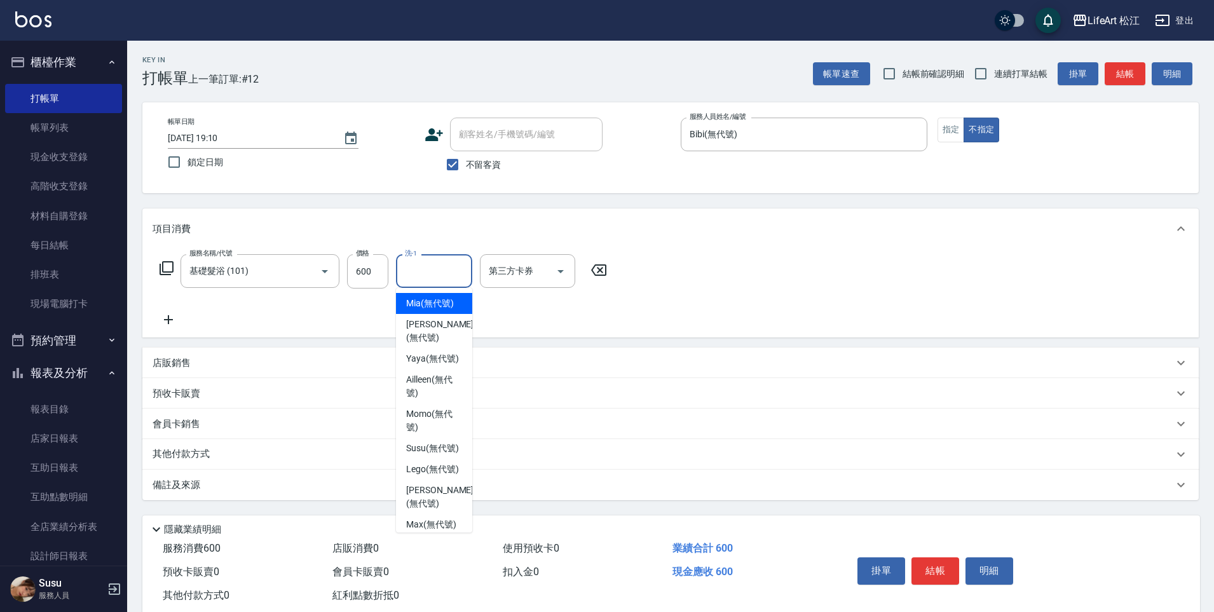
click at [406, 272] on div "洗-1 洗-1" at bounding box center [434, 271] width 76 height 34
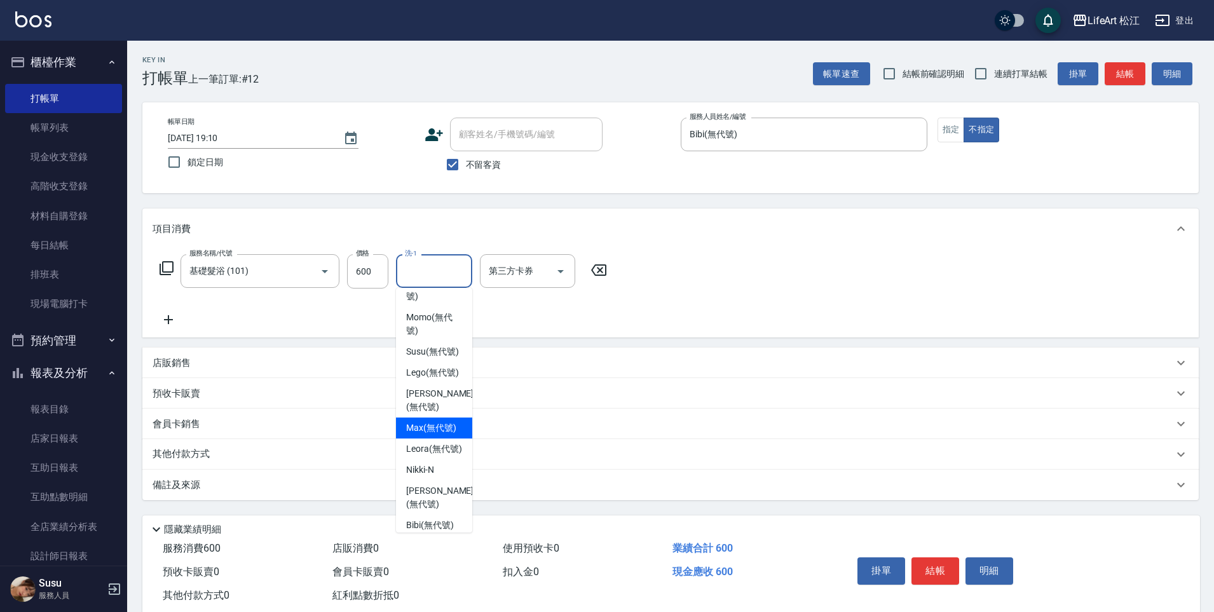
scroll to position [100, 0]
click at [435, 452] on span "Leora (無代號)" at bounding box center [434, 444] width 56 height 13
type input "Leora(無代號)"
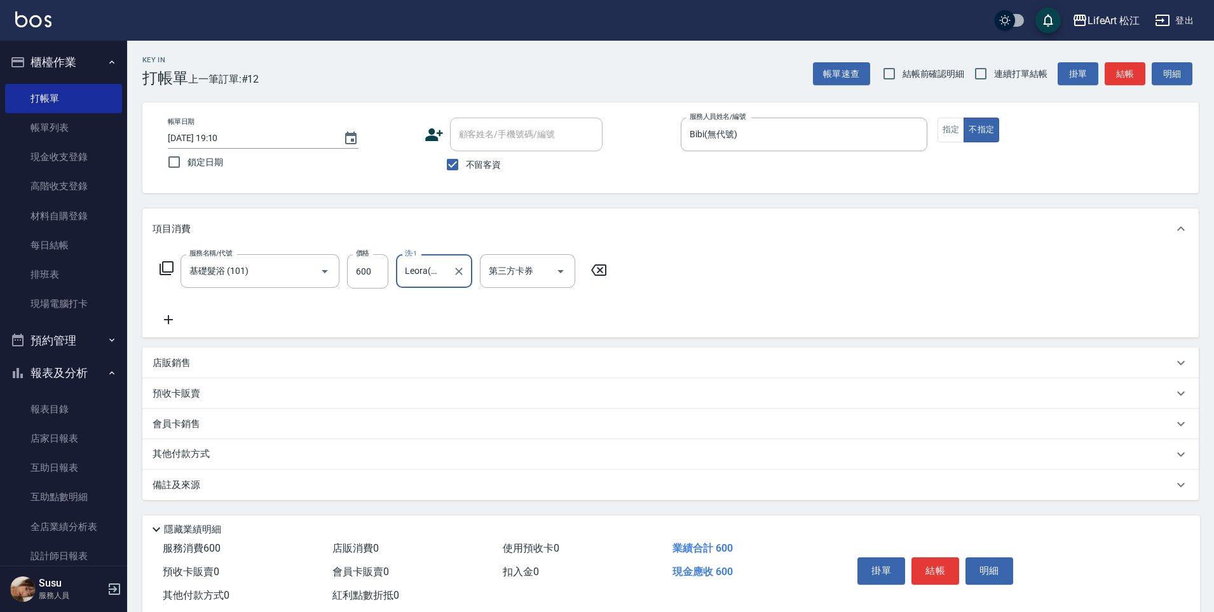
click at [346, 477] on div "備註及來源" at bounding box center [670, 485] width 1056 height 30
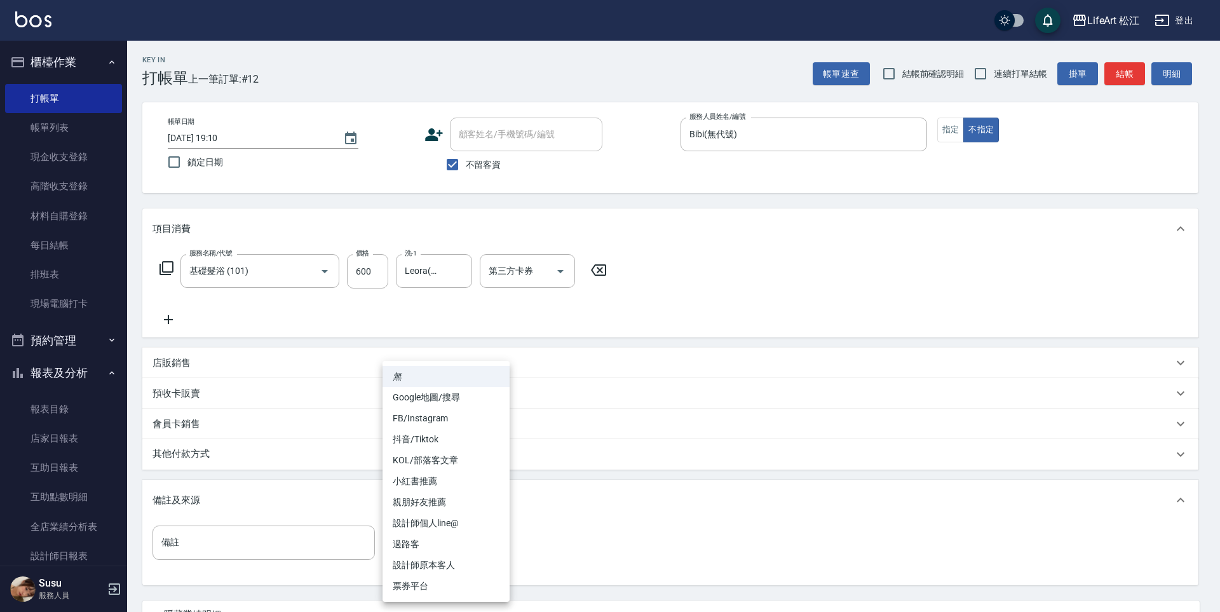
click at [431, 535] on body "LifeArt 松江 登出 櫃檯作業 打帳單 帳單列表 現金收支登錄 高階收支登錄 材料自購登錄 每日結帳 排班表 現場電腦打卡 預約管理 預約管理 單日預約…" at bounding box center [610, 361] width 1220 height 723
click at [430, 538] on li "過路客" at bounding box center [445, 544] width 127 height 21
type input "過路客"
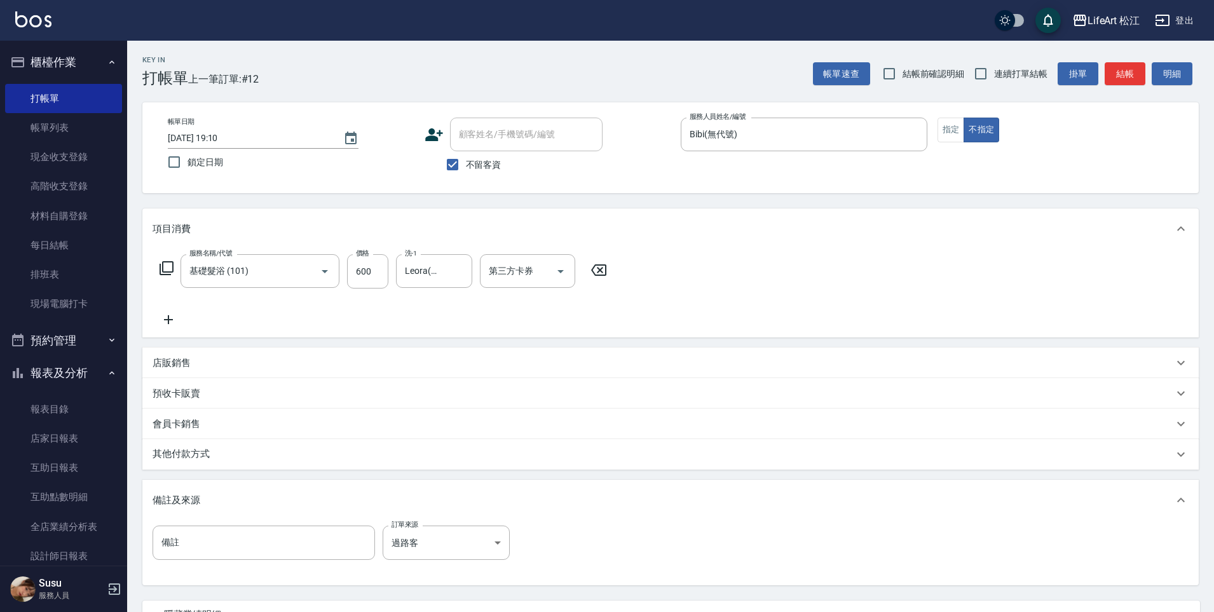
click at [283, 447] on div "其他付款方式" at bounding box center [662, 454] width 1020 height 14
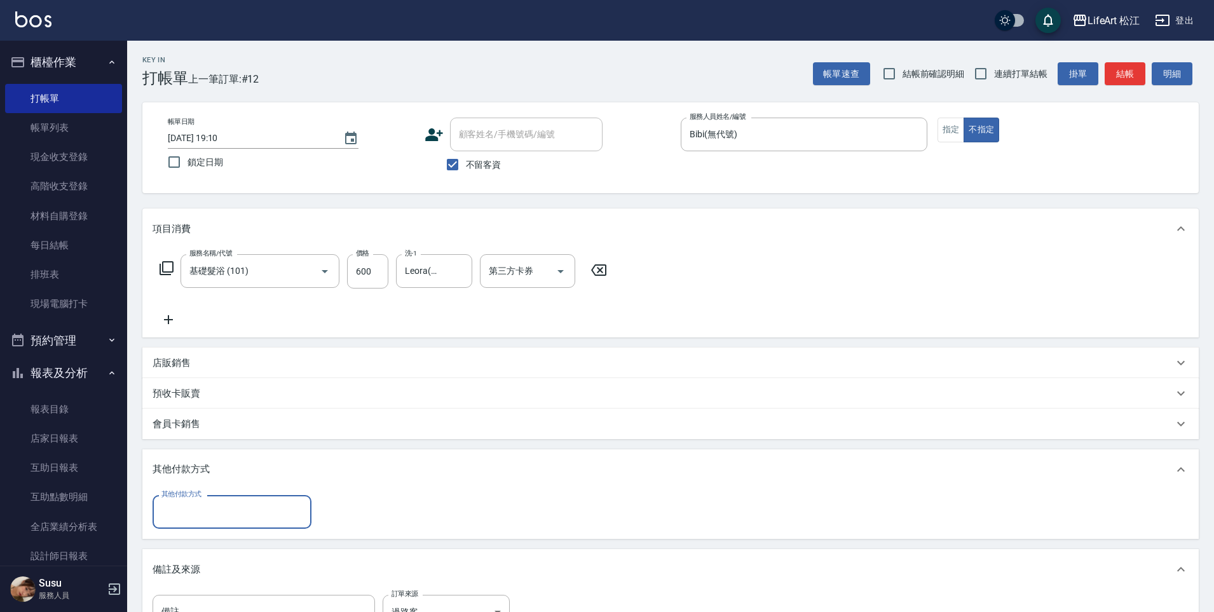
scroll to position [0, 0]
click at [273, 506] on input "其他付款方式" at bounding box center [231, 512] width 147 height 22
click at [246, 416] on span "轉帳" at bounding box center [231, 416] width 159 height 21
type input "轉帳"
click at [374, 504] on input "0" at bounding box center [366, 512] width 95 height 34
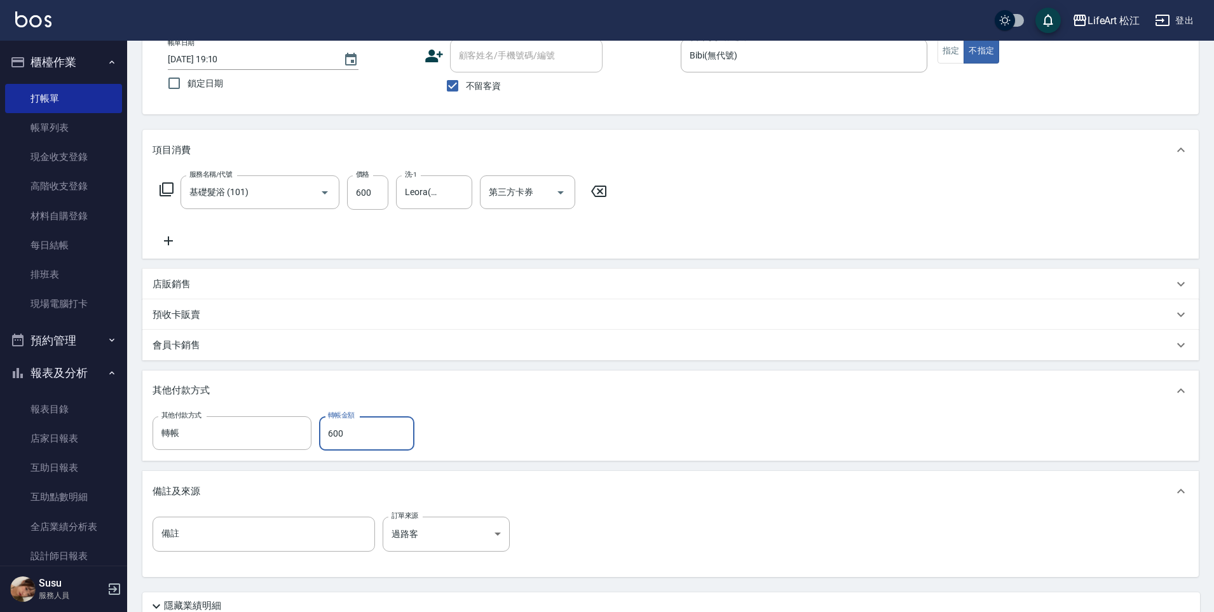
scroll to position [125, 0]
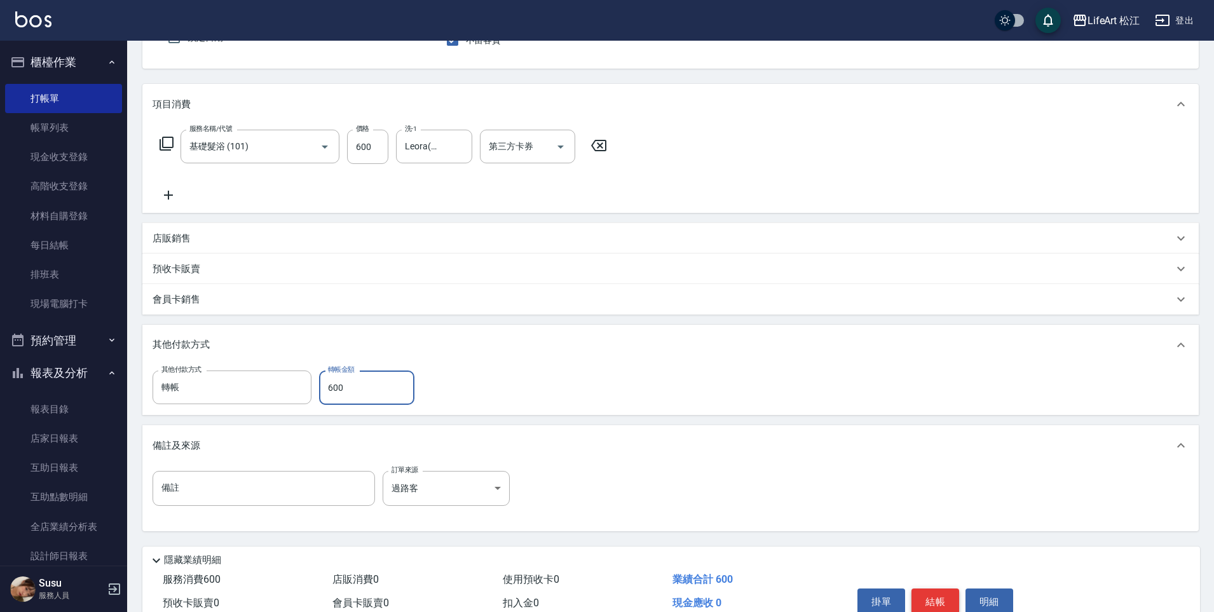
type input "600"
click at [937, 599] on button "結帳" at bounding box center [935, 601] width 48 height 27
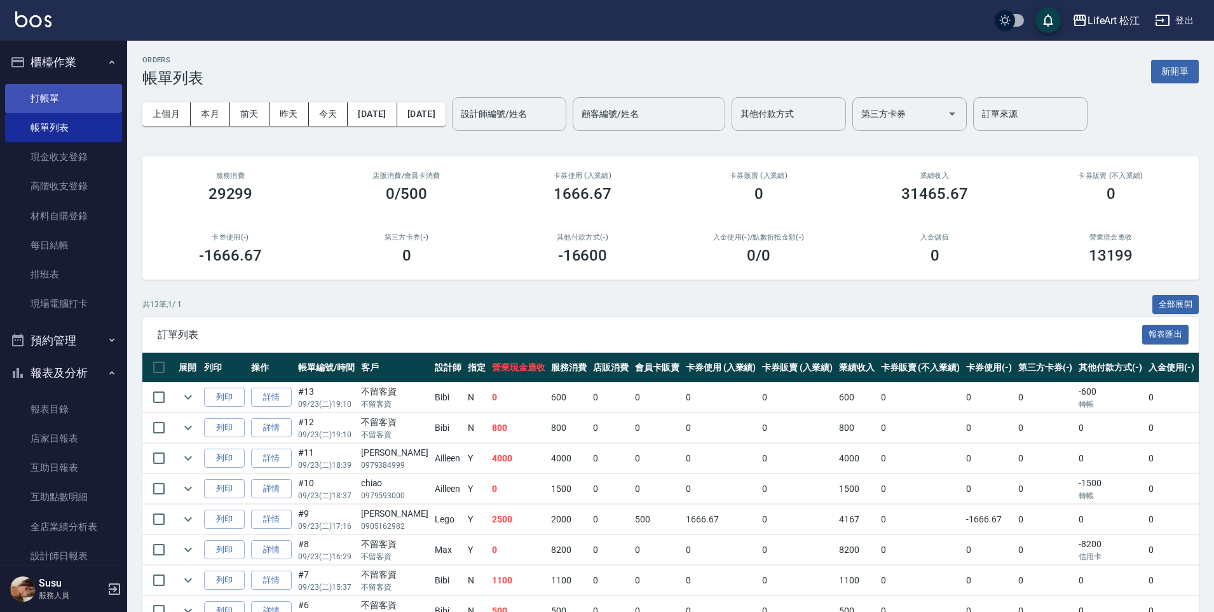
click at [34, 105] on link "打帳單" at bounding box center [63, 98] width 117 height 29
